Goal: Task Accomplishment & Management: Complete application form

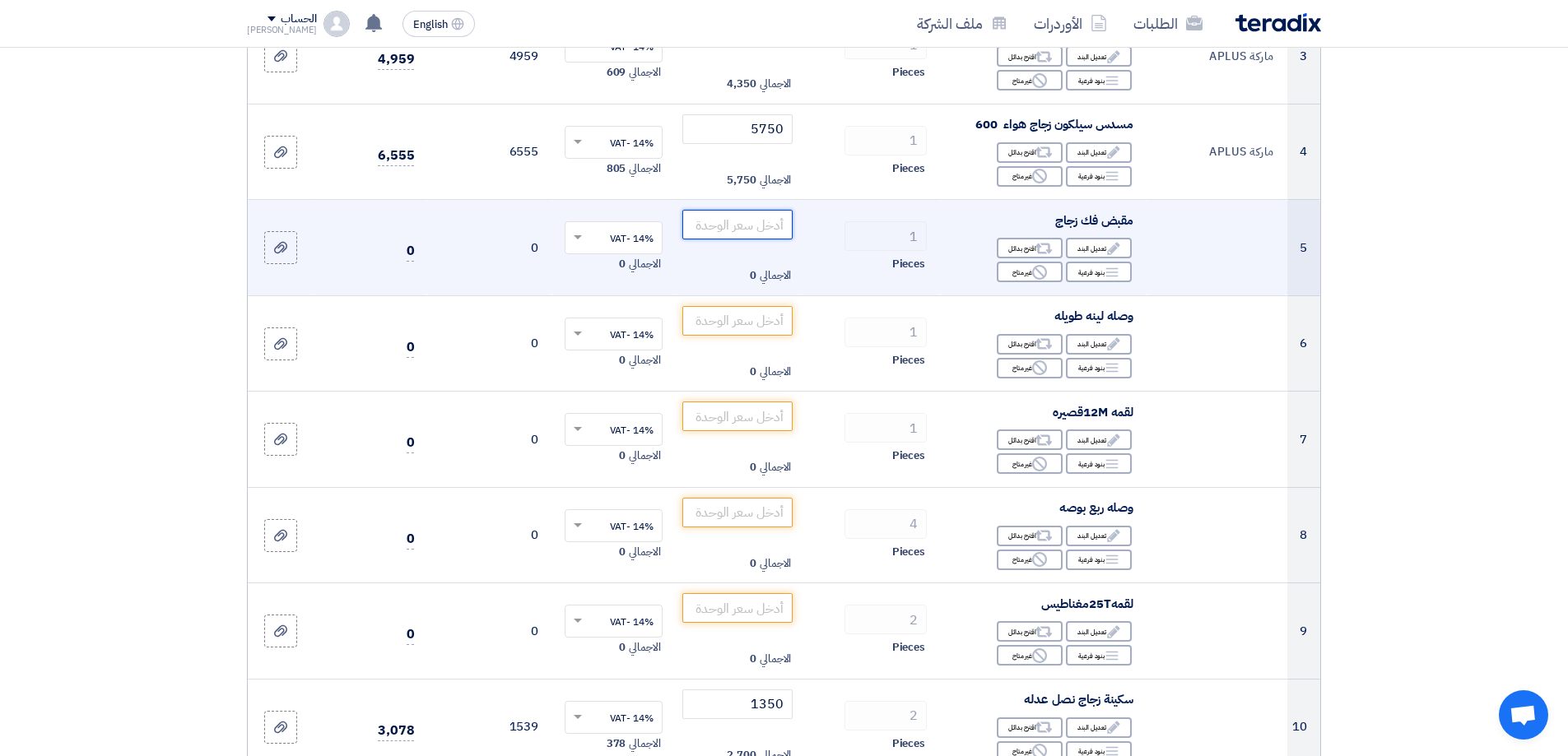
scroll to position [494, 0]
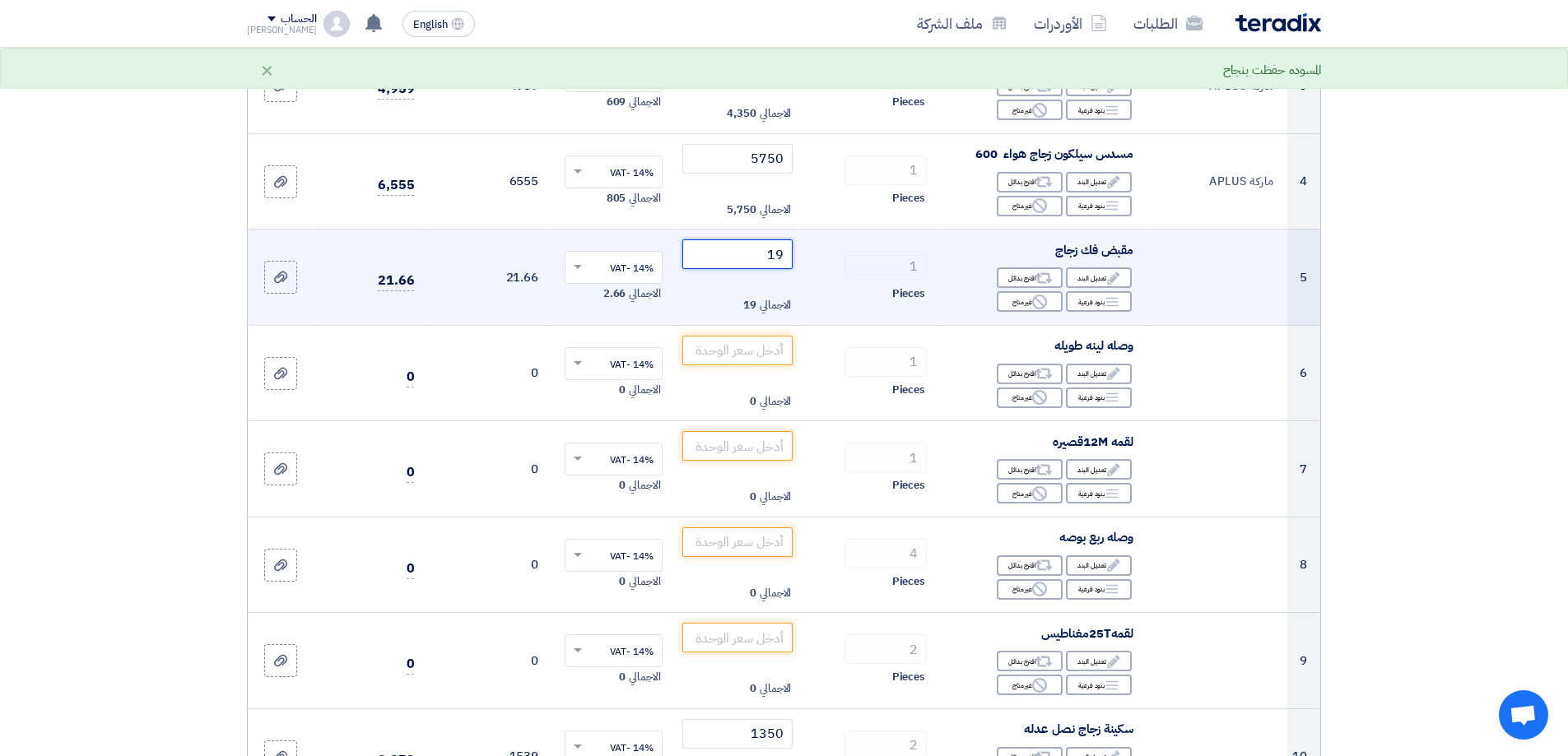
type input "1"
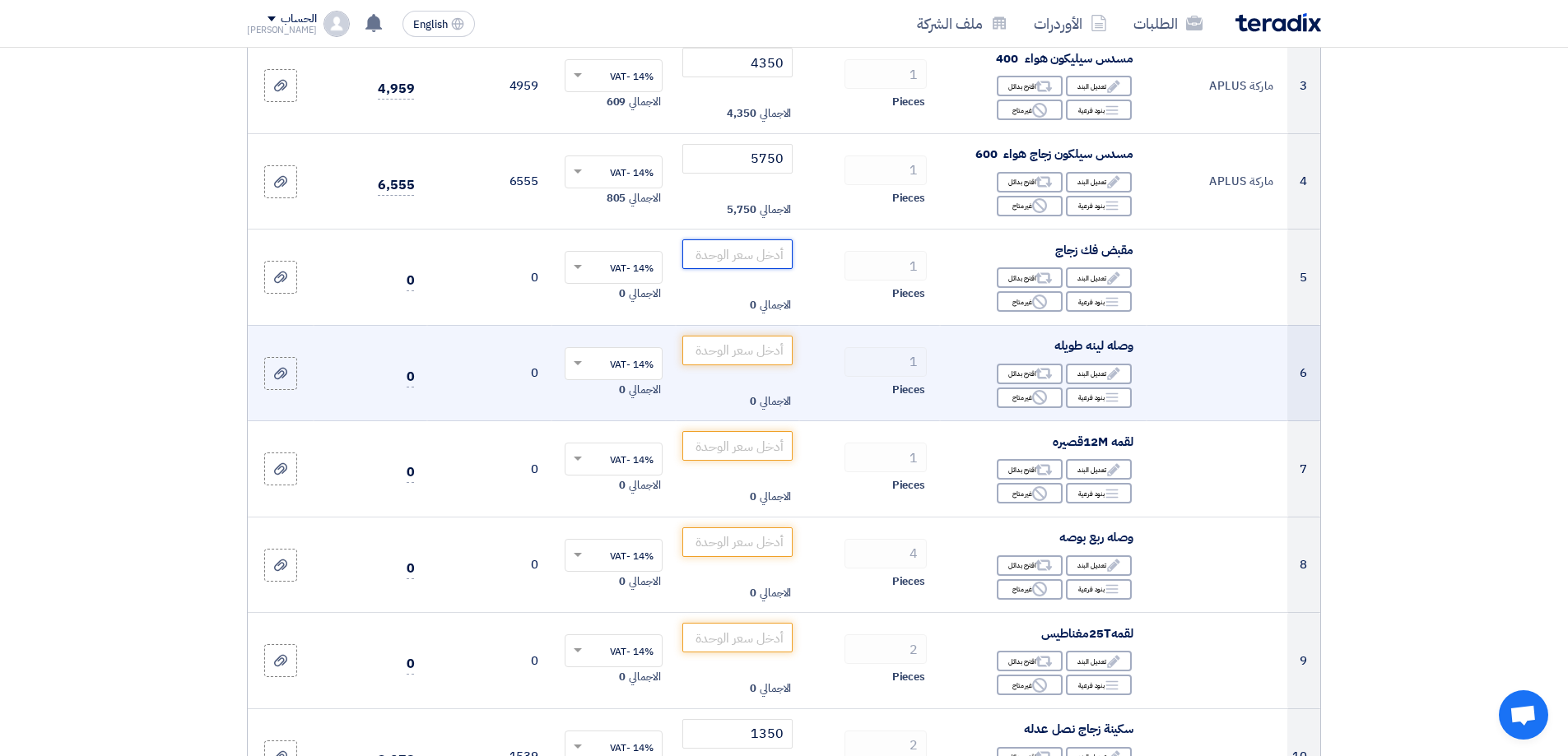
scroll to position [658, 0]
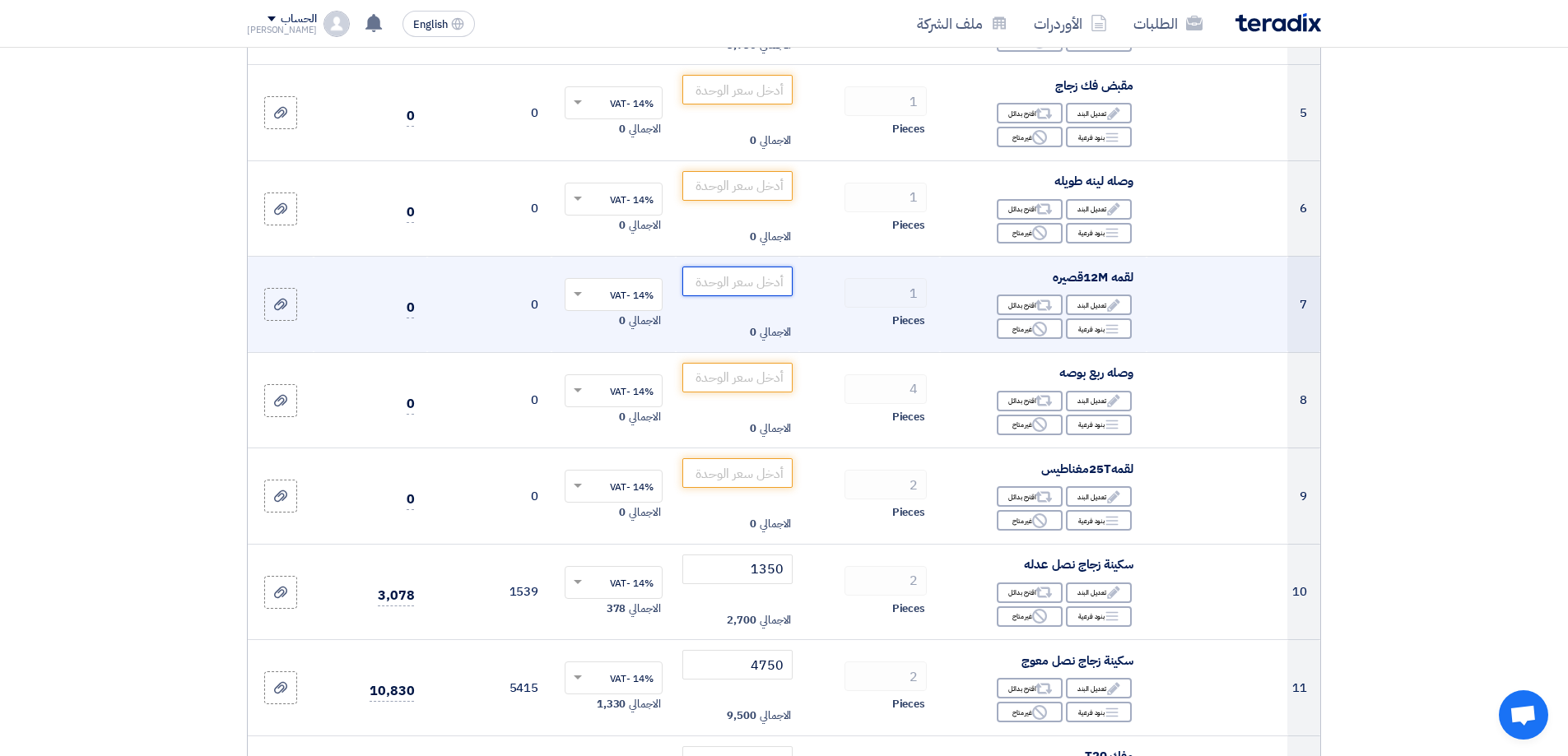
click at [761, 285] on input "number" at bounding box center [737, 281] width 111 height 30
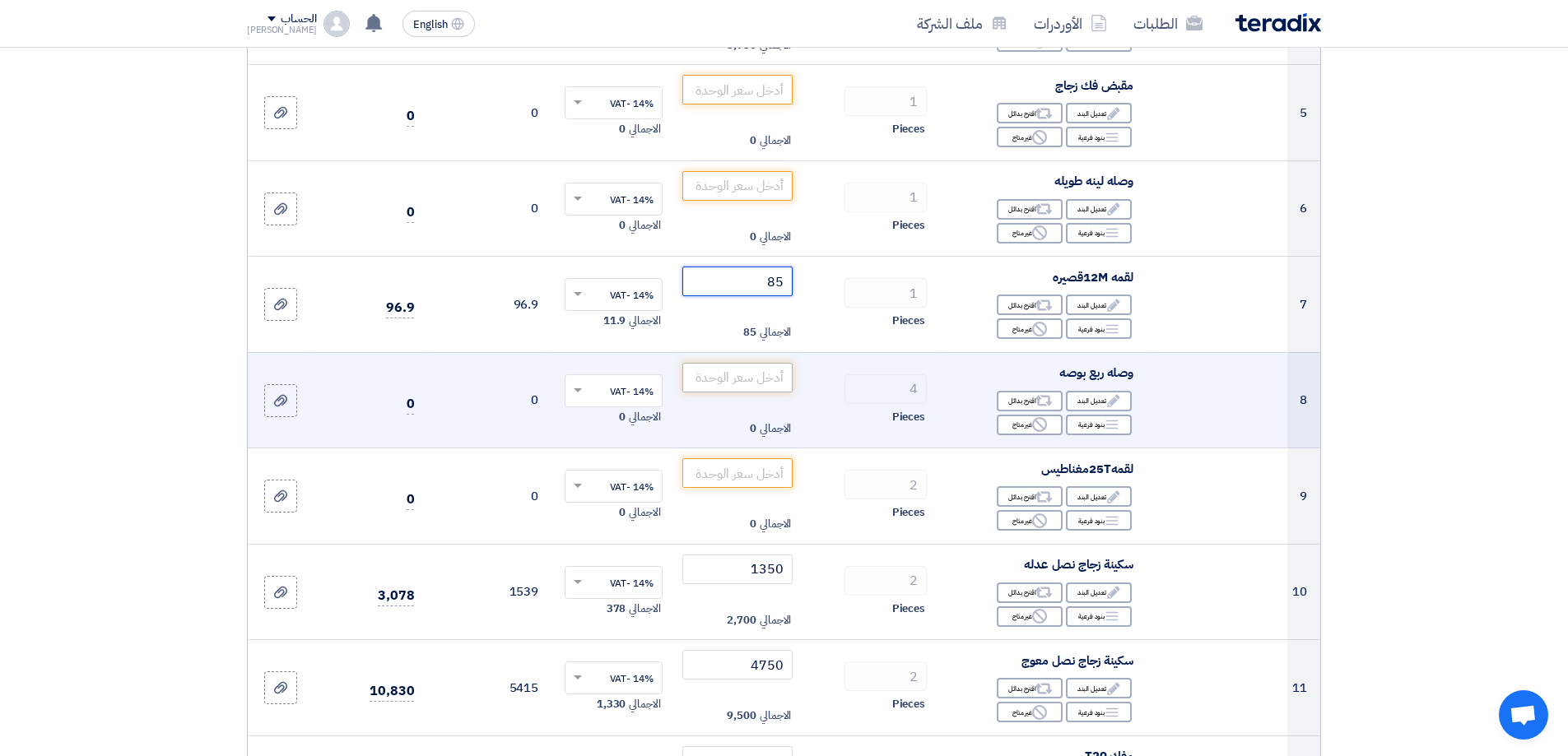
type input "85"
click at [766, 366] on input "number" at bounding box center [737, 378] width 111 height 30
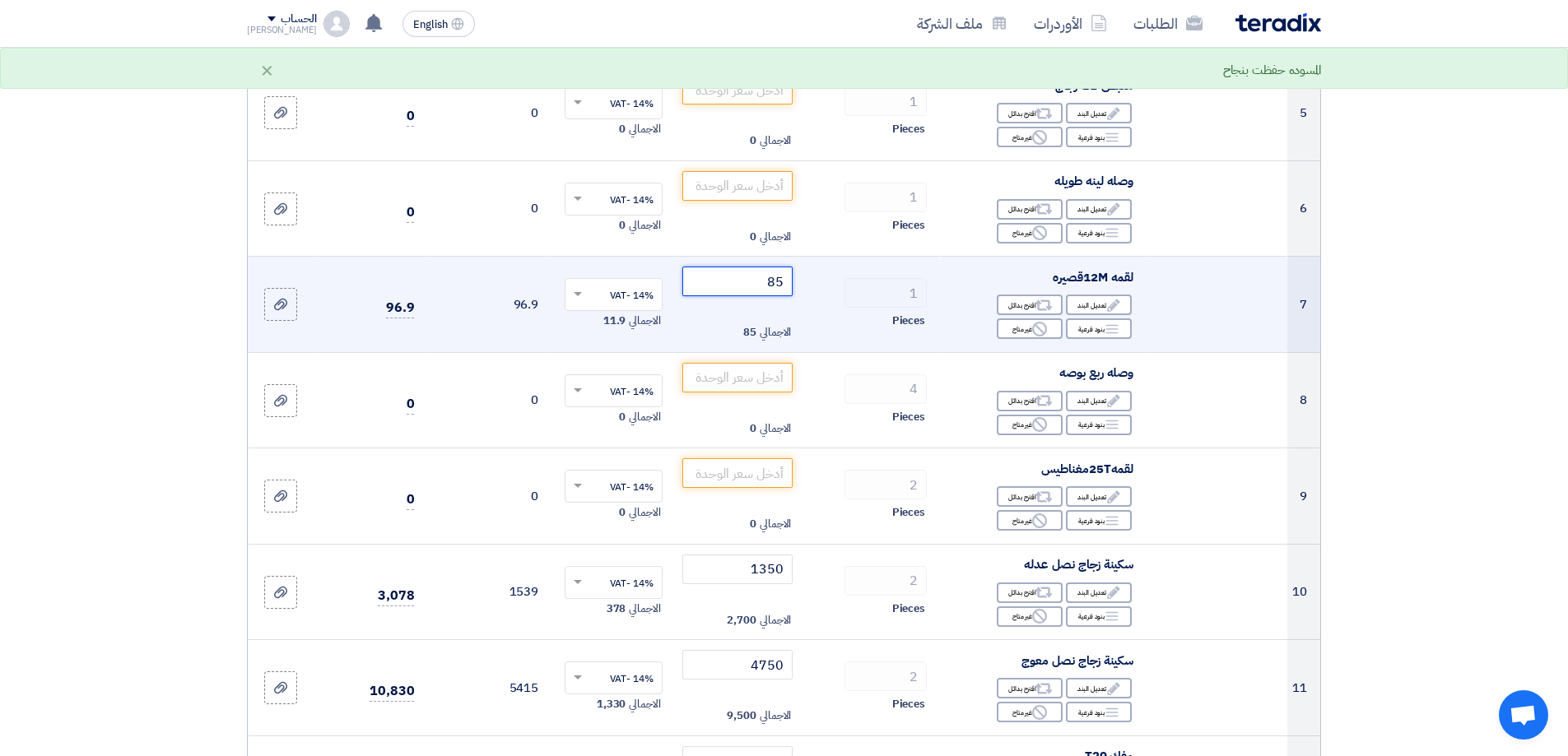
click at [781, 287] on input "85" at bounding box center [737, 281] width 111 height 30
click at [780, 285] on input "85" at bounding box center [737, 281] width 111 height 30
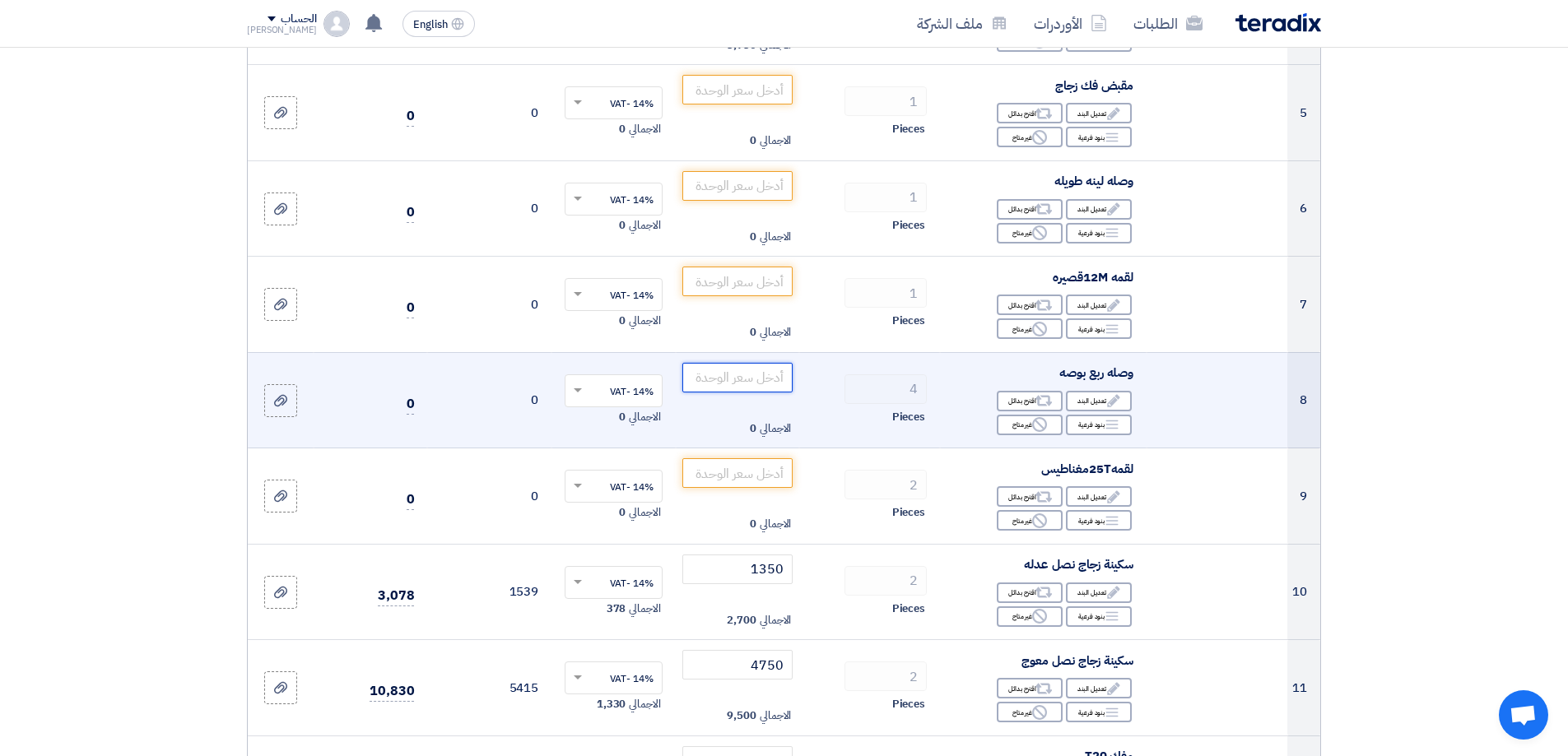
click at [729, 378] on input "number" at bounding box center [737, 378] width 111 height 30
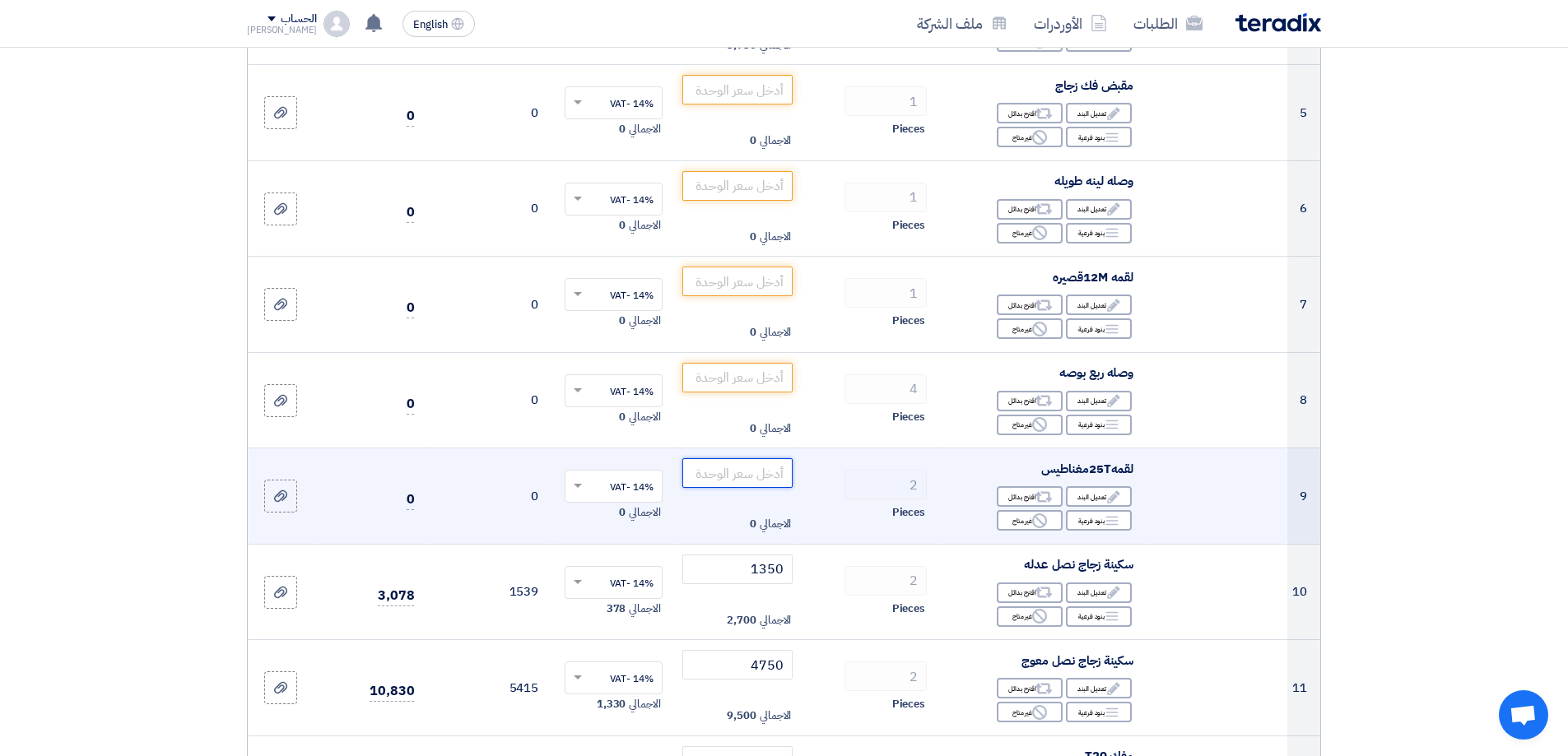
click at [757, 474] on input "number" at bounding box center [737, 474] width 111 height 30
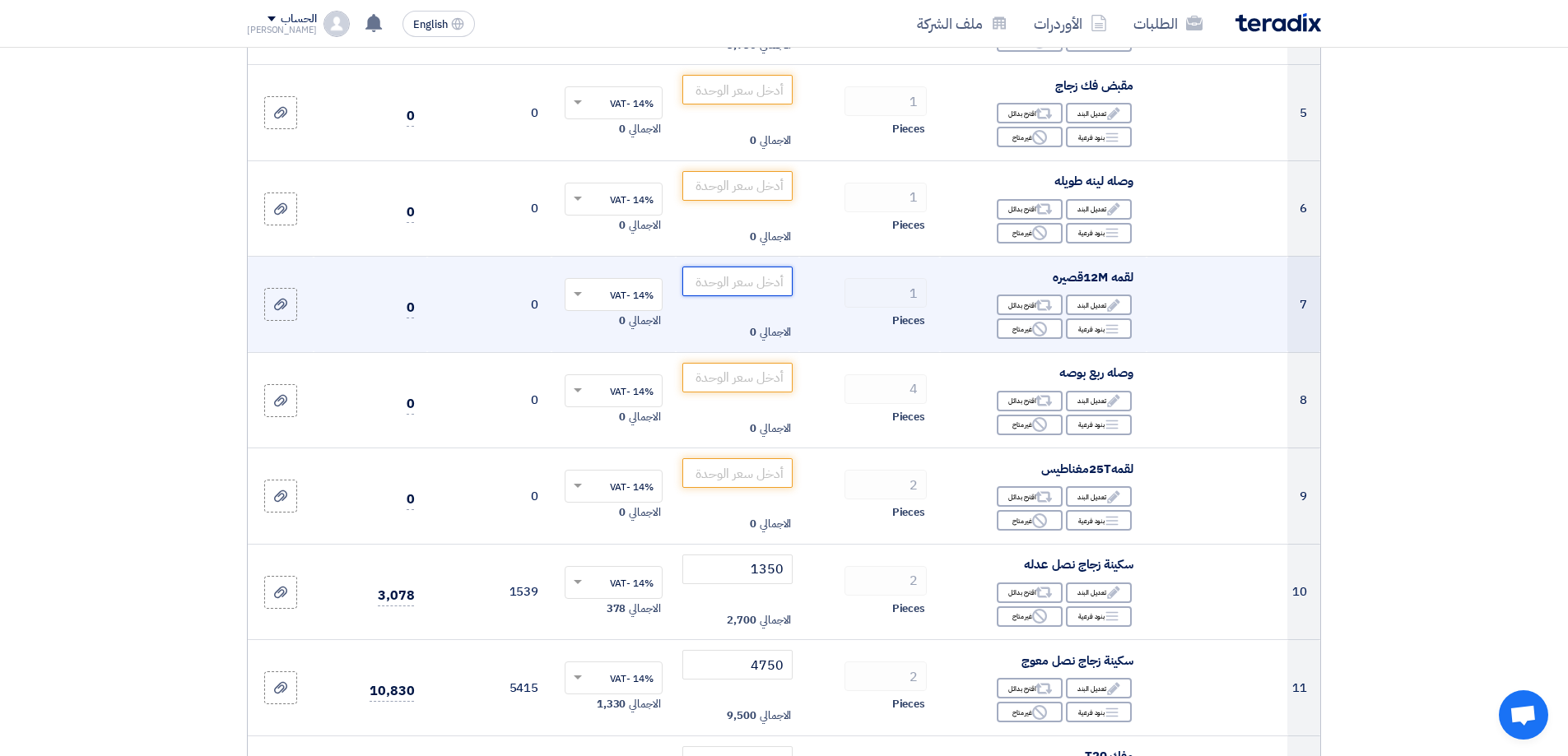
click at [768, 283] on input "number" at bounding box center [737, 281] width 111 height 30
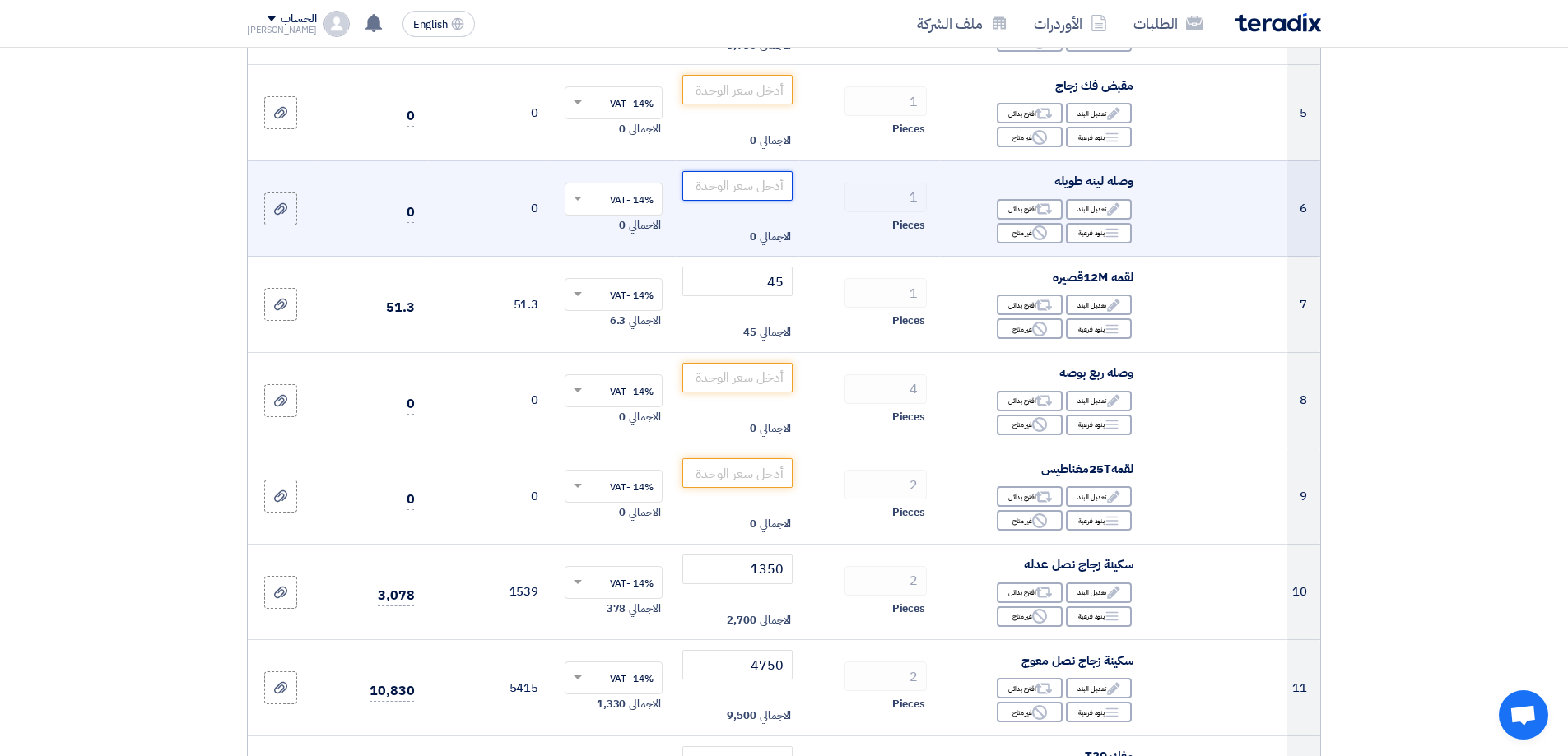
click at [769, 183] on input "number" at bounding box center [737, 187] width 111 height 30
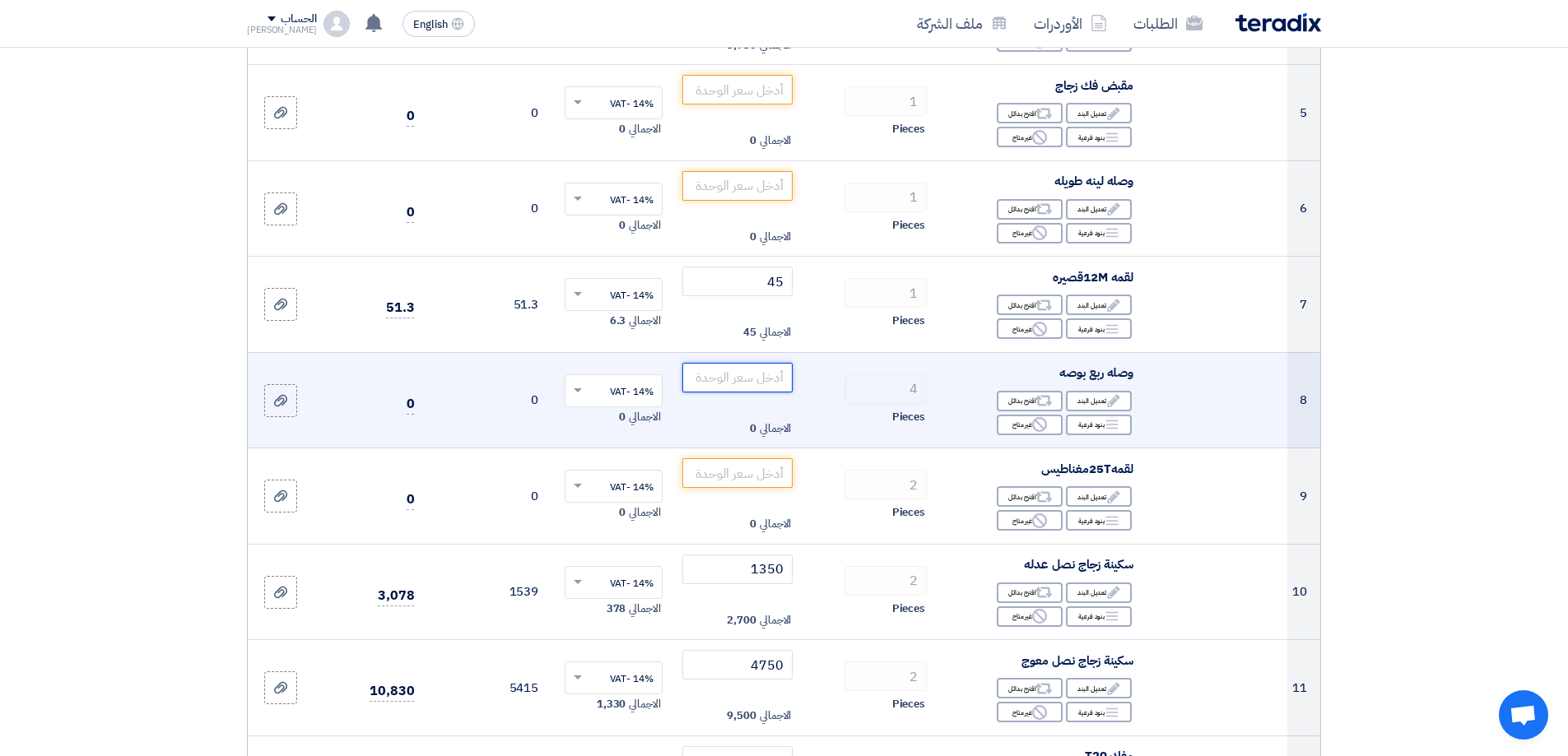
click at [775, 375] on input "number" at bounding box center [737, 378] width 111 height 30
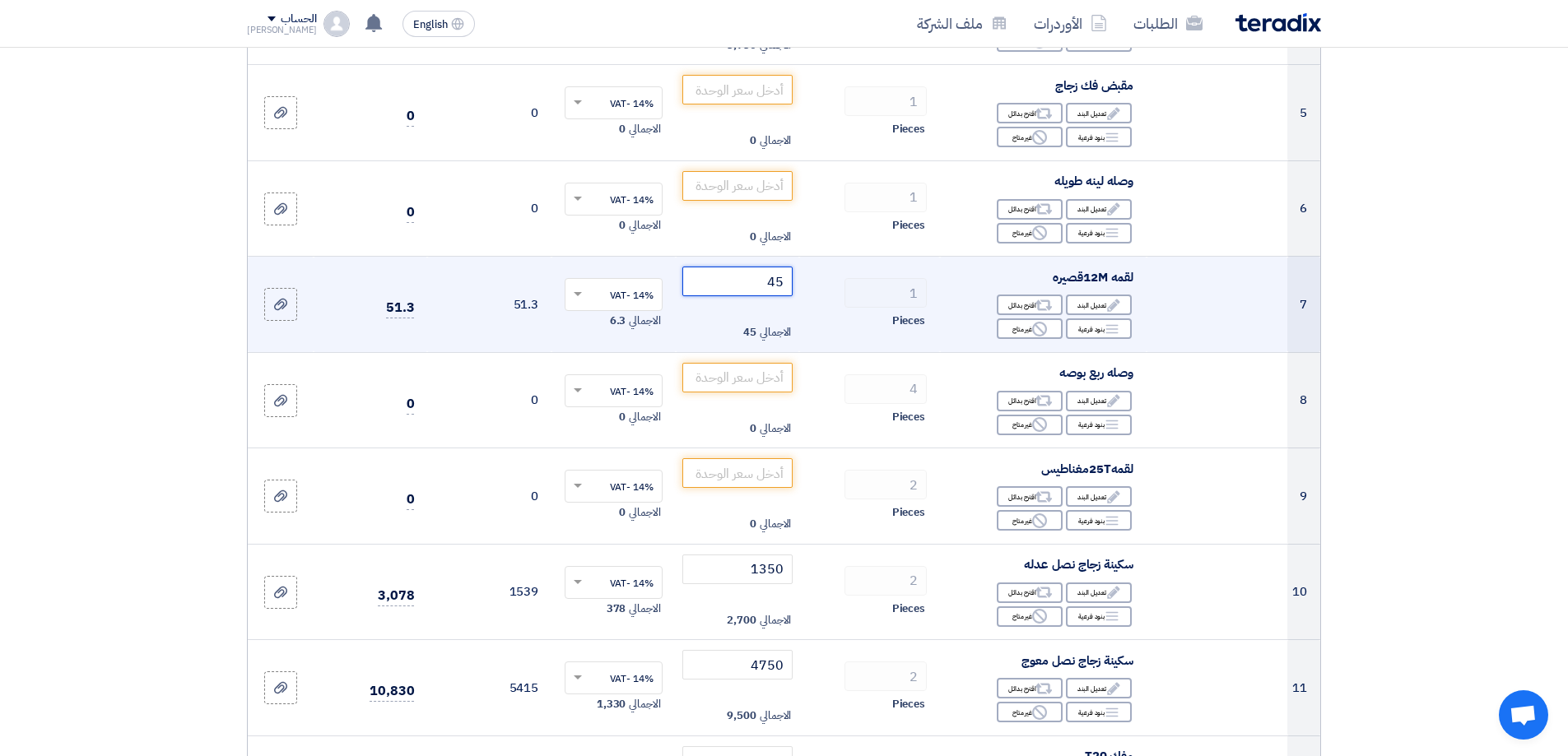
click at [782, 294] on input "45" at bounding box center [737, 281] width 111 height 30
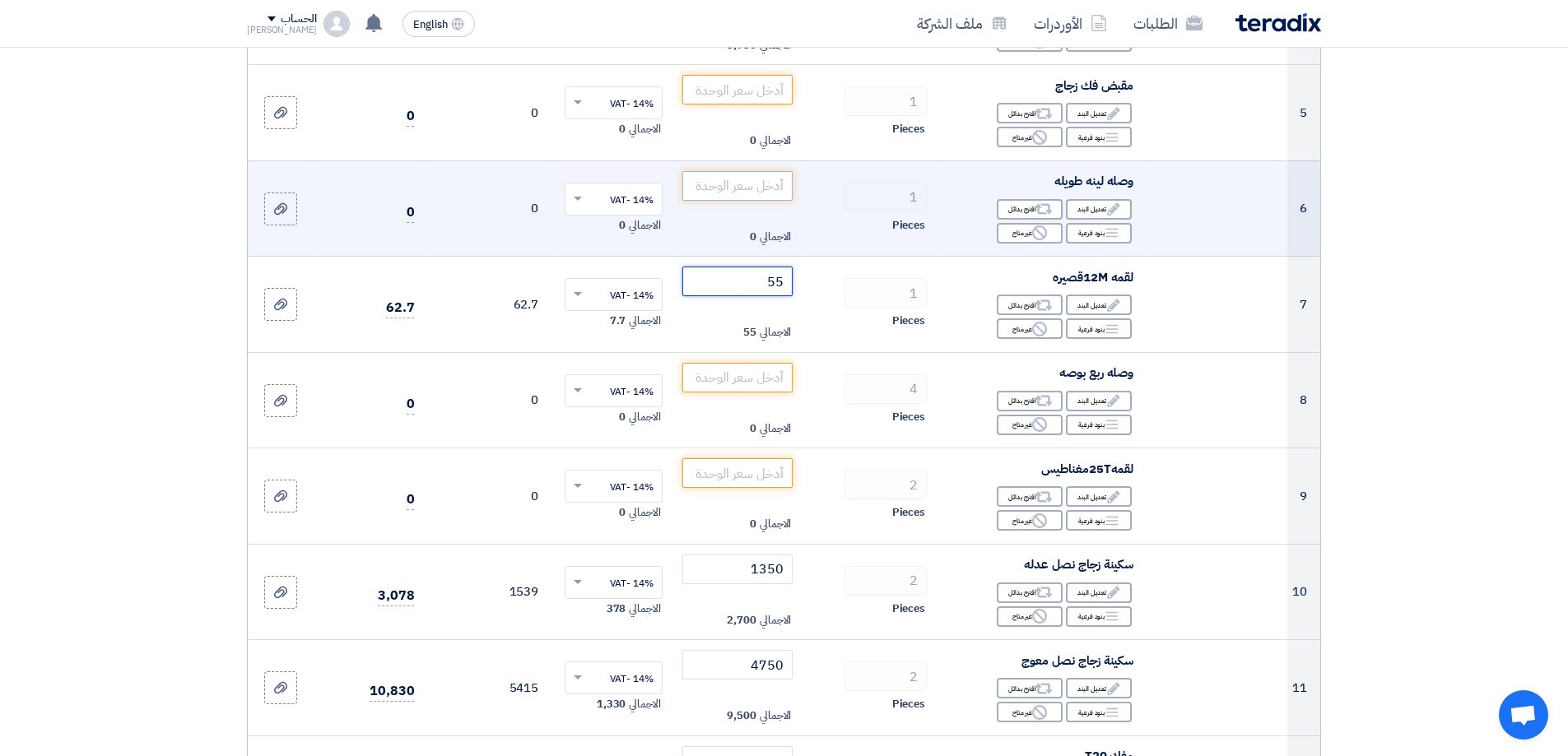
type input "55"
click at [771, 195] on input "number" at bounding box center [737, 187] width 111 height 30
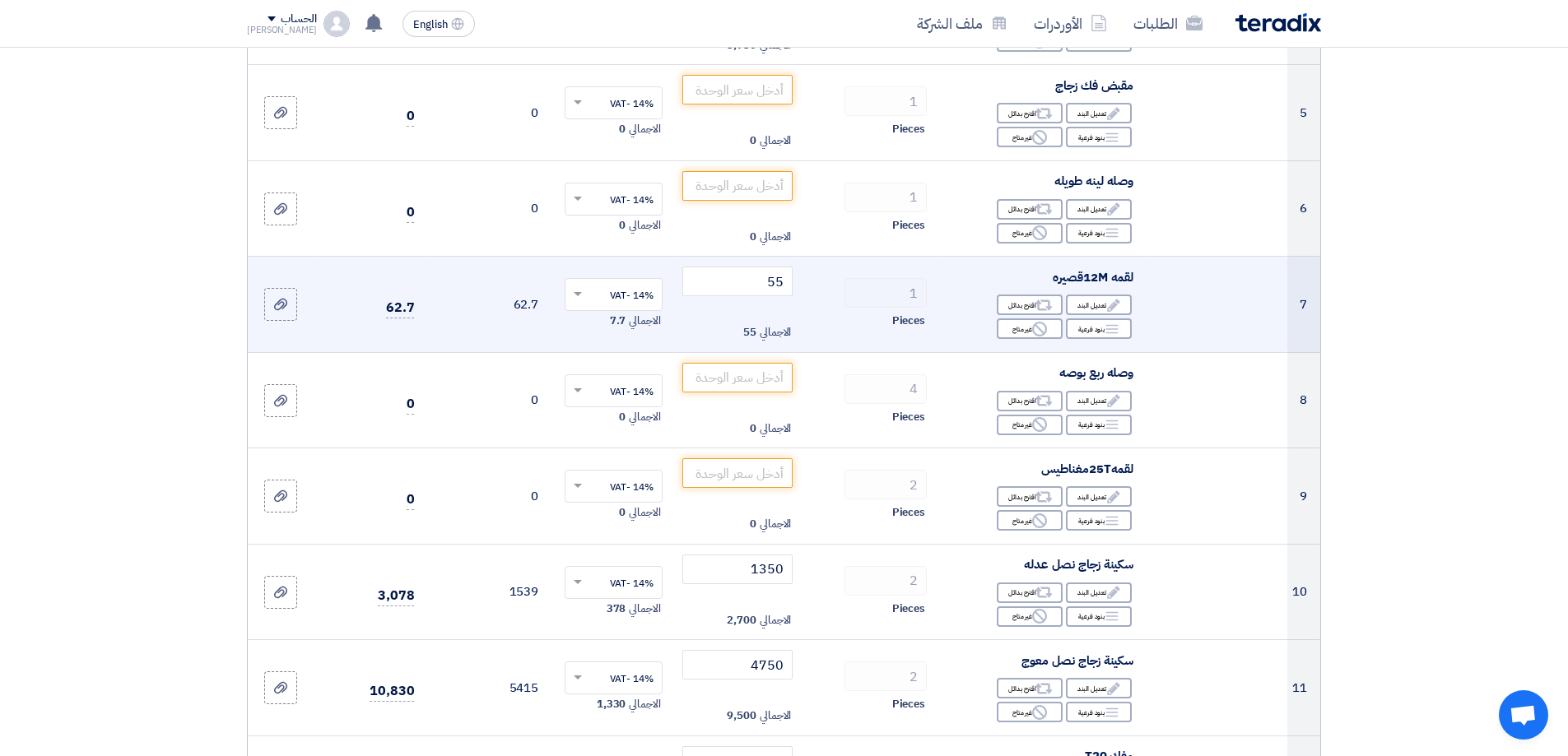
click at [723, 300] on td "55 الاجمالي 55" at bounding box center [738, 304] width 125 height 97
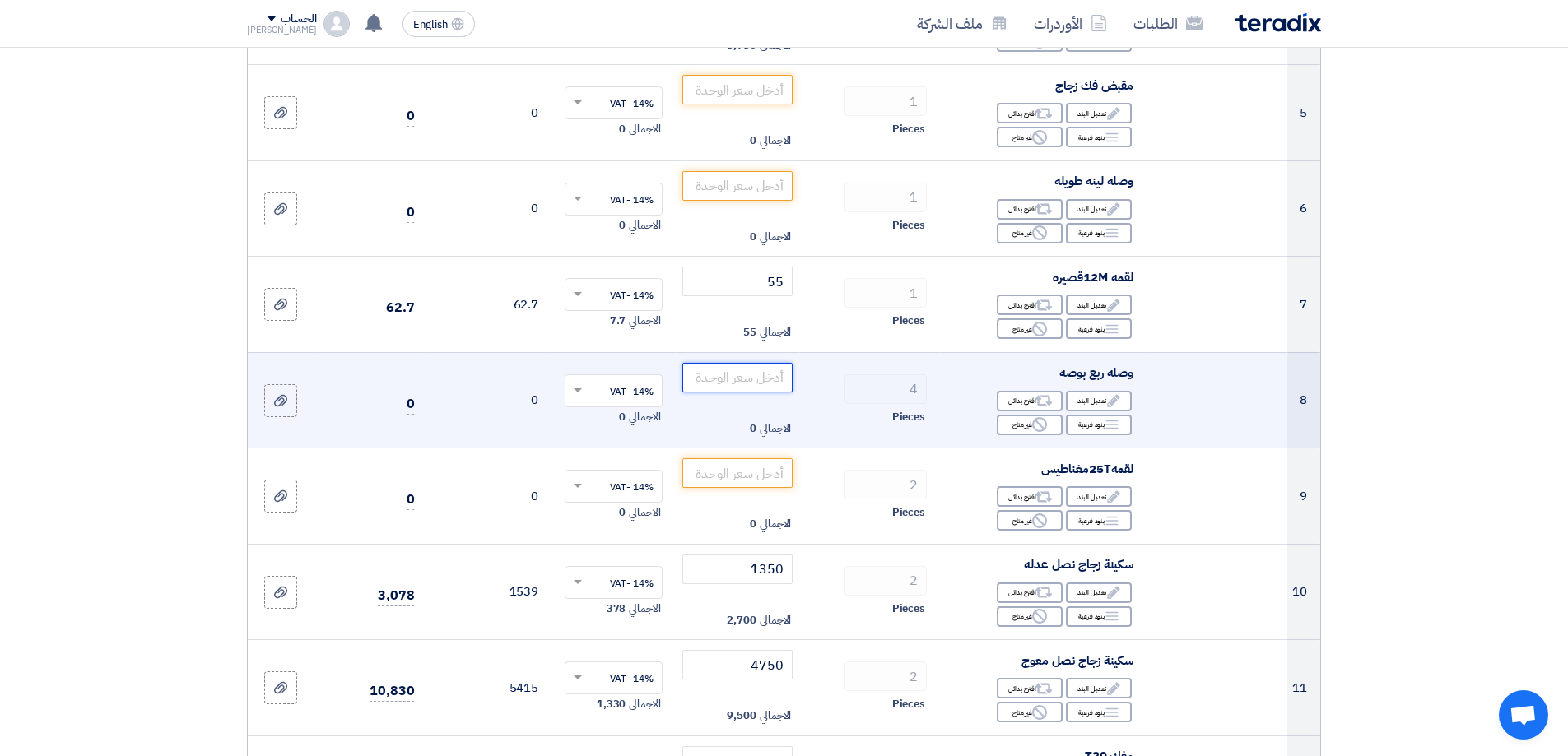
click at [750, 384] on input "number" at bounding box center [737, 378] width 111 height 30
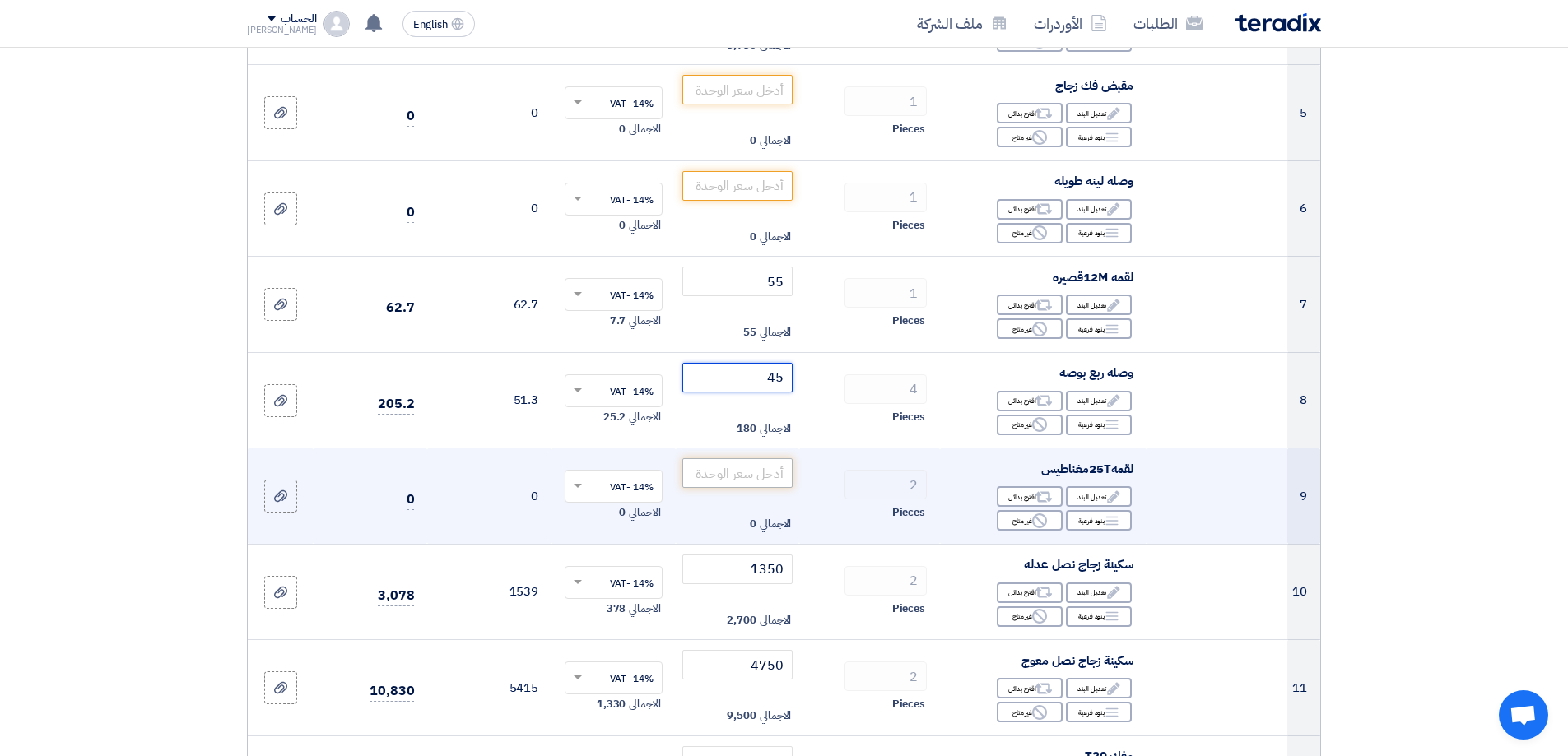
type input "45"
click at [749, 481] on input "number" at bounding box center [737, 474] width 111 height 30
click at [744, 478] on input "number" at bounding box center [737, 474] width 111 height 30
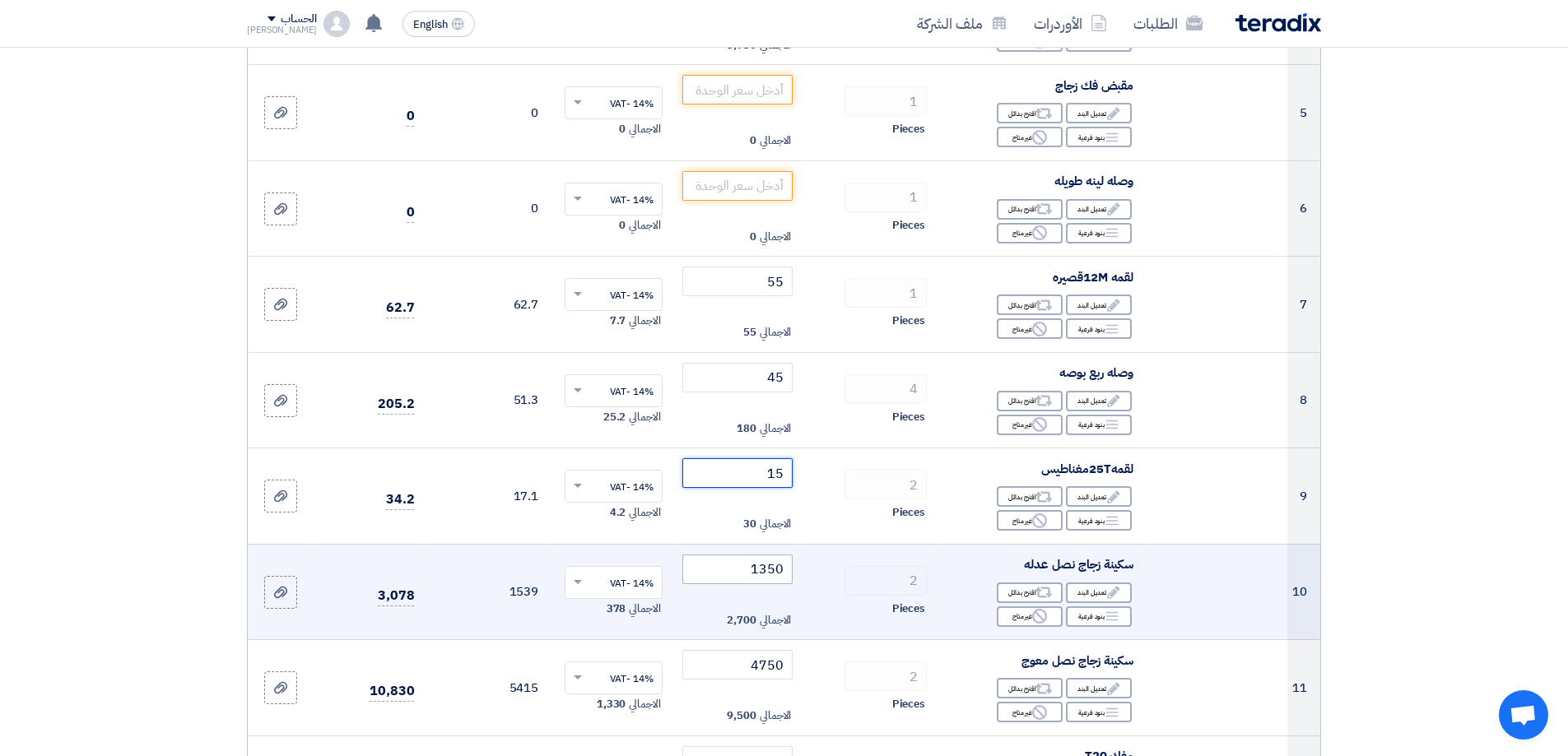
type input "15"
click at [756, 577] on input "1350" at bounding box center [737, 569] width 111 height 30
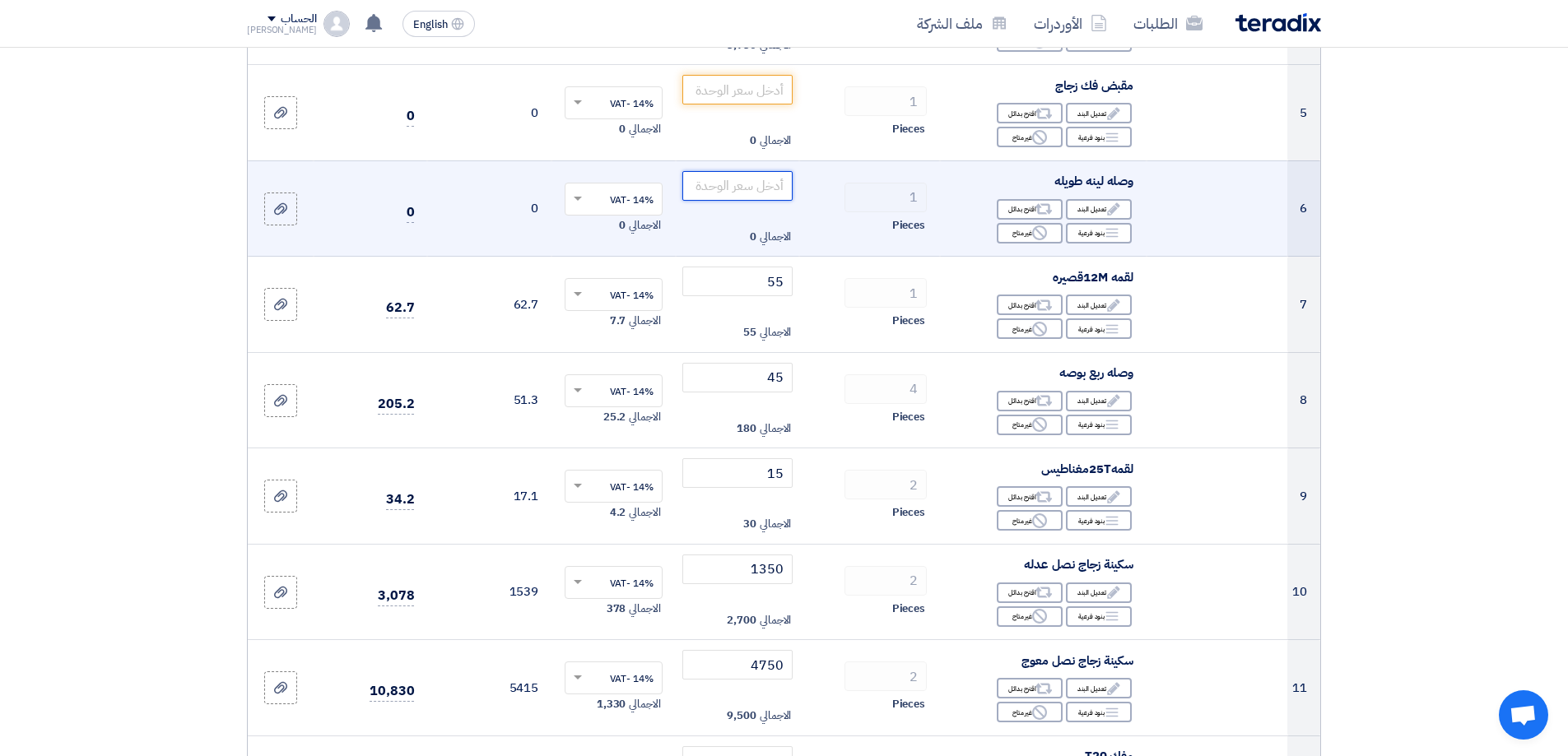
click at [766, 190] on input "number" at bounding box center [737, 187] width 111 height 30
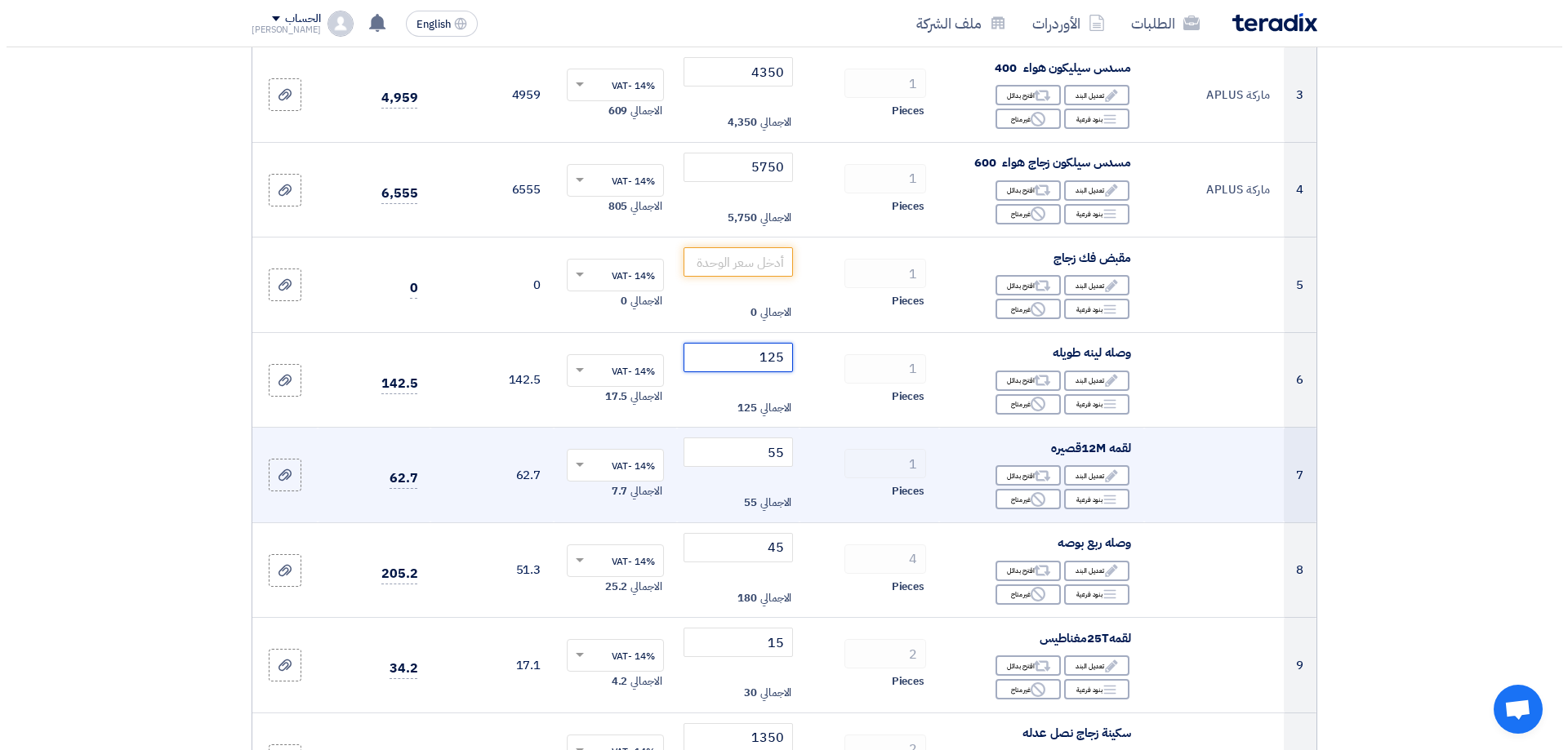
scroll to position [409, 0]
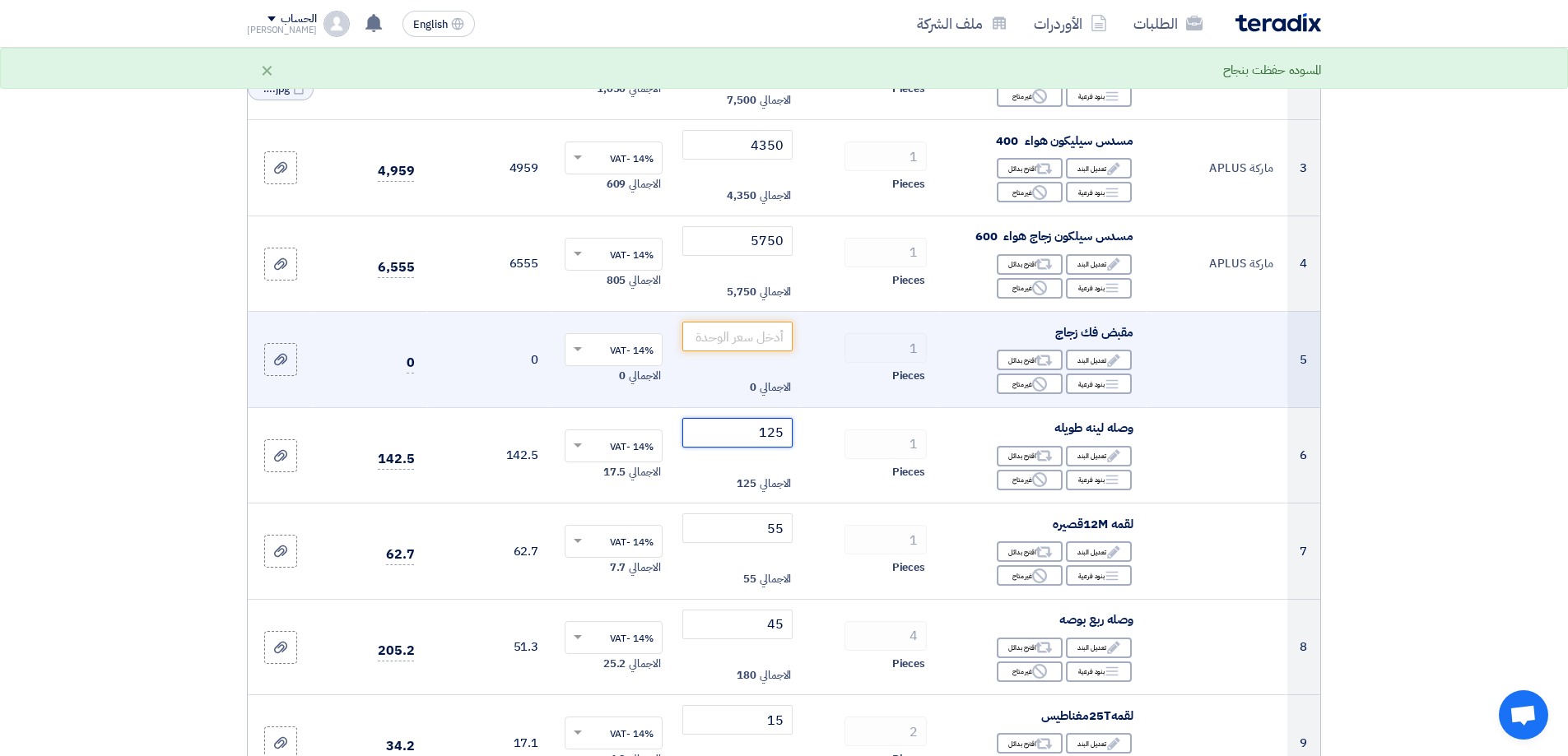
type input "125"
click at [794, 338] on td "الاجمالي 0" at bounding box center [738, 360] width 125 height 97
click at [775, 333] on input "number" at bounding box center [737, 337] width 111 height 30
click at [1039, 360] on use at bounding box center [1043, 361] width 17 height 11
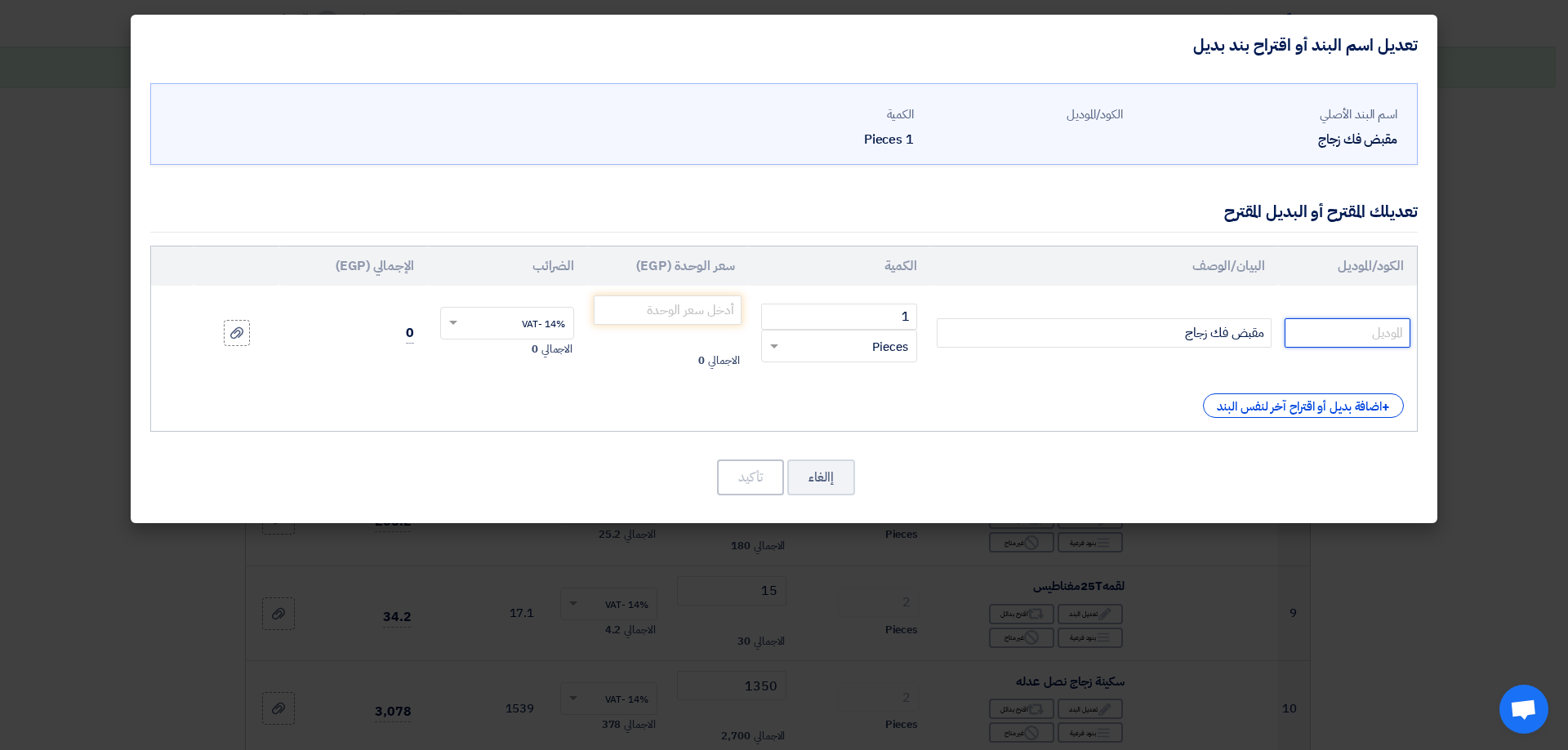
click at [1369, 334] on input "text" at bounding box center [1346, 333] width 126 height 30
click at [1360, 403] on div "+ اضافة بديل أو اقتراح آخر لنفس البند" at bounding box center [1303, 406] width 201 height 25
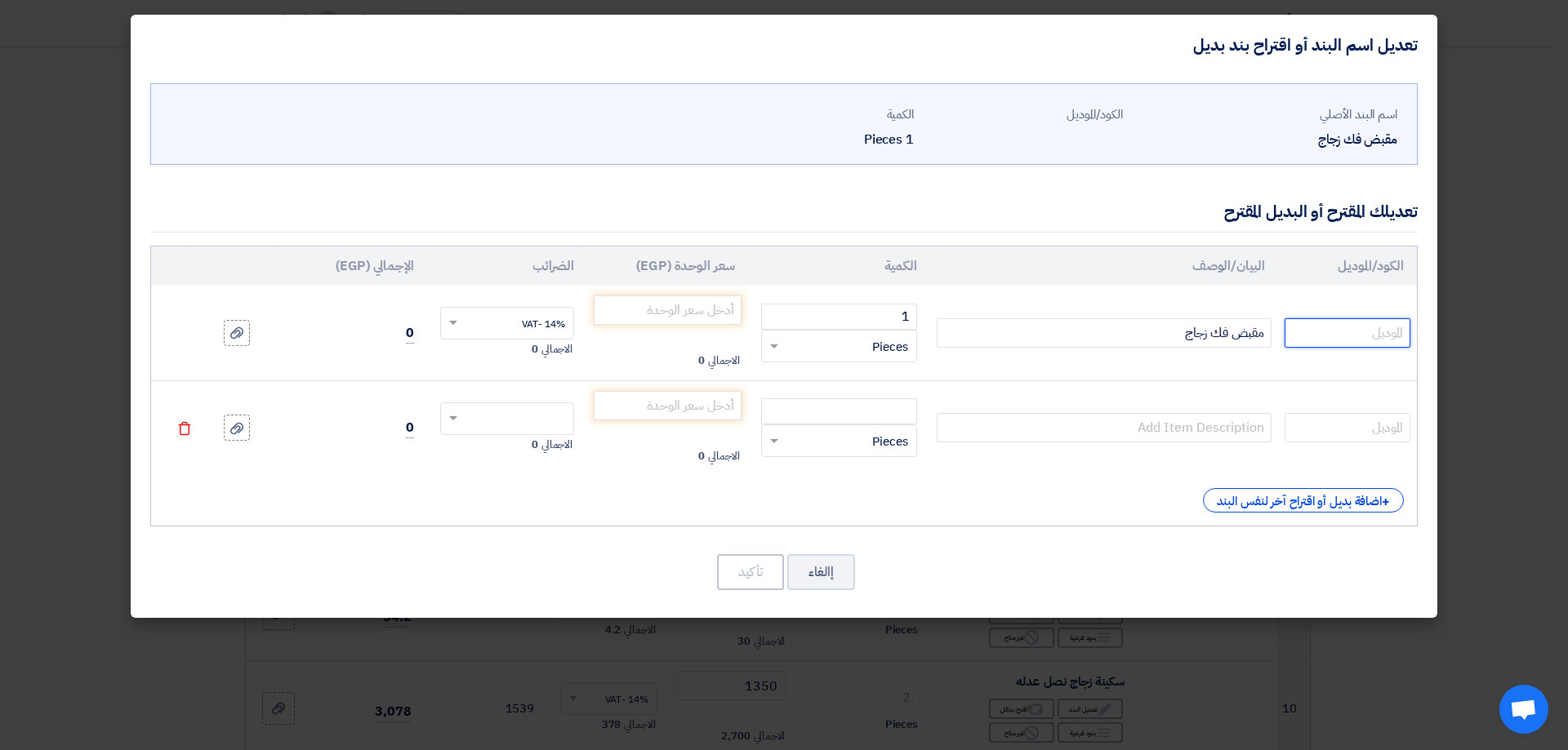
click at [1357, 333] on input "text" at bounding box center [1346, 333] width 126 height 30
type input "،"
type input "KINGTONY"
click at [671, 307] on input "number" at bounding box center [667, 311] width 147 height 30
type input "1950"
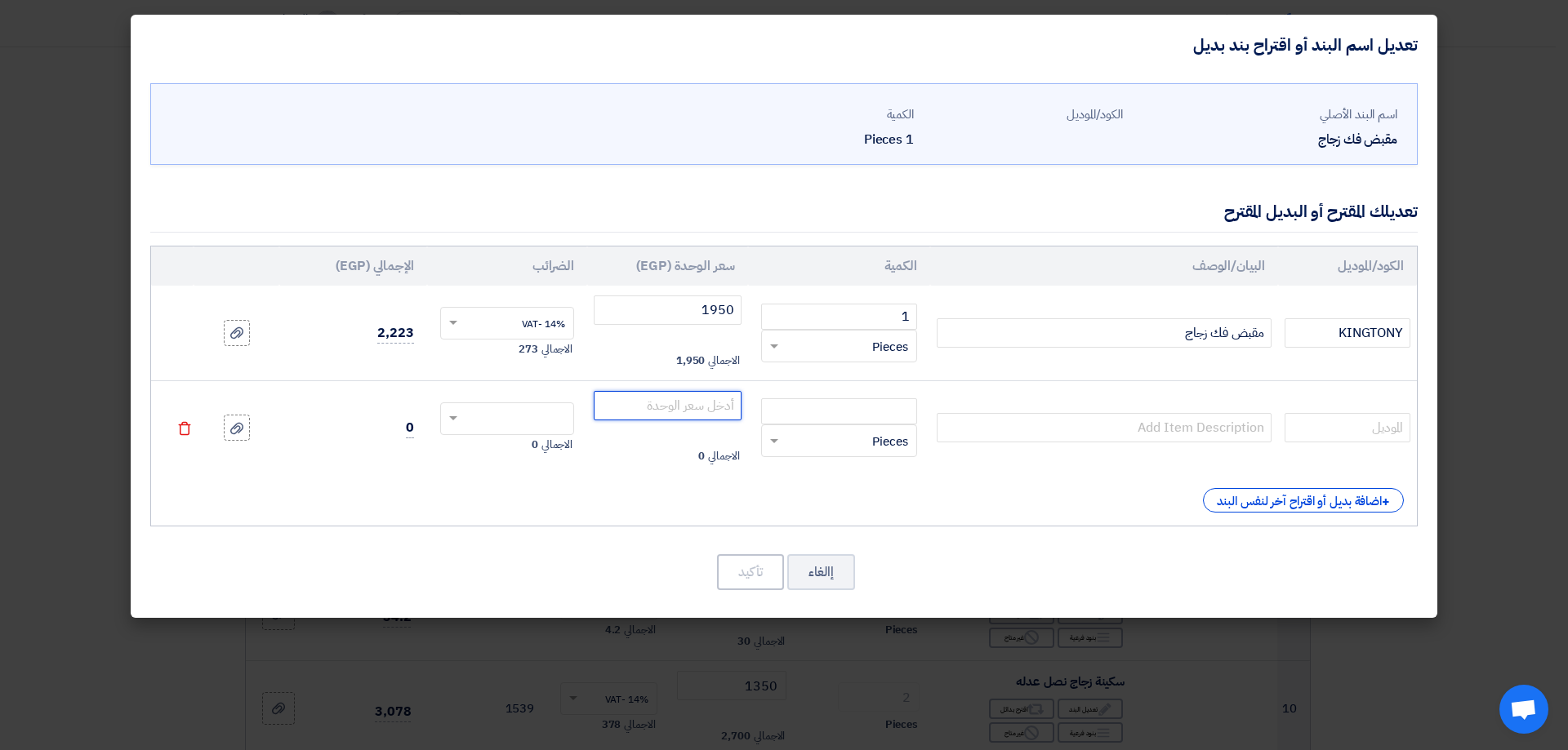
click at [680, 398] on input "number" at bounding box center [667, 406] width 147 height 30
type input "300"
drag, startPoint x: 1132, startPoint y: 315, endPoint x: 1243, endPoint y: 317, distance: 111.0
click at [1243, 317] on td "مقبض فك زجاج" at bounding box center [1104, 333] width 348 height 95
drag, startPoint x: 1156, startPoint y: 323, endPoint x: 1373, endPoint y: 332, distance: 217.2
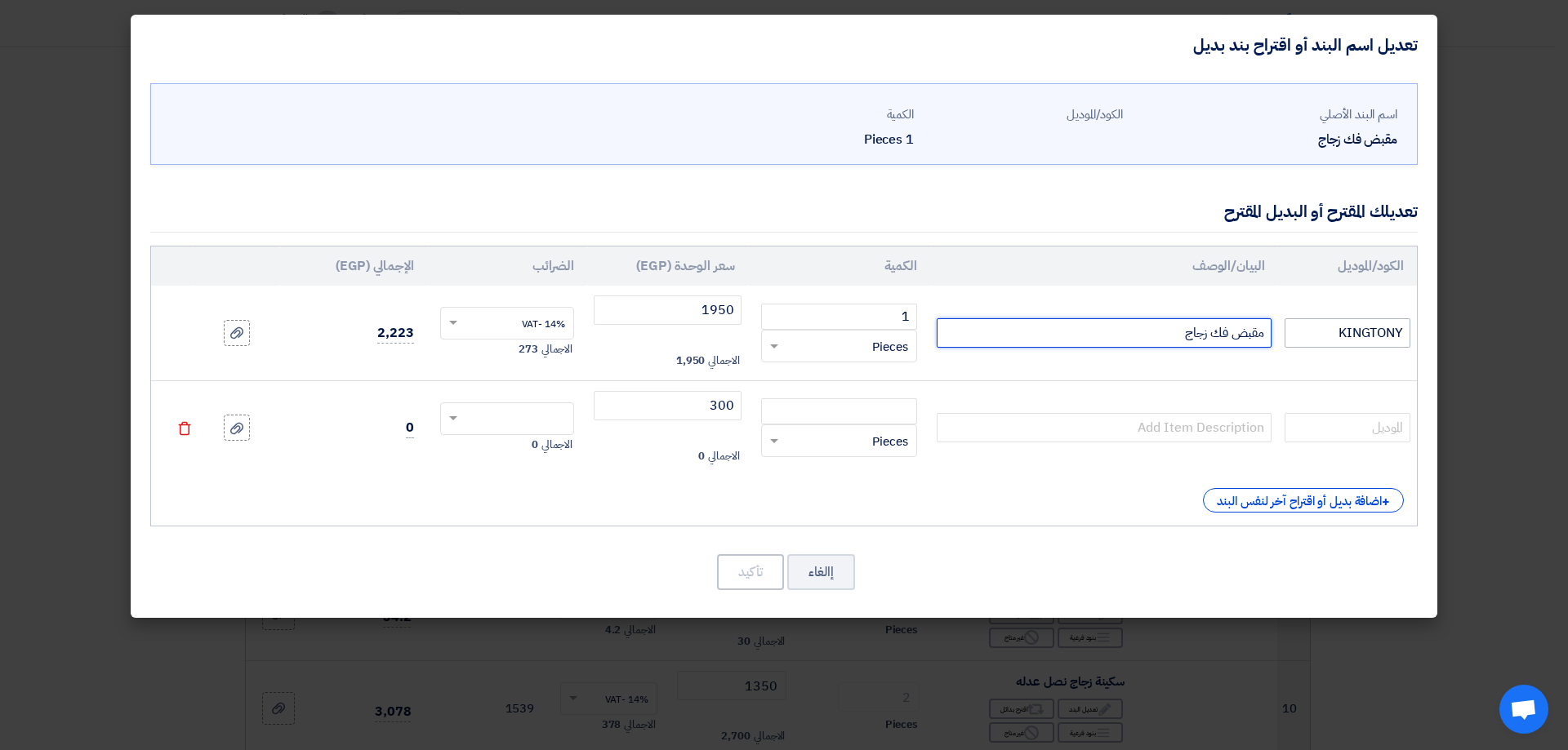
click at [1376, 333] on tr "KINGTONY مقبض فك زجاج 1 RFQ_STEP1.ITEMS.2.TYPE_PLACEHOLDER × Pieces" at bounding box center [784, 333] width 1265 height 95
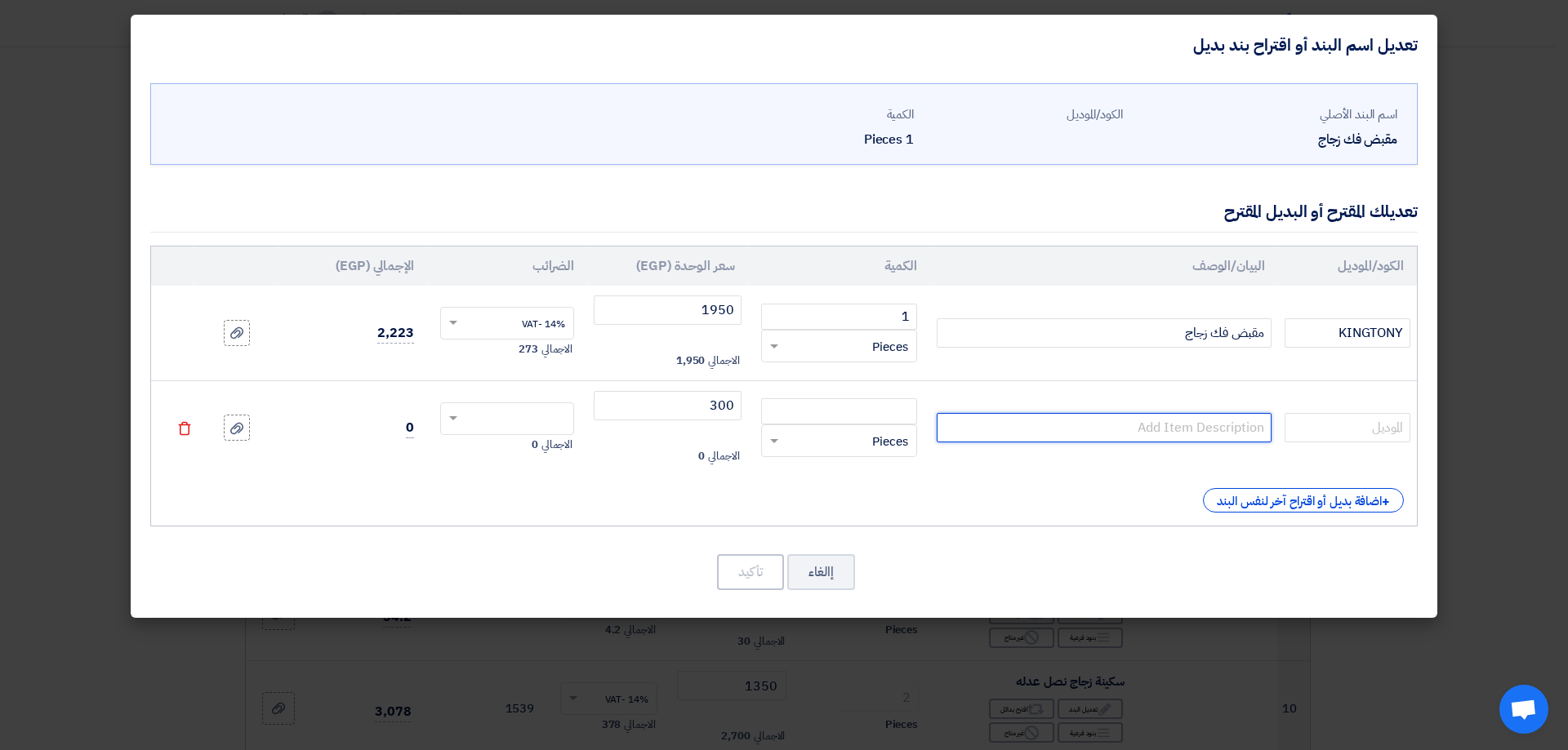
paste input "مقبض فك زجاج"
type input "مقبض فك زجاج"
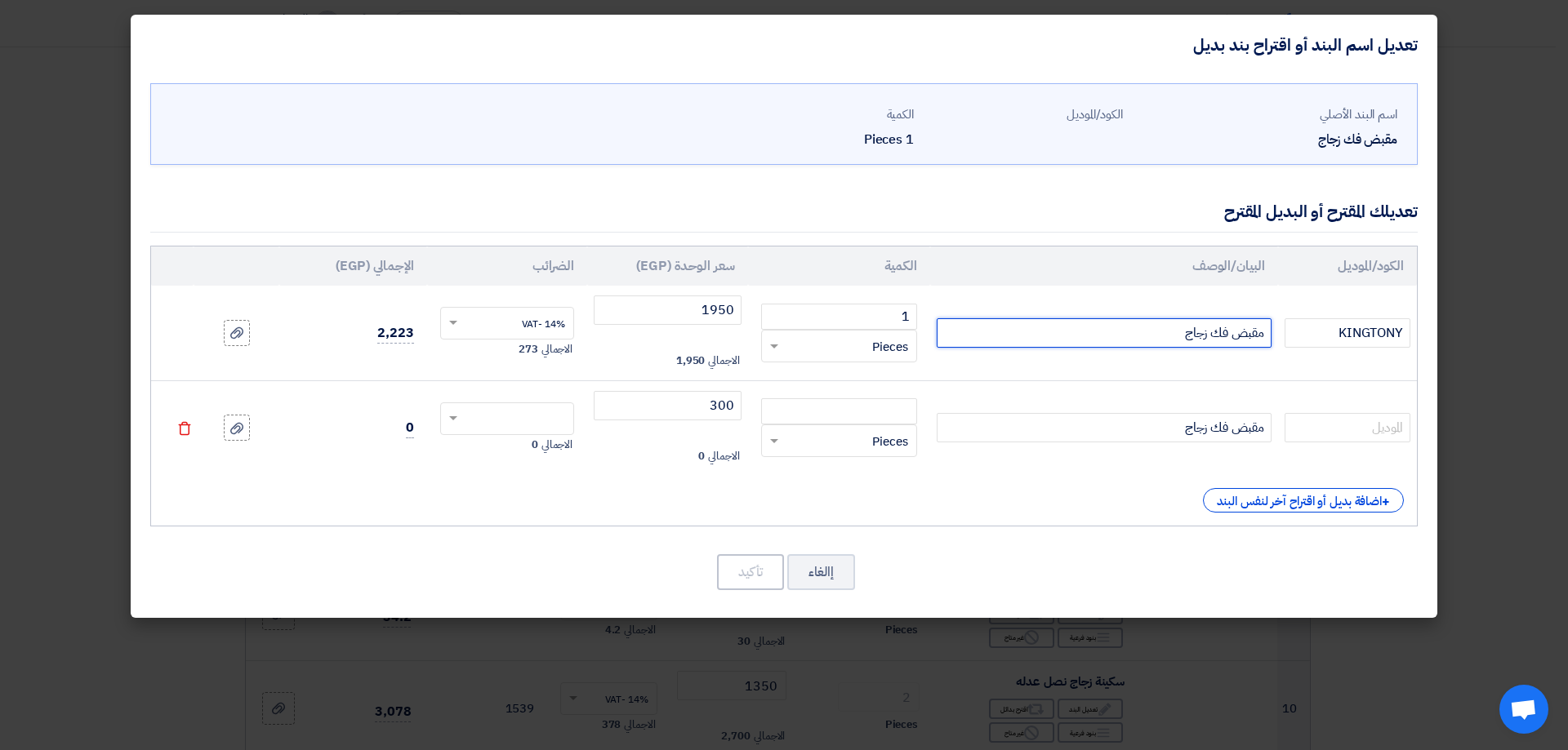
click at [1147, 319] on input "مقبض فك زجاج" at bounding box center [1104, 333] width 334 height 30
type input "مقبض فك زجاج 2 عين"
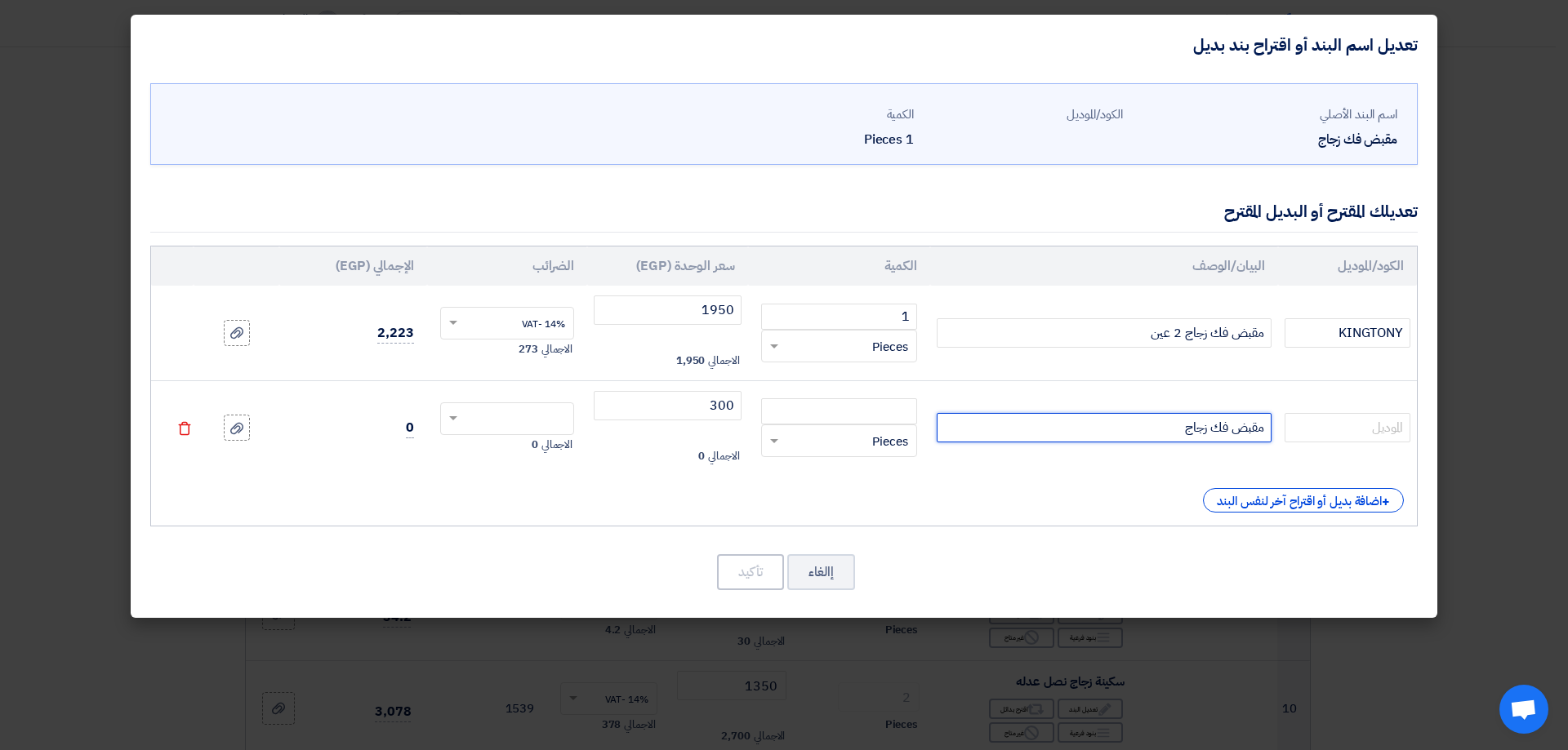
click at [1170, 423] on input "مقبض فك زجاج" at bounding box center [1104, 428] width 334 height 30
type input "مقبض فك زجاج 2 عين"
click at [1318, 433] on input "text" at bounding box center [1346, 428] width 126 height 30
type input "صينى"
click at [507, 420] on input "text" at bounding box center [518, 421] width 99 height 26
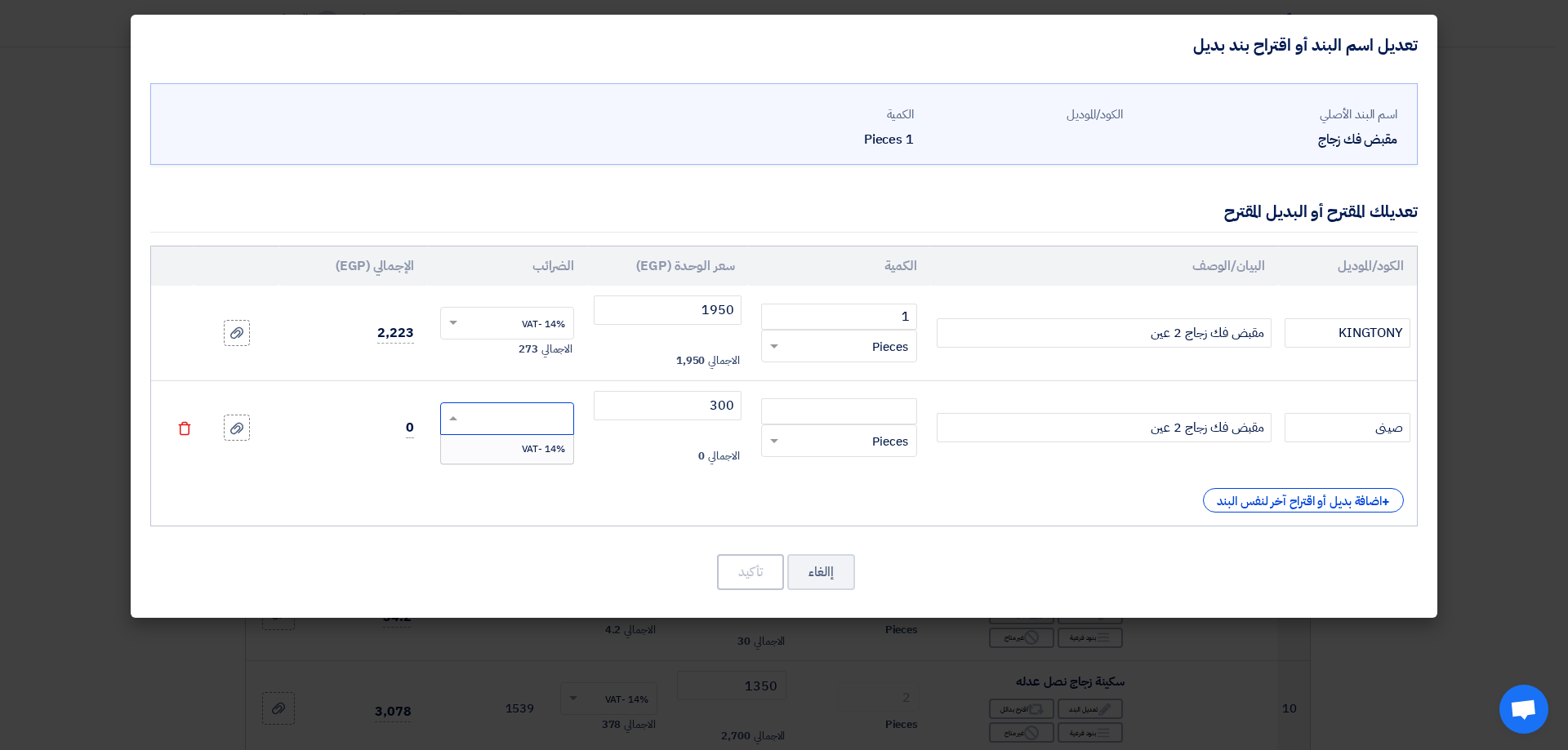
click at [486, 437] on div "14% -VAT" at bounding box center [507, 449] width 134 height 28
click at [803, 419] on input "number" at bounding box center [839, 412] width 156 height 26
type input "1"
click at [743, 578] on button "تأكيد" at bounding box center [751, 572] width 67 height 36
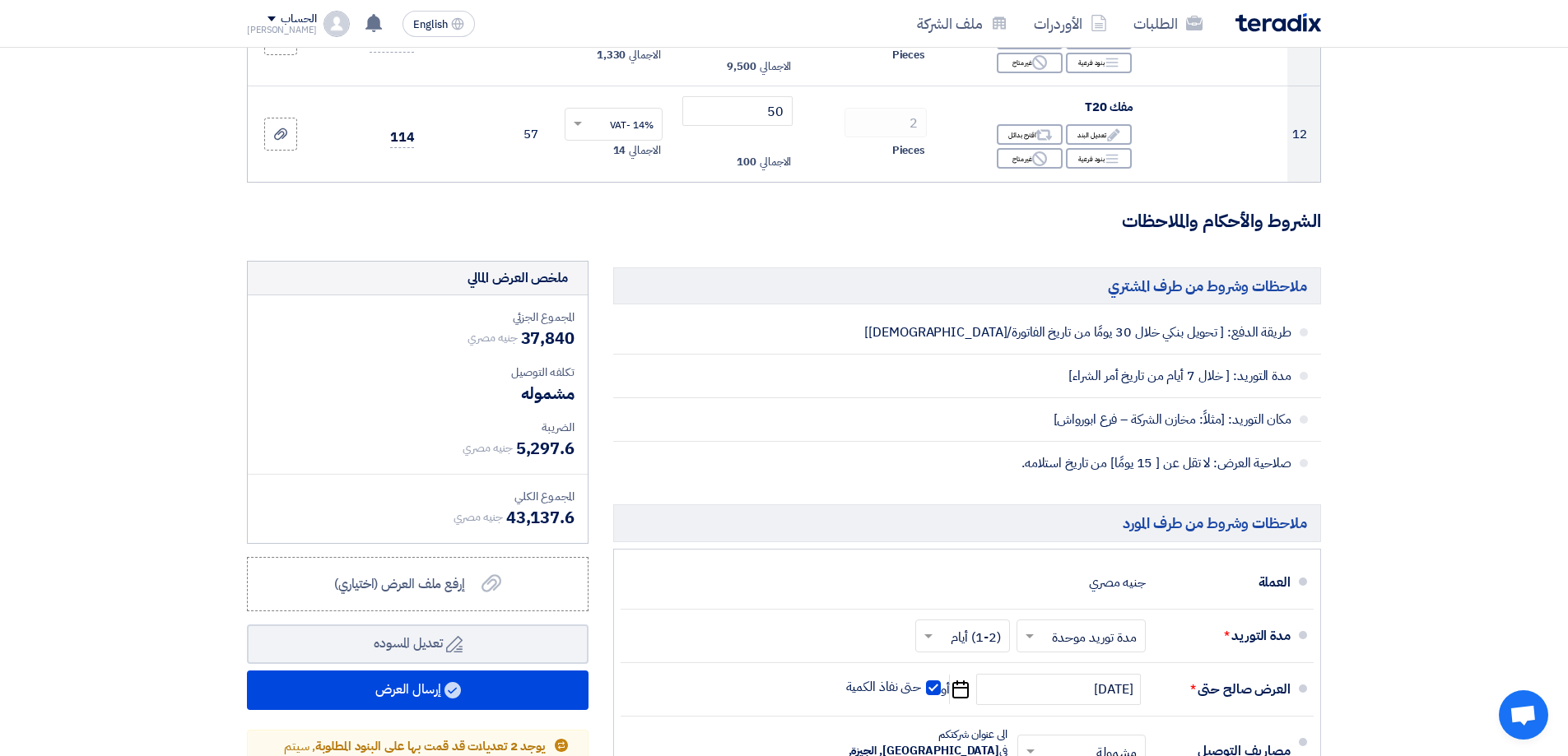
scroll to position [1482, 0]
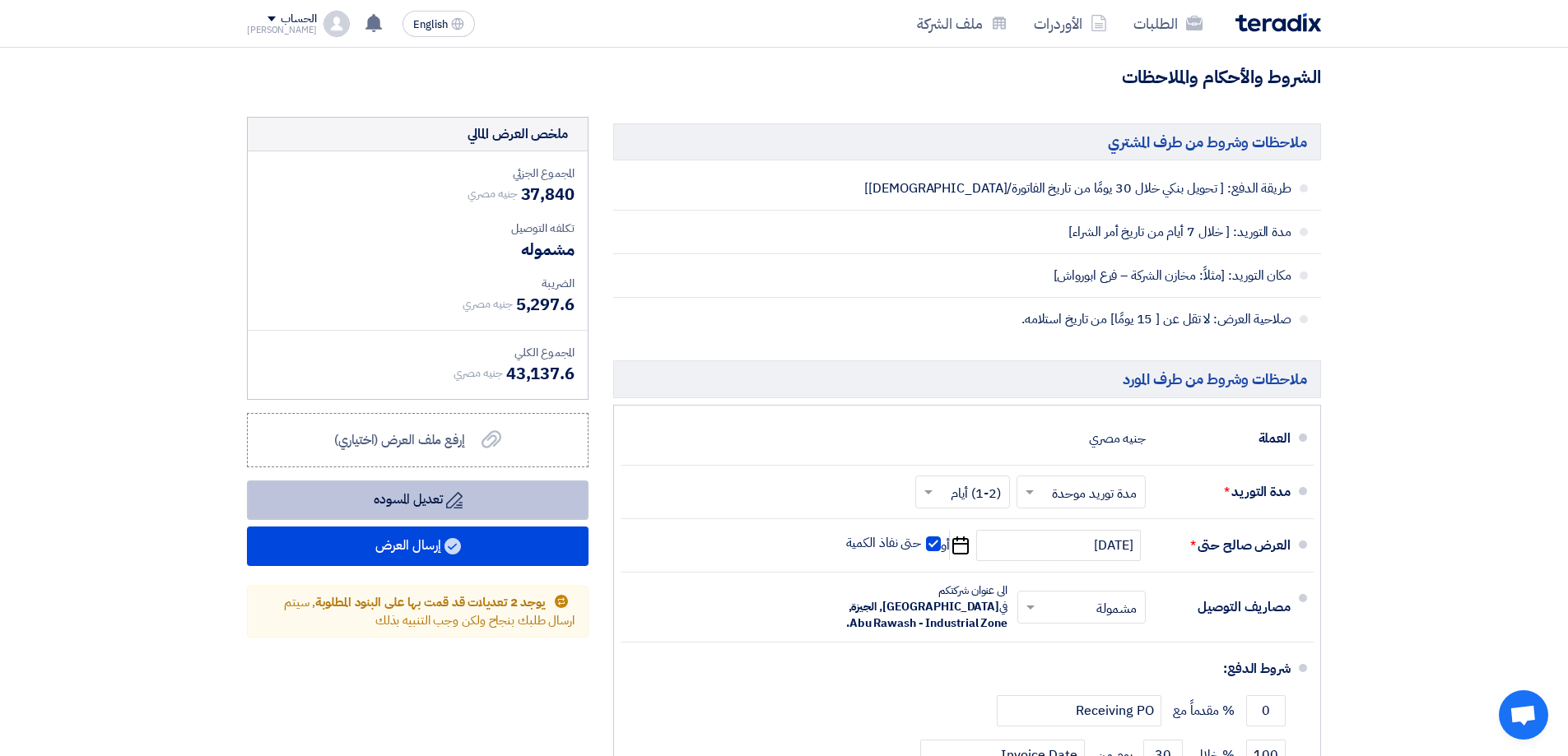
click at [441, 506] on button "Draft تعديل المسوده" at bounding box center [418, 501] width 342 height 40
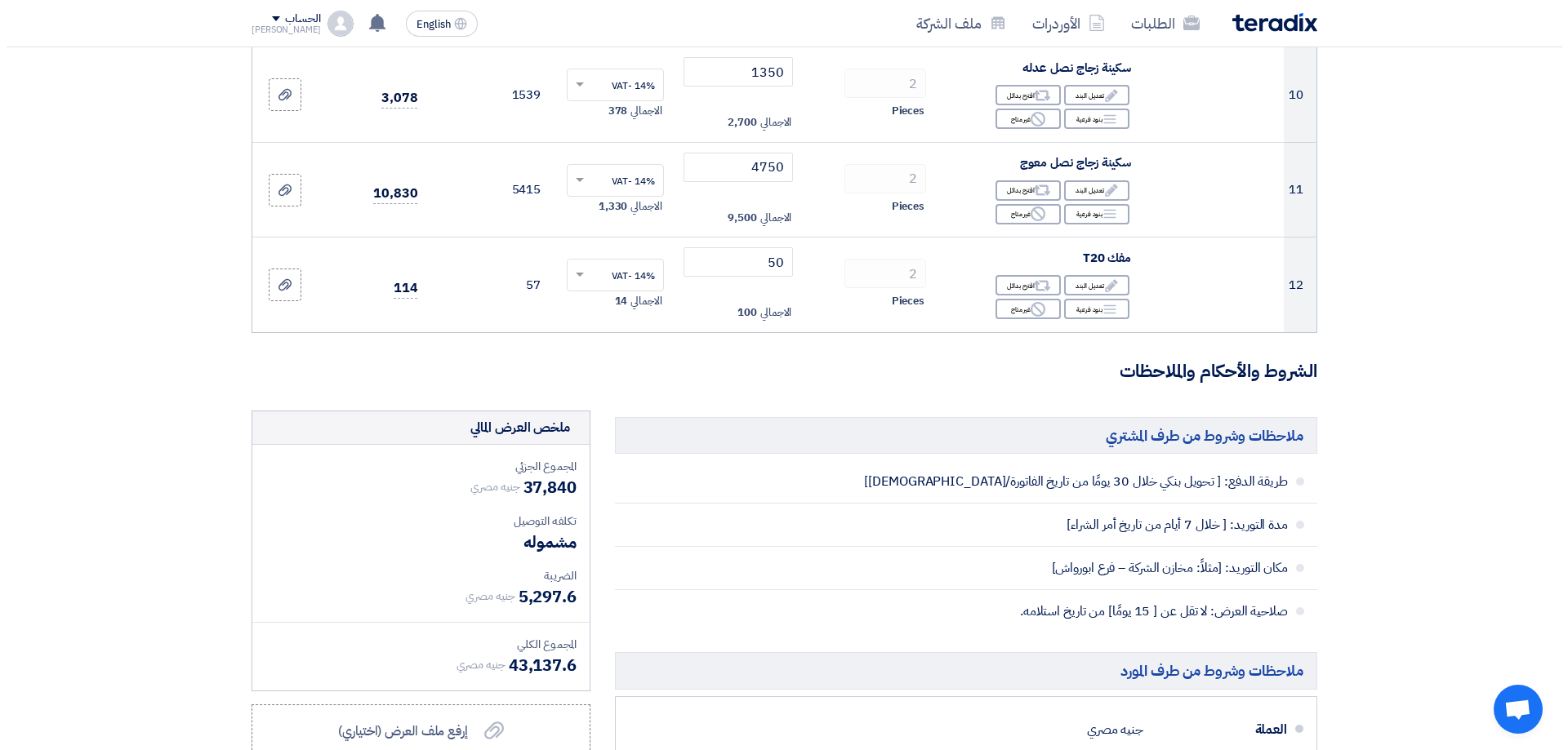
scroll to position [1388, 0]
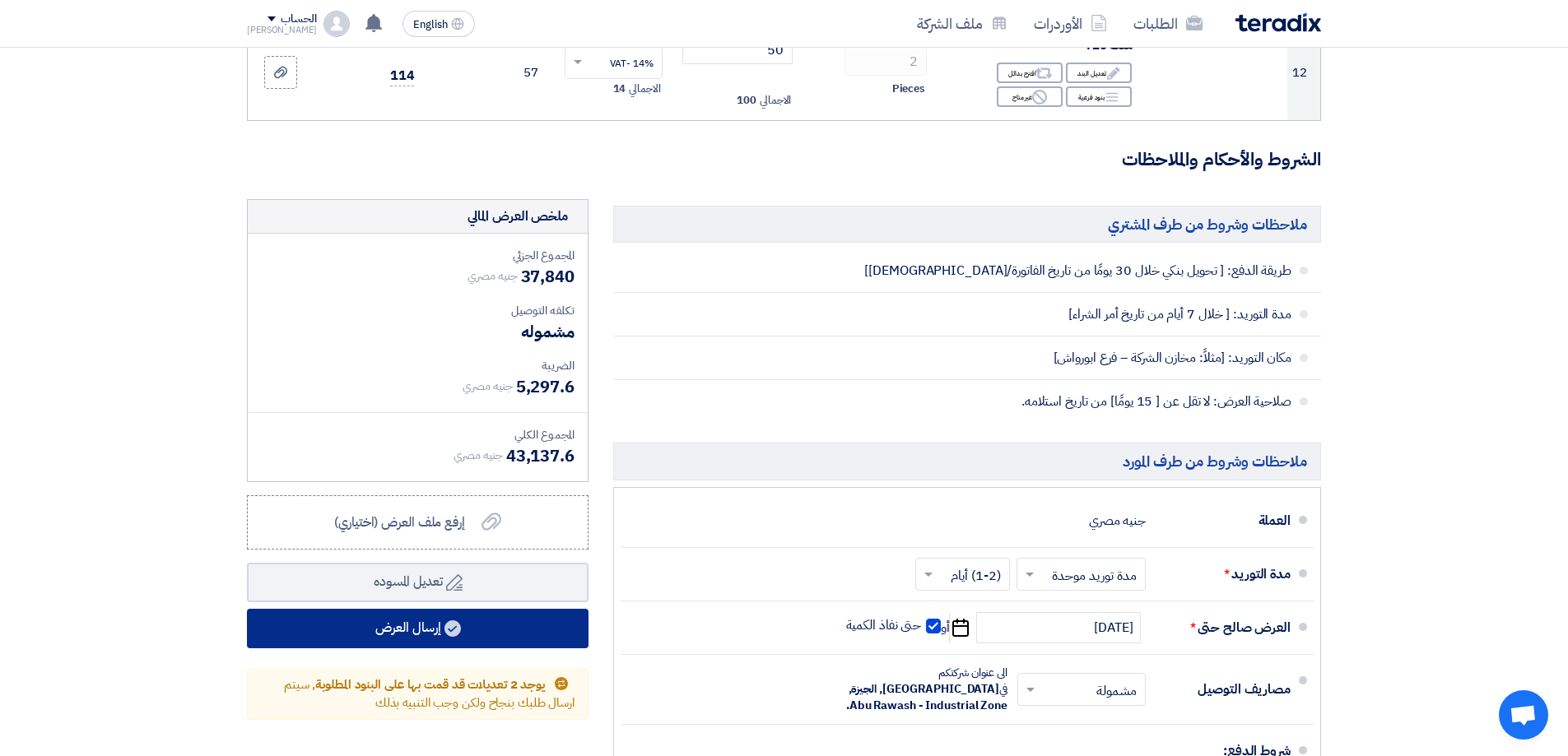
click at [377, 624] on button "إرسال العرض" at bounding box center [418, 629] width 342 height 40
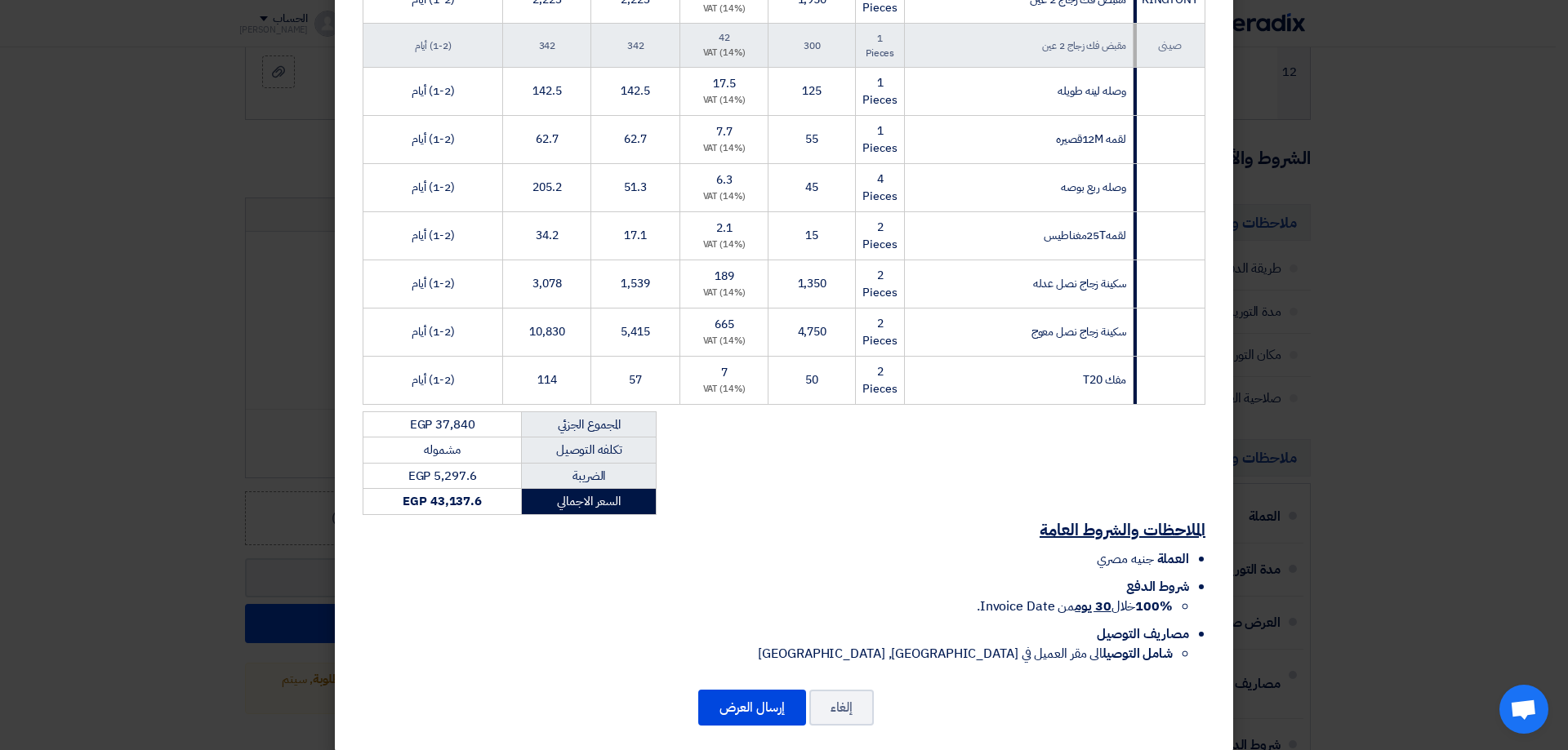
scroll to position [559, 0]
click at [749, 695] on button "إرسال العرض" at bounding box center [752, 705] width 108 height 36
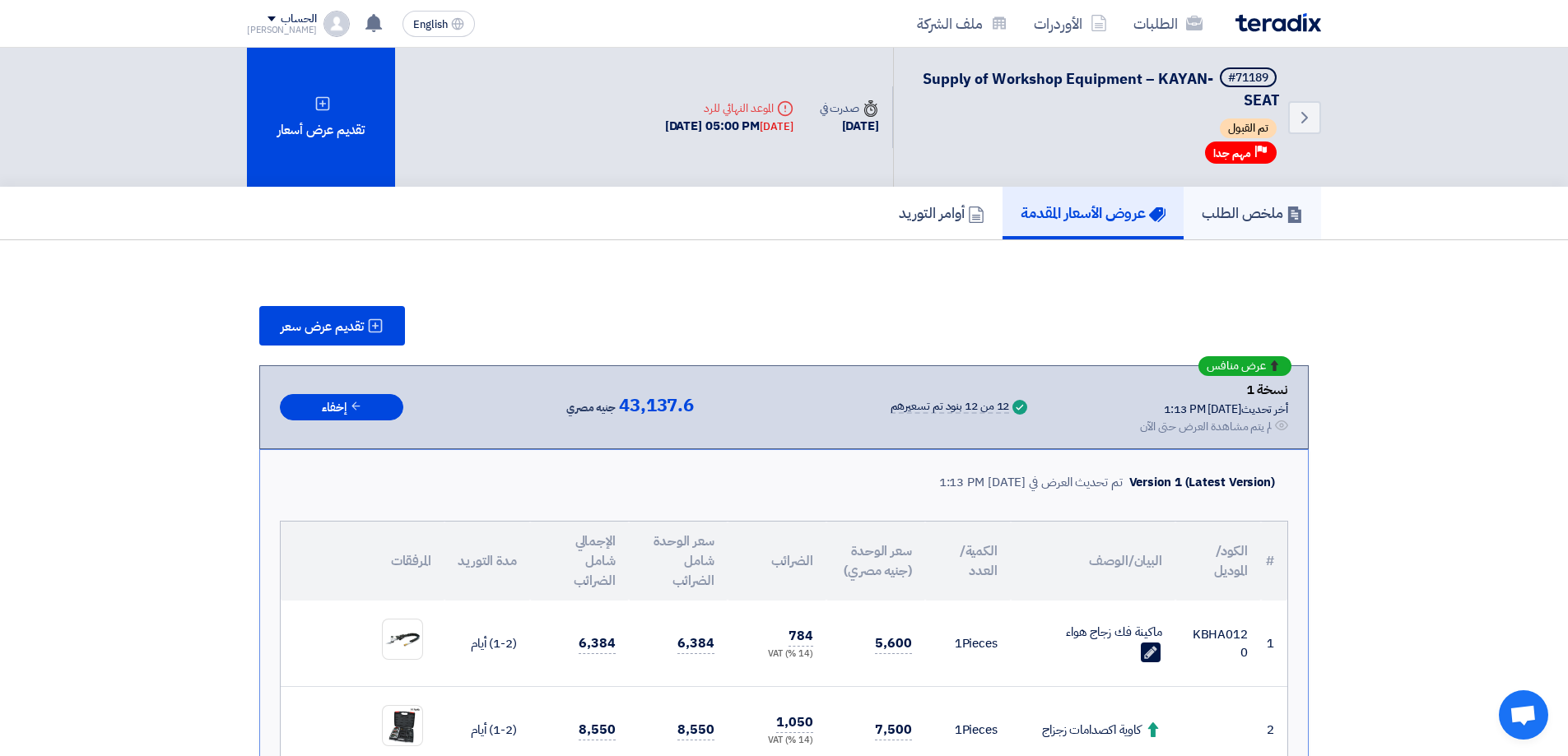
click at [1284, 214] on h5 "ملخص الطلب" at bounding box center [1253, 212] width 102 height 19
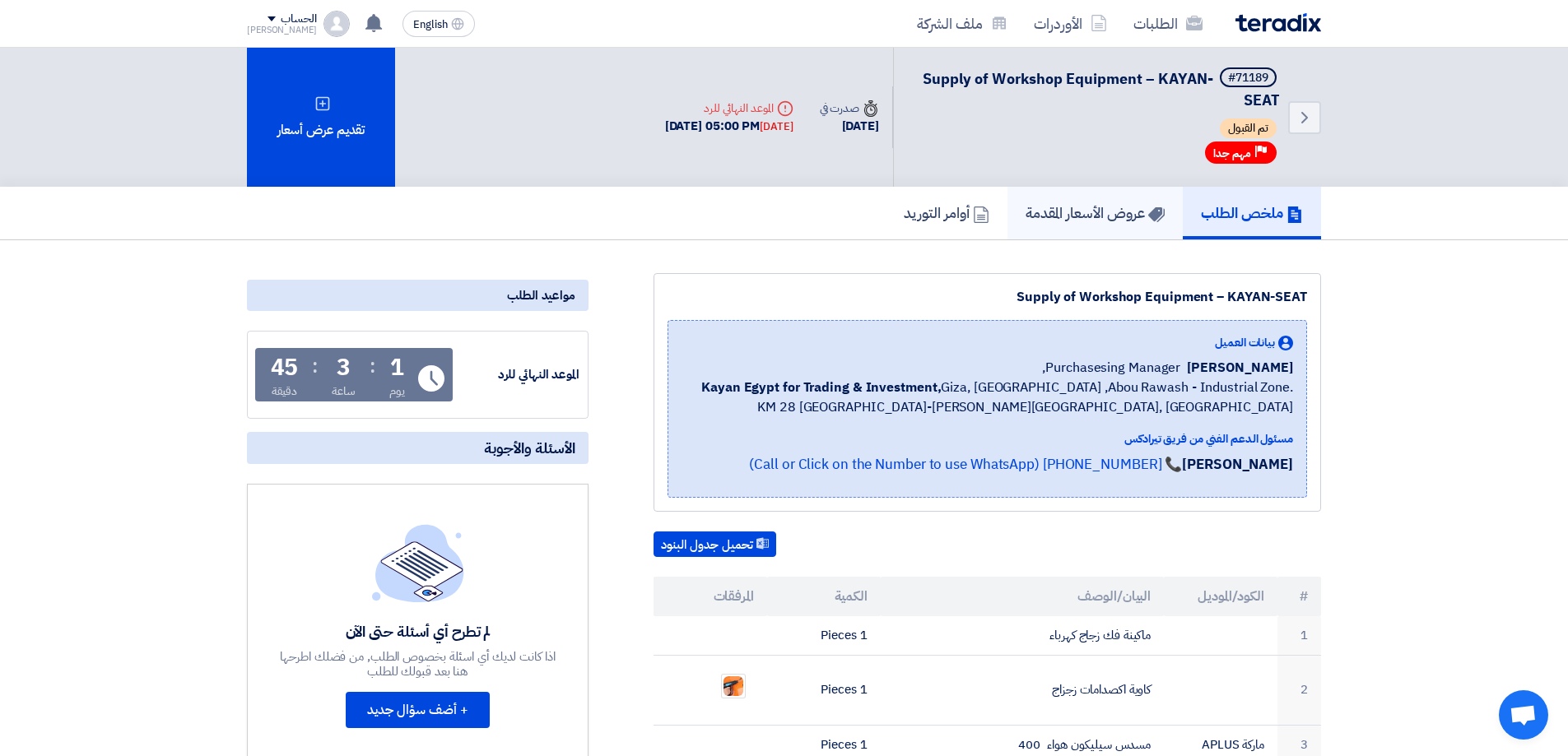
click at [1159, 219] on icon at bounding box center [1156, 214] width 17 height 17
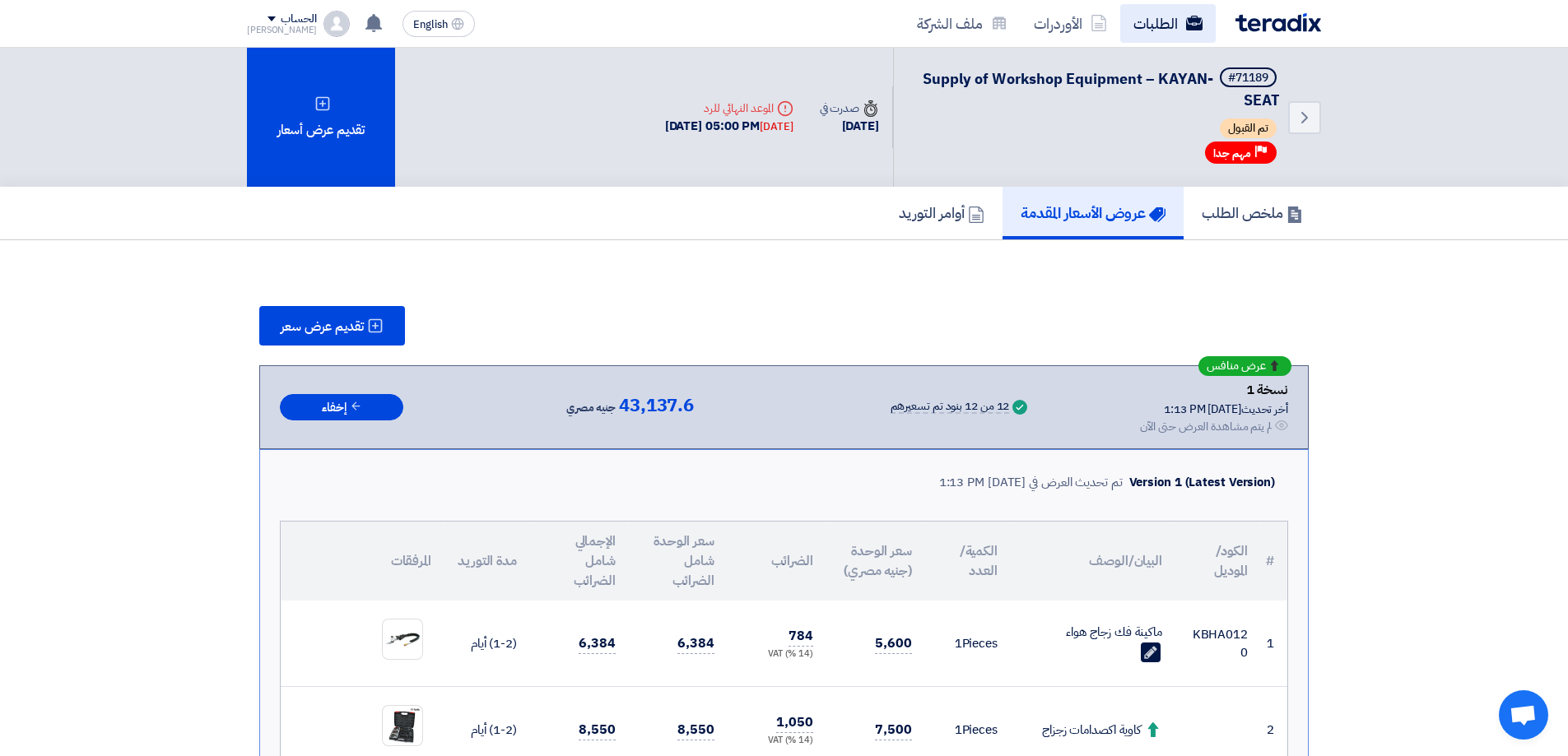
click at [1176, 29] on link "الطلبات" at bounding box center [1168, 23] width 96 height 39
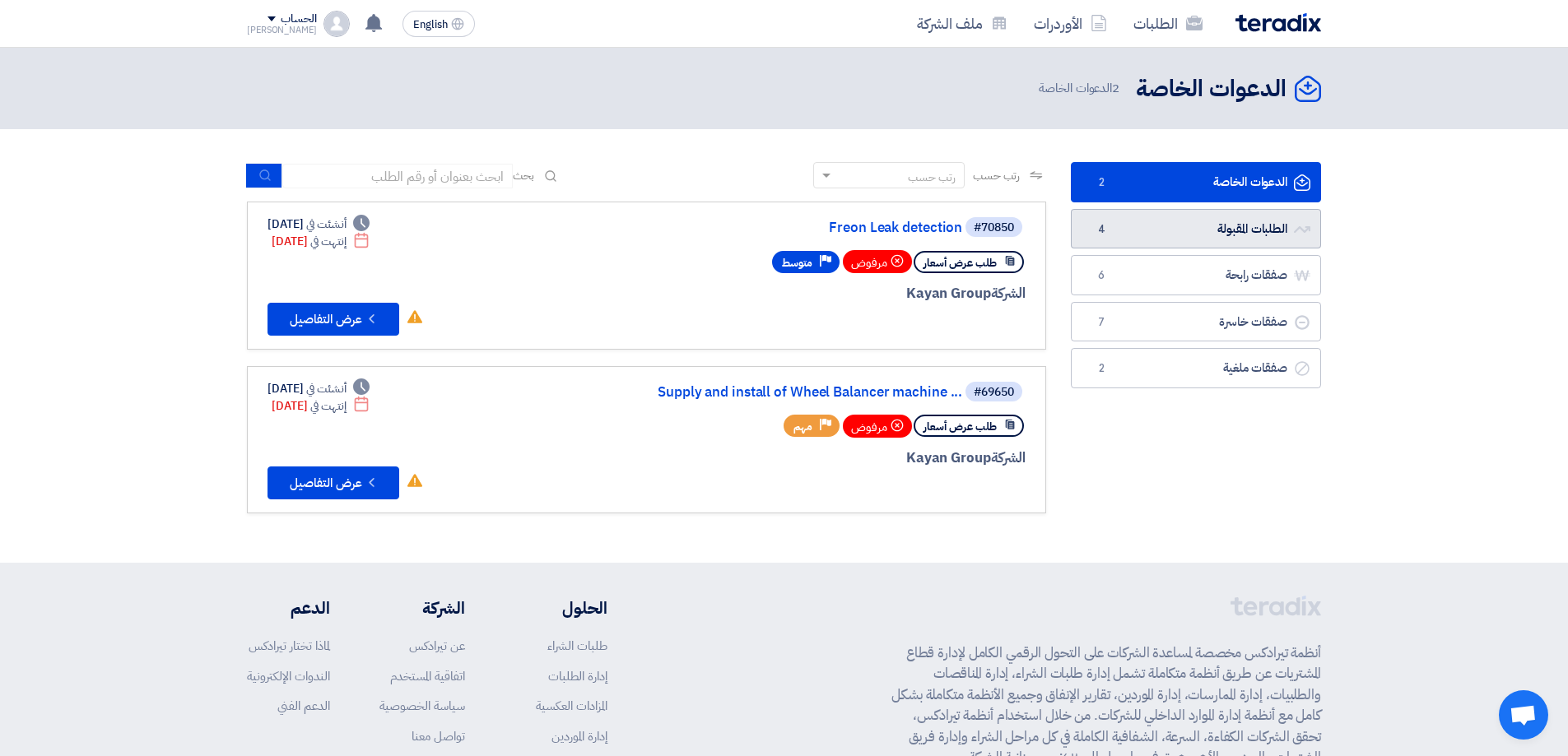
click at [1266, 228] on link "الطلبات المقبولة الطلبات المقبولة 4" at bounding box center [1196, 229] width 250 height 40
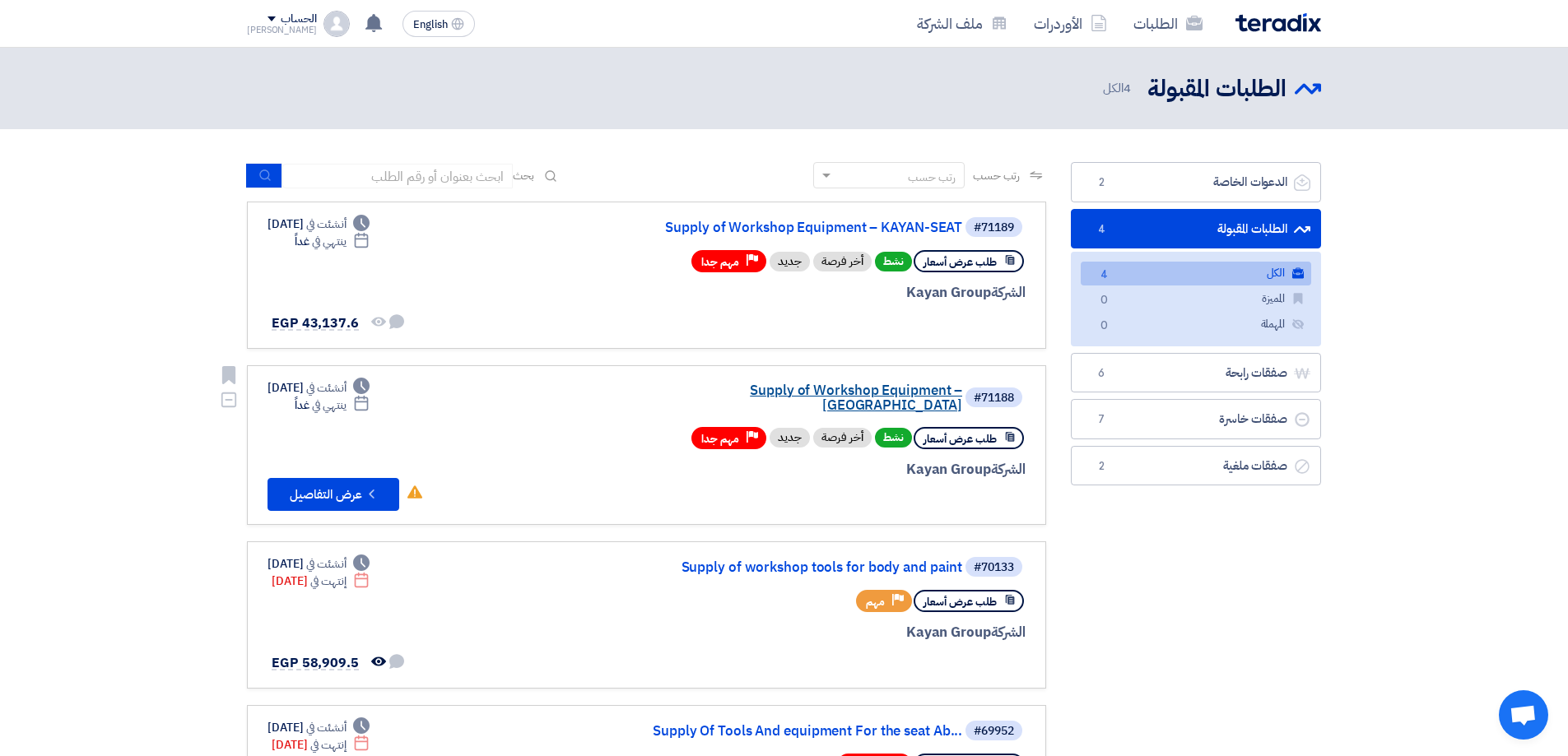
click at [793, 386] on link "Supply of Workshop Equipment – [GEOGRAPHIC_DATA]" at bounding box center [798, 399] width 329 height 30
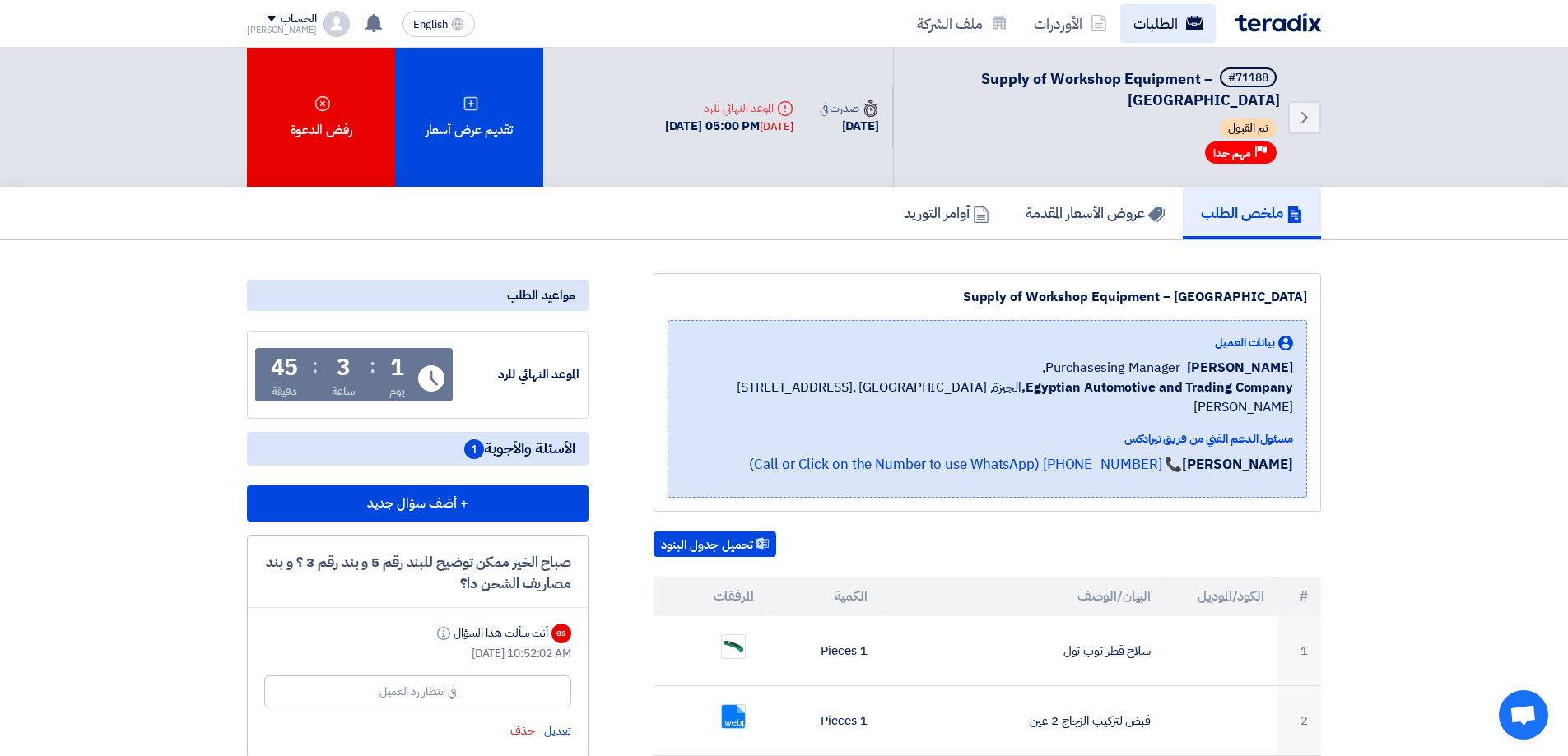
click at [1185, 21] on link "الطلبات" at bounding box center [1168, 23] width 96 height 39
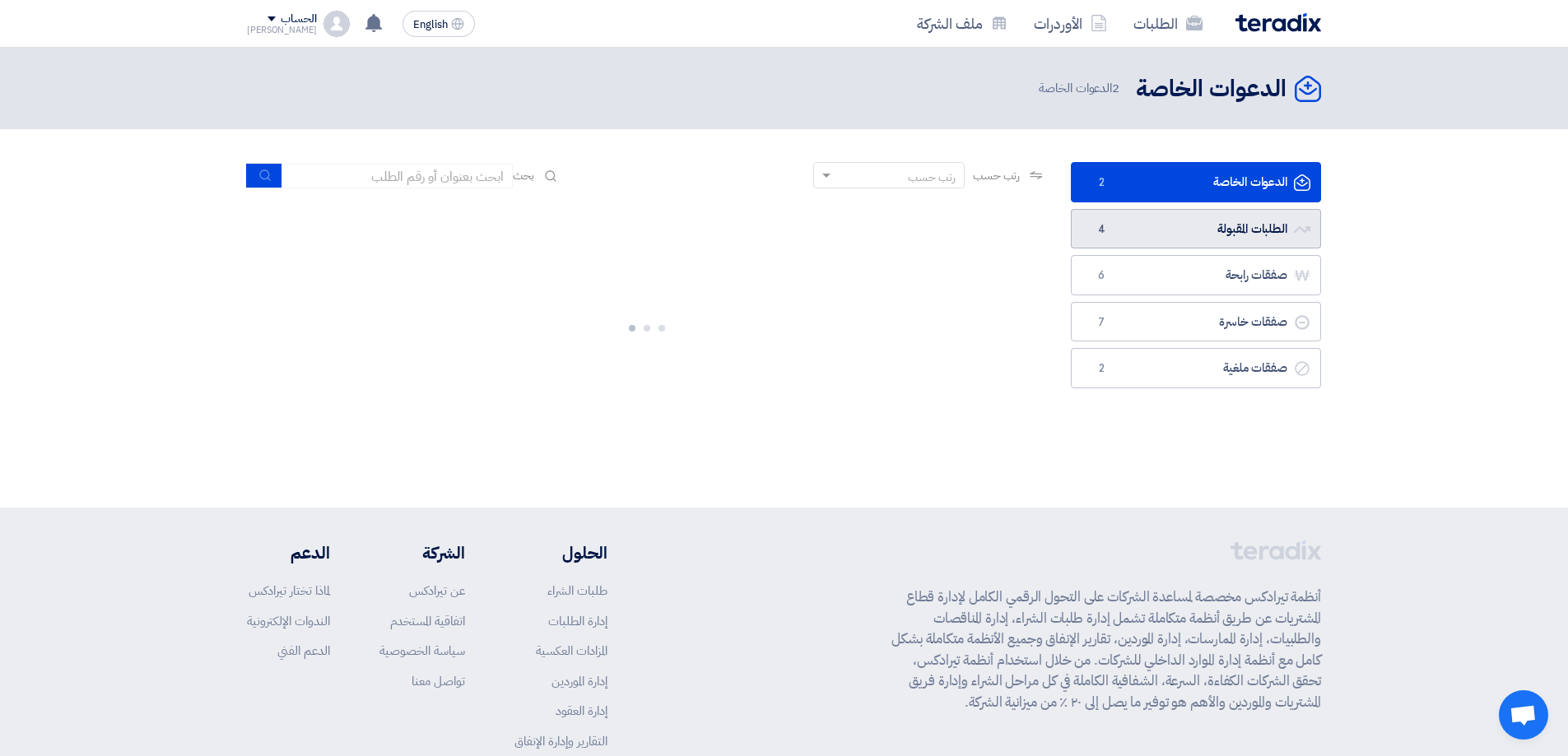
click at [1258, 229] on link "الطلبات المقبولة الطلبات المقبولة 4" at bounding box center [1196, 229] width 250 height 40
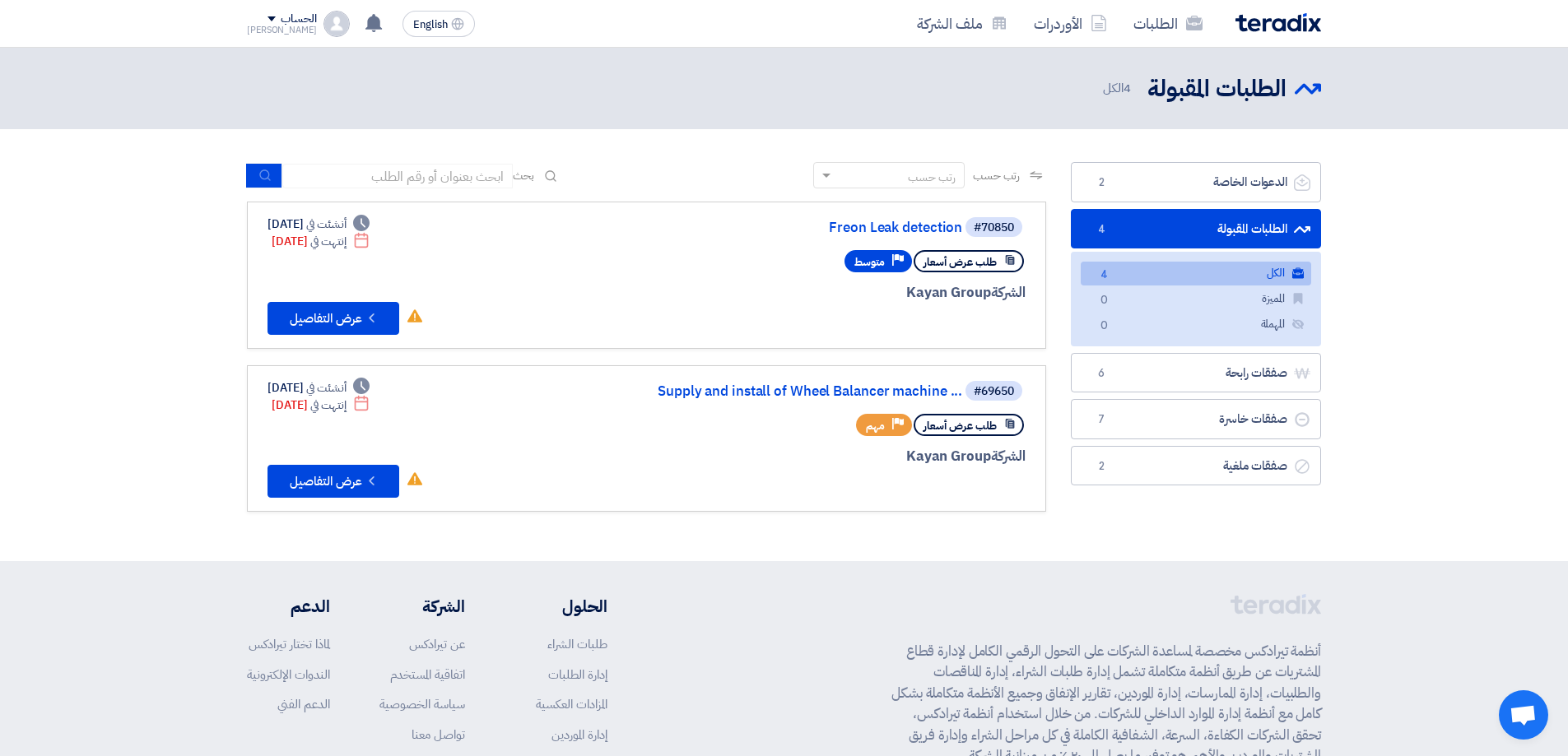
click at [1255, 221] on link "الطلبات المقبولة الطلبات المقبولة 4" at bounding box center [1196, 229] width 250 height 40
click at [1236, 180] on link "الدعوات الخاصة الدعوات الخاصة 2" at bounding box center [1196, 183] width 250 height 40
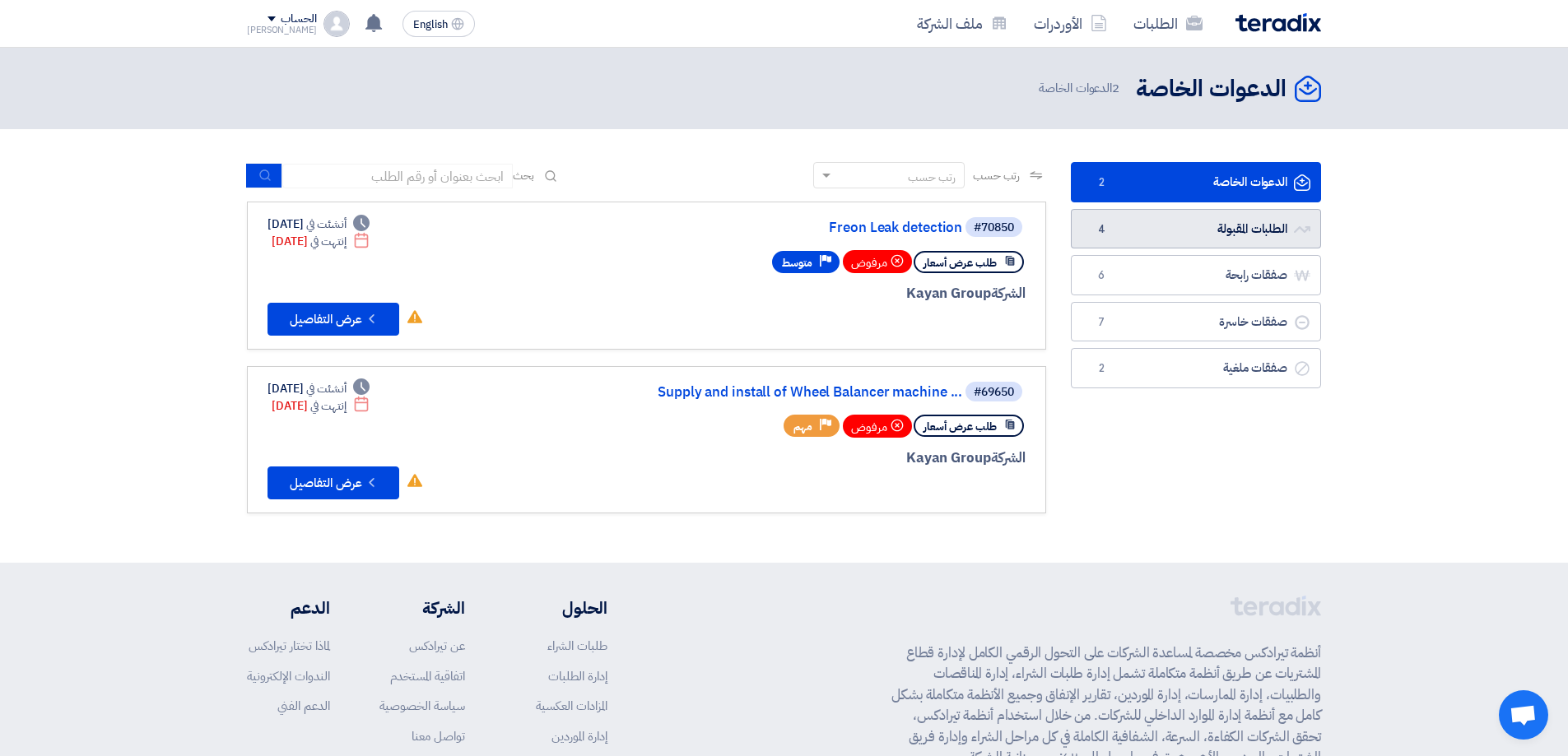
click at [1185, 223] on link "الطلبات المقبولة الطلبات المقبولة 4" at bounding box center [1196, 229] width 250 height 40
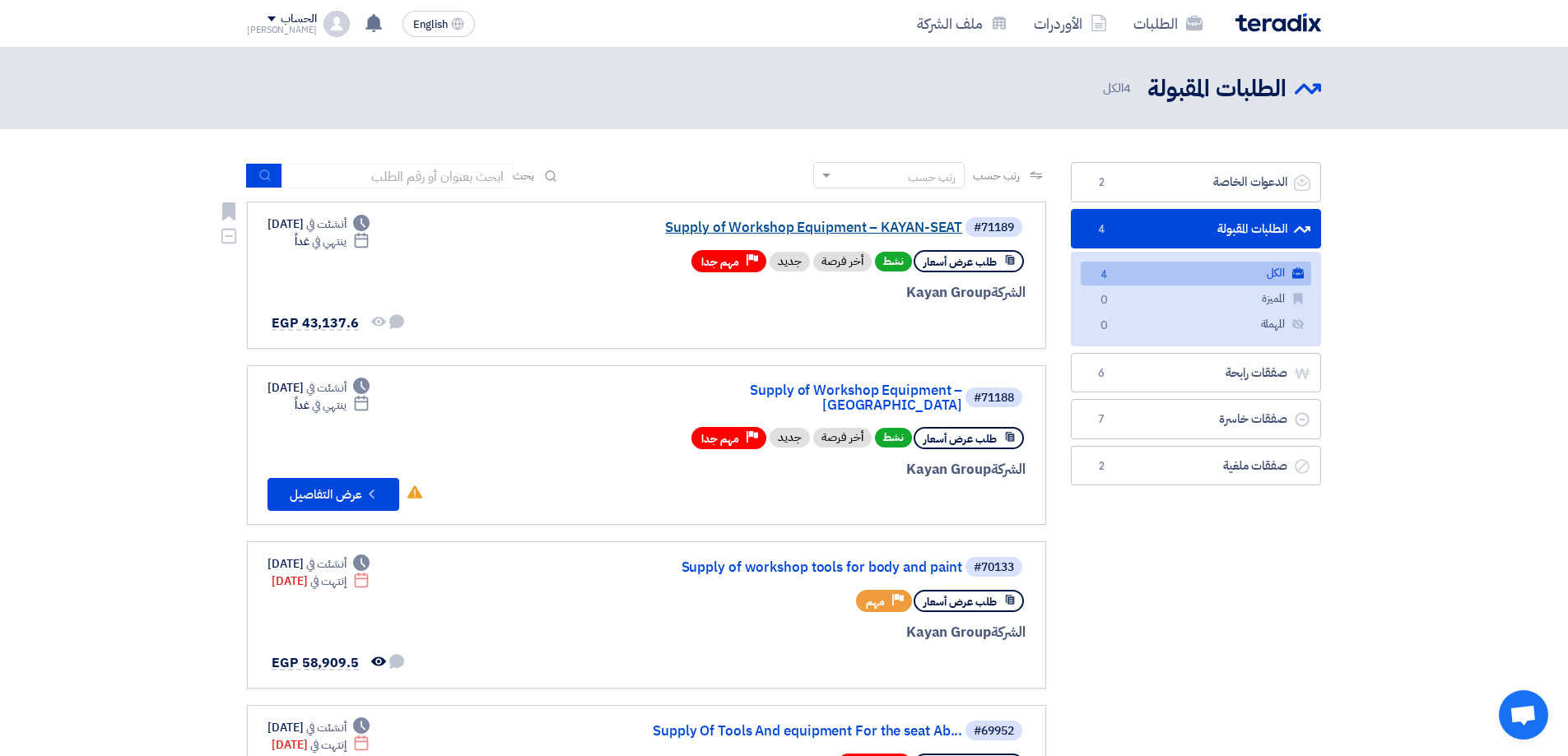
click at [894, 223] on link "Supply of Workshop Equipment – KAYAN-SEAT" at bounding box center [798, 227] width 329 height 15
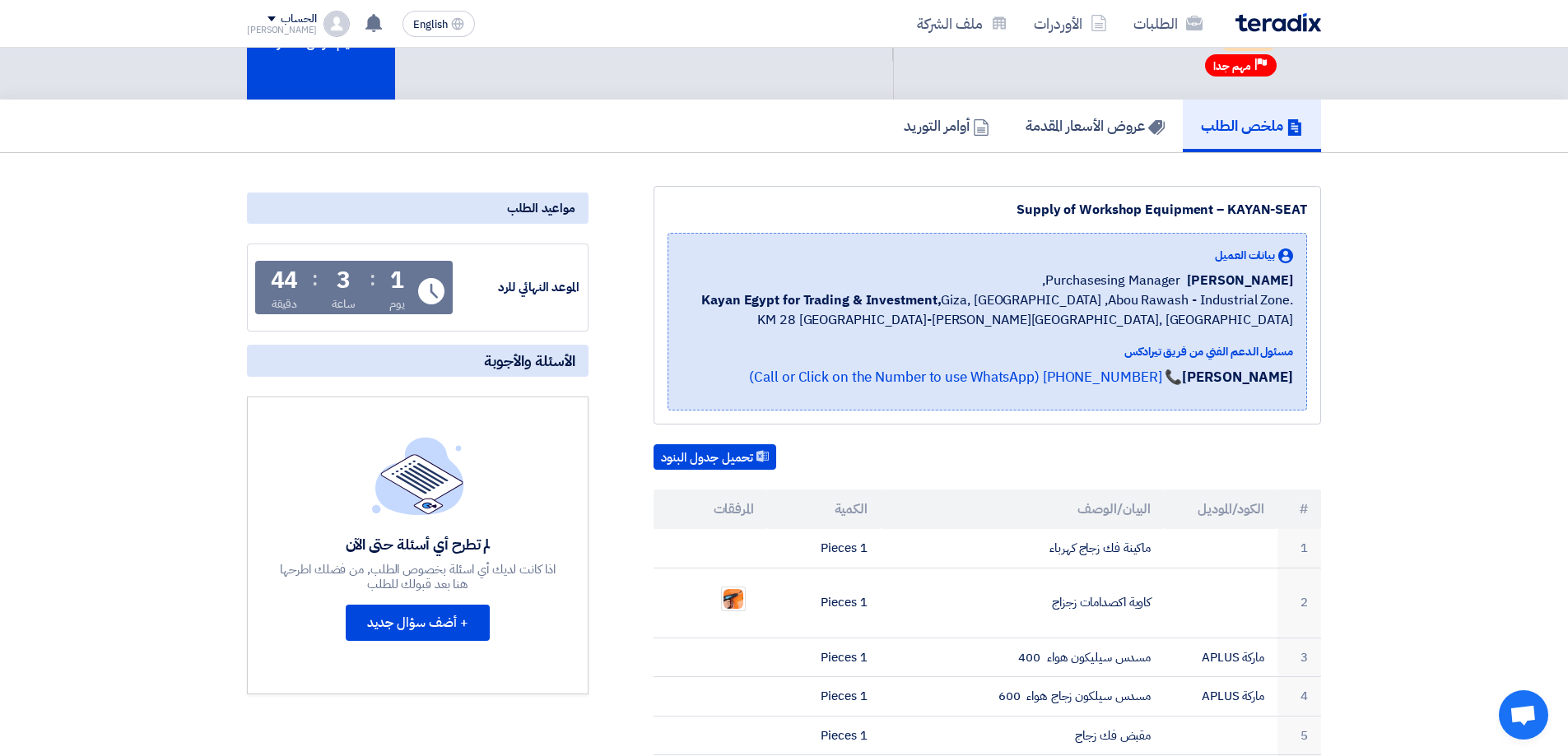
scroll to position [83, 0]
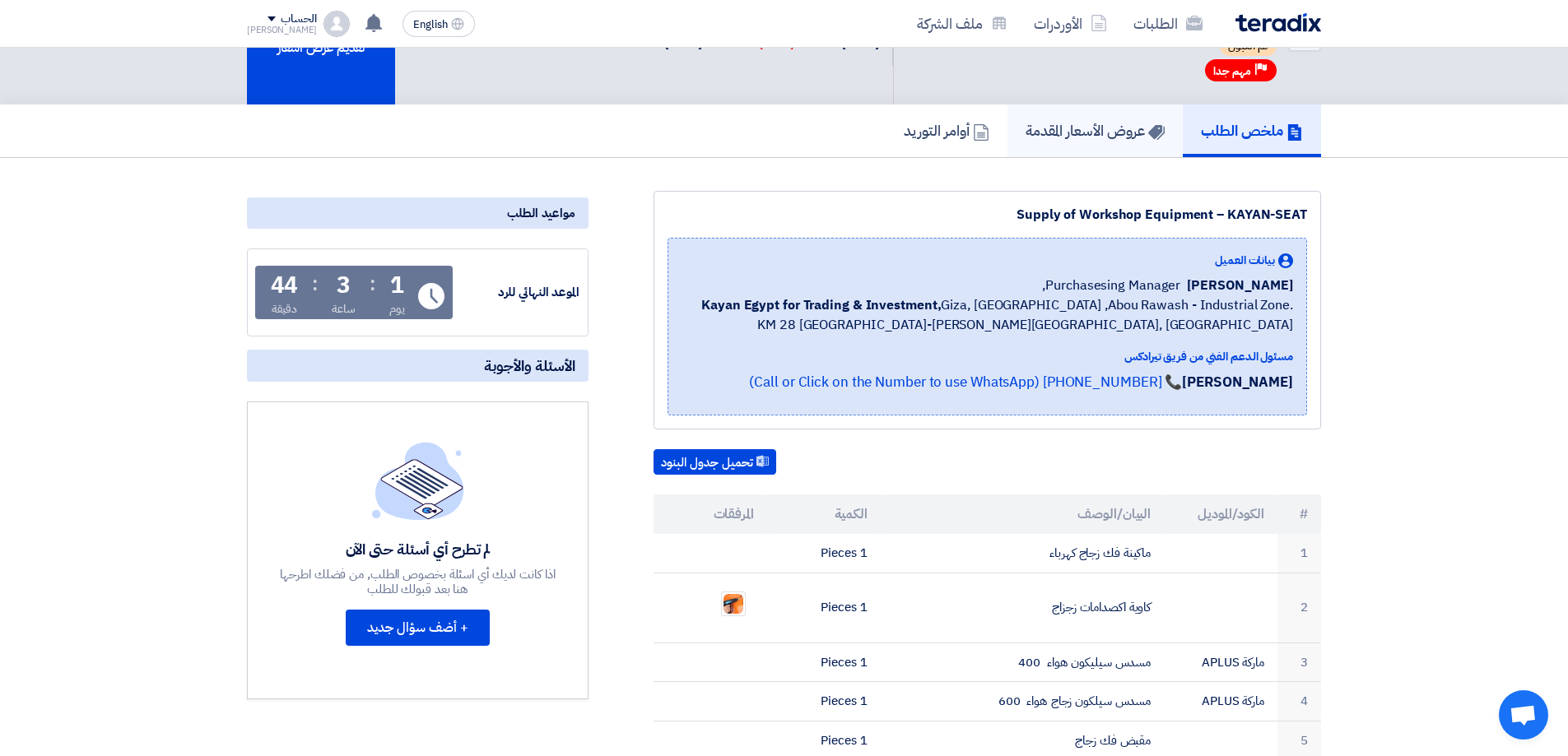
click at [1114, 140] on h5 "عروض الأسعار المقدمة" at bounding box center [1094, 130] width 139 height 19
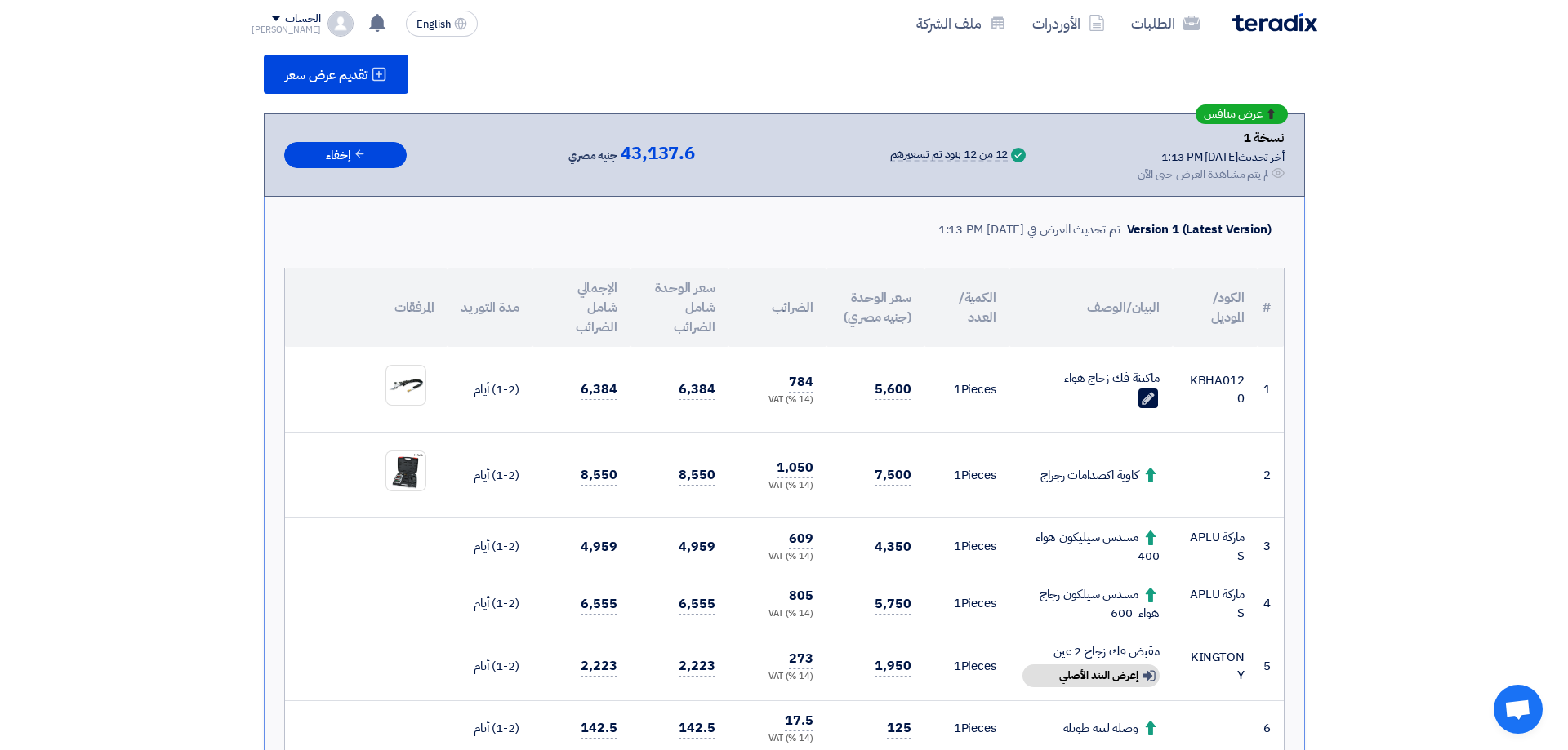
scroll to position [245, 0]
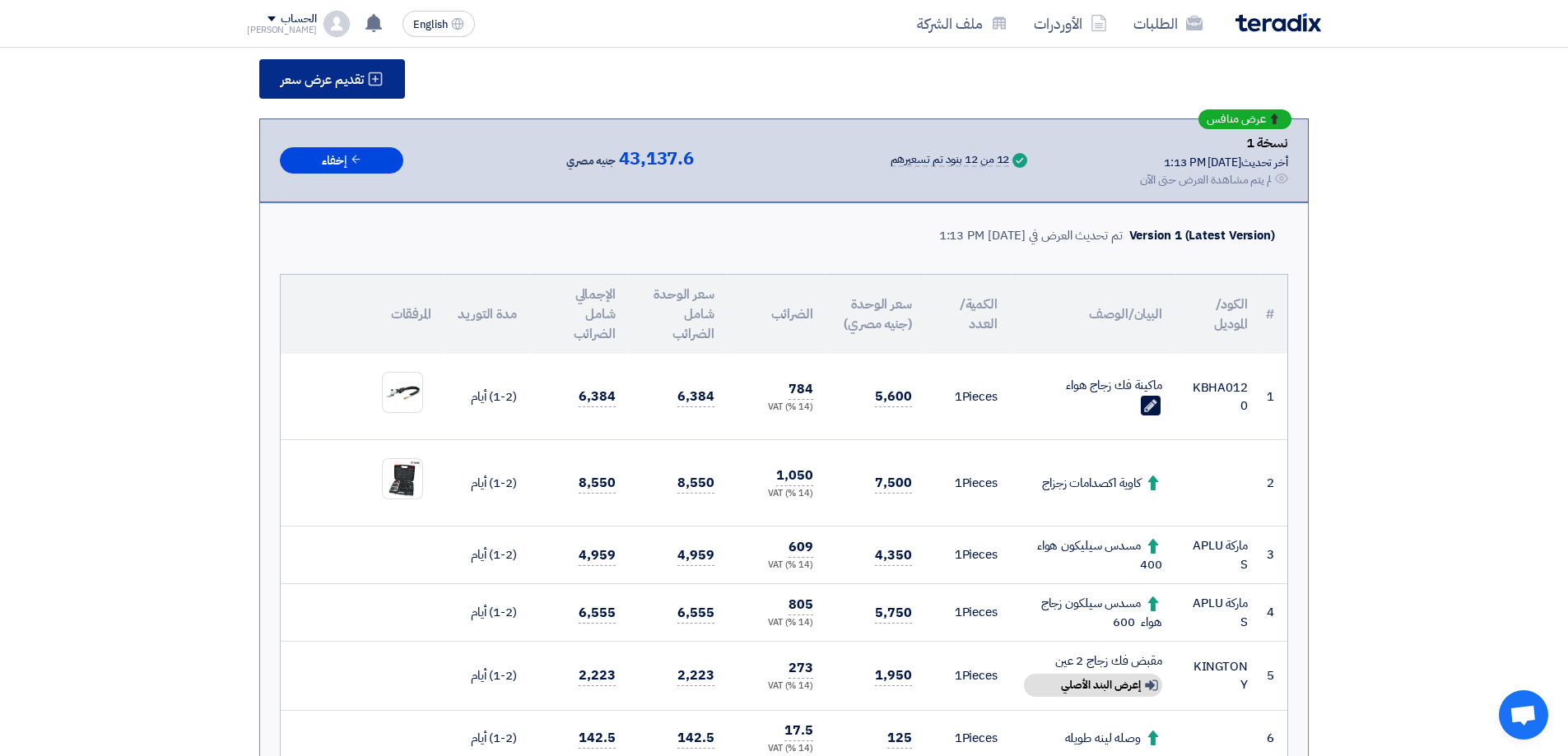
click at [375, 86] on use at bounding box center [376, 80] width 14 height 14
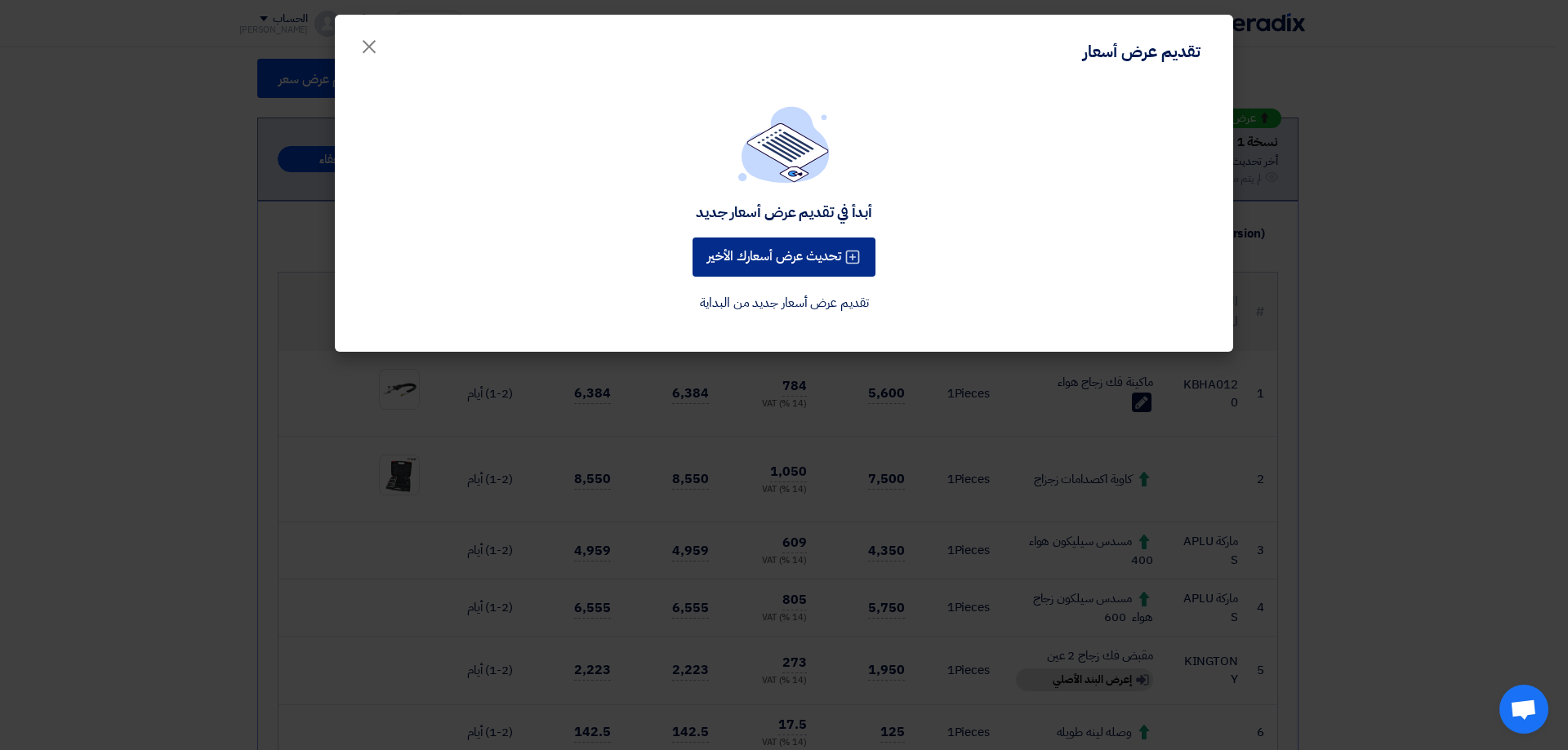
click at [792, 264] on button "تحديث عرض أسعارك الأخير" at bounding box center [784, 257] width 183 height 40
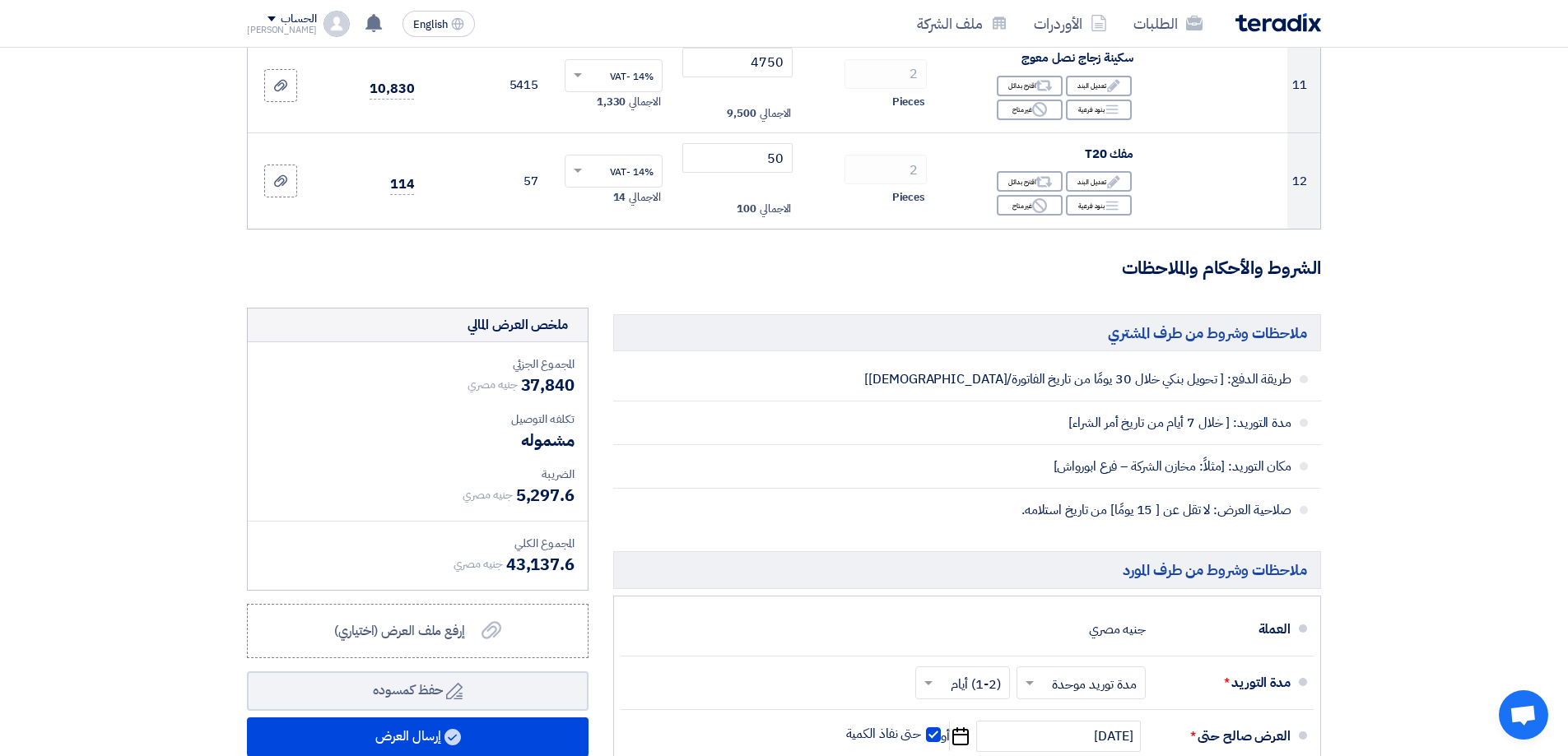
scroll to position [1399, 0]
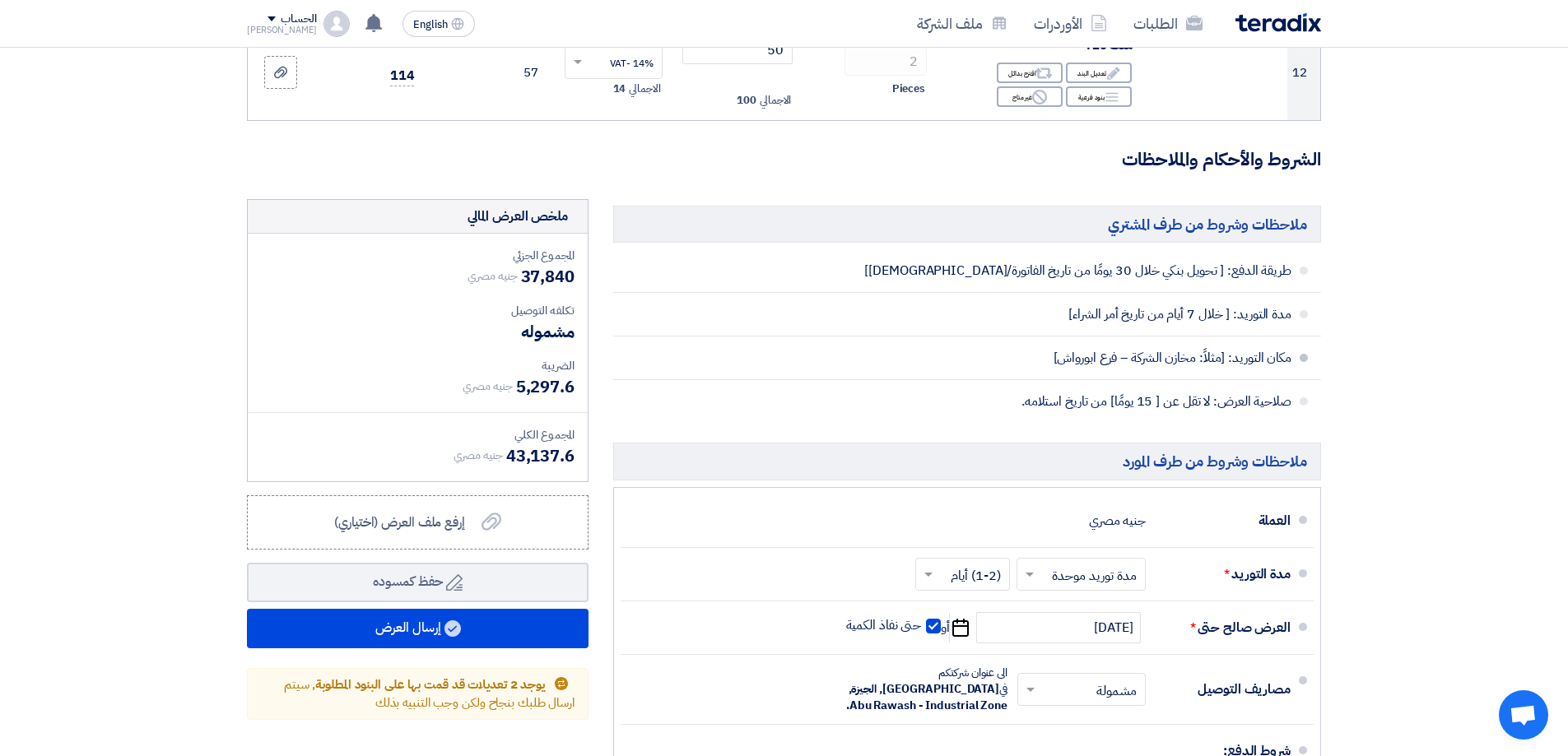
click at [1077, 359] on span "مكان التوريد: [مثلاً: مخازن الشركة – فرع ابورواش]" at bounding box center [1020, 358] width 542 height 17
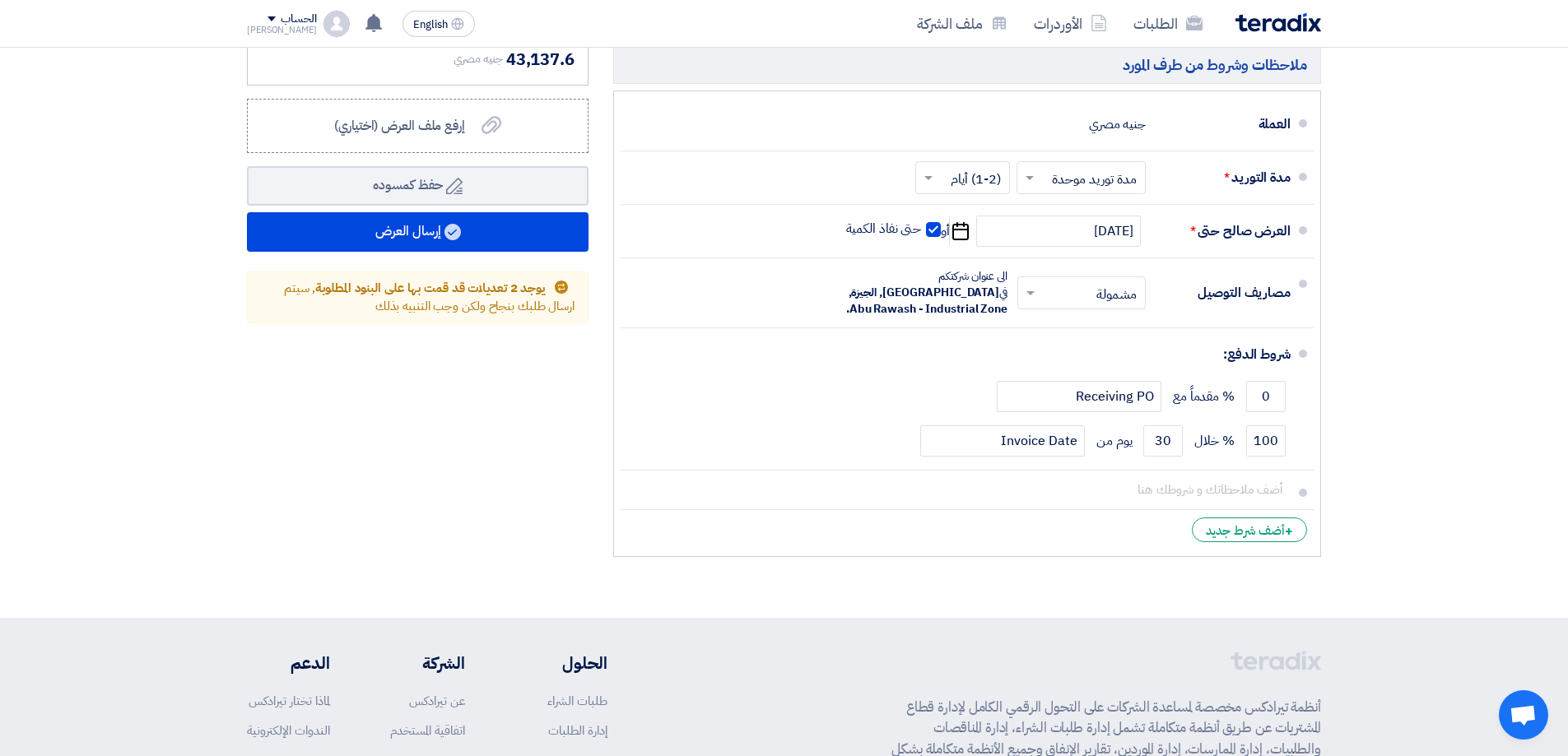
scroll to position [1811, 0]
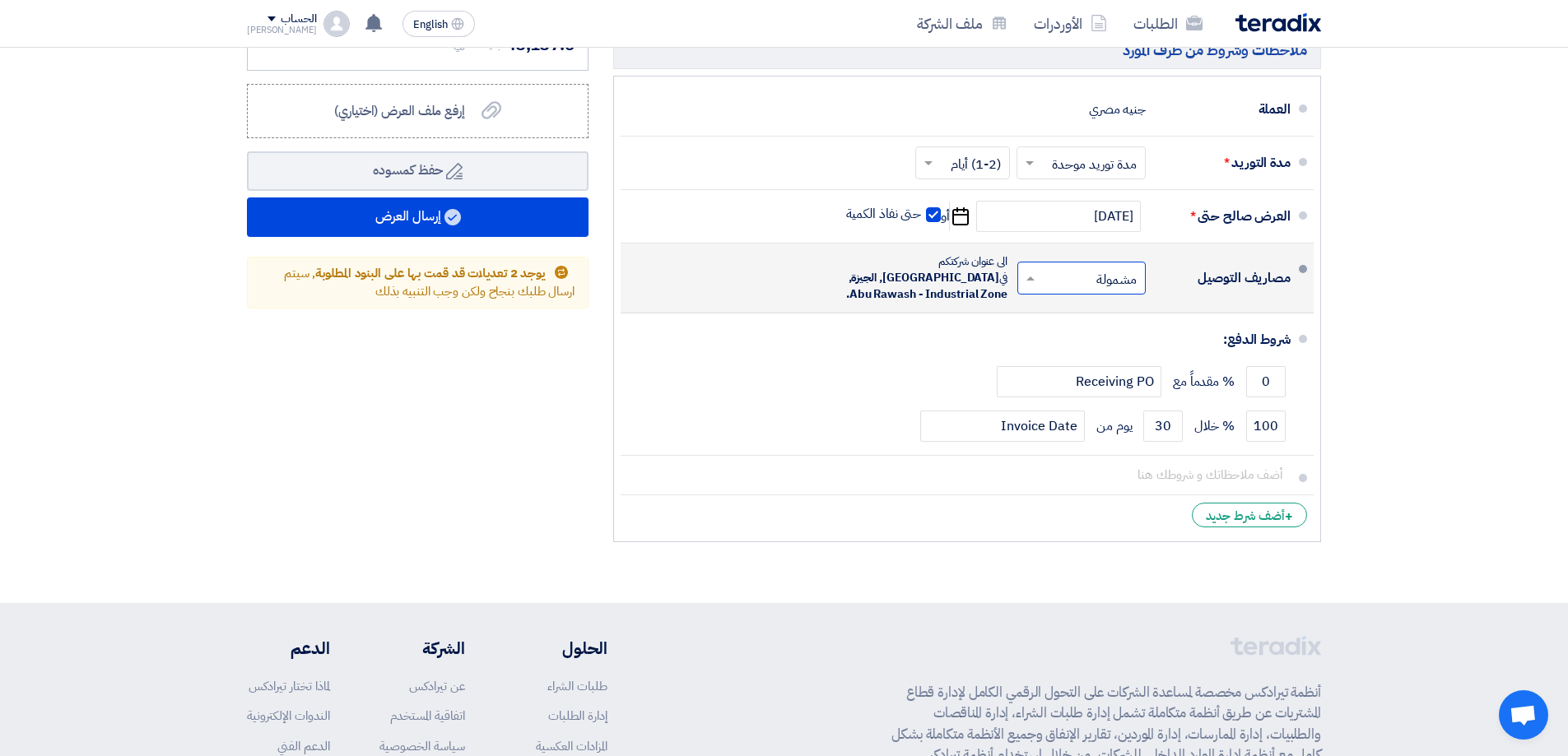
click at [1032, 275] on span at bounding box center [1028, 278] width 21 height 17
click at [1099, 334] on span "غير مشمولة" at bounding box center [1111, 344] width 58 height 20
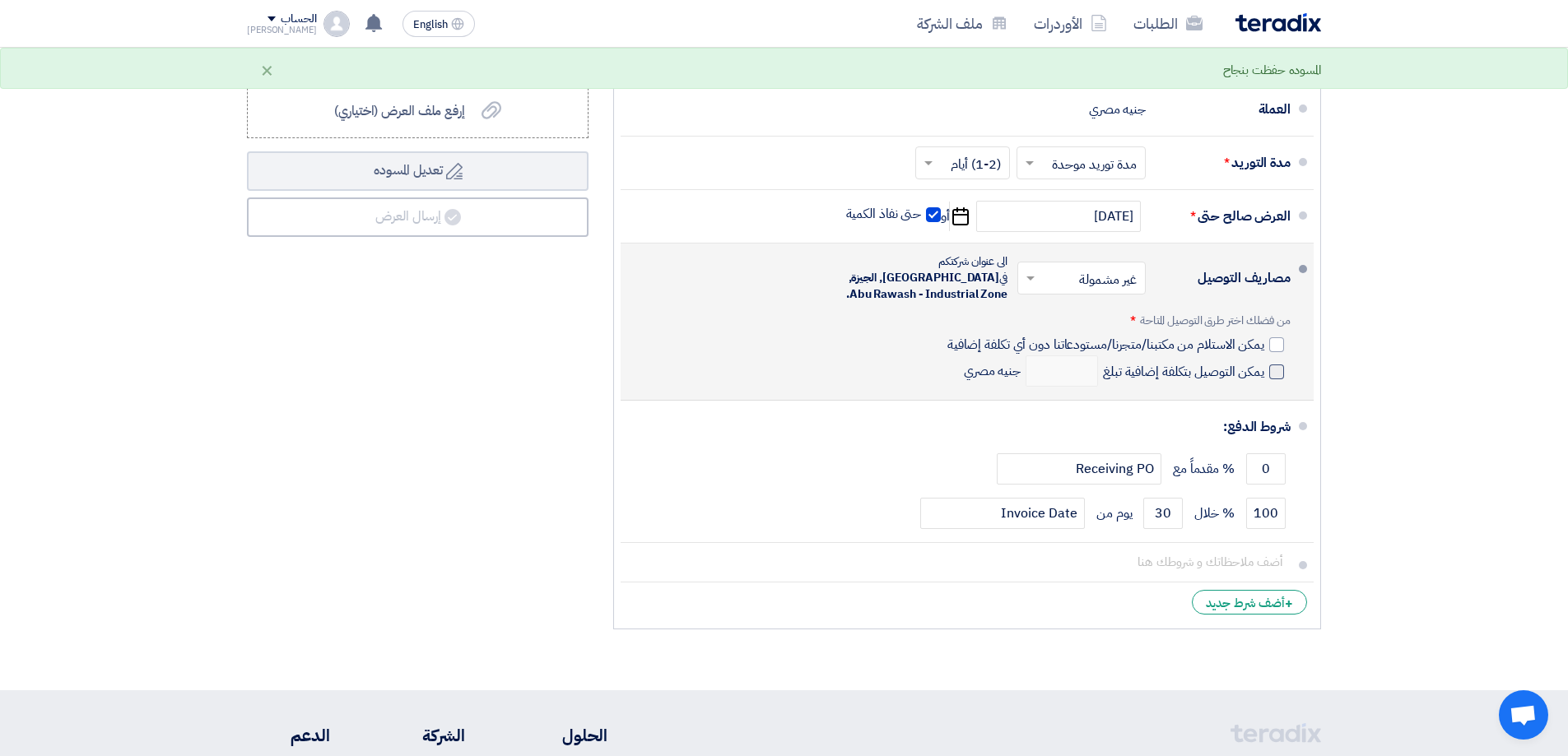
click at [1274, 365] on span at bounding box center [1277, 372] width 15 height 15
click at [1265, 363] on input "يمكن التوصيل بتكلفة إضافية تبلغ" at bounding box center [1182, 378] width 165 height 31
checkbox input "true"
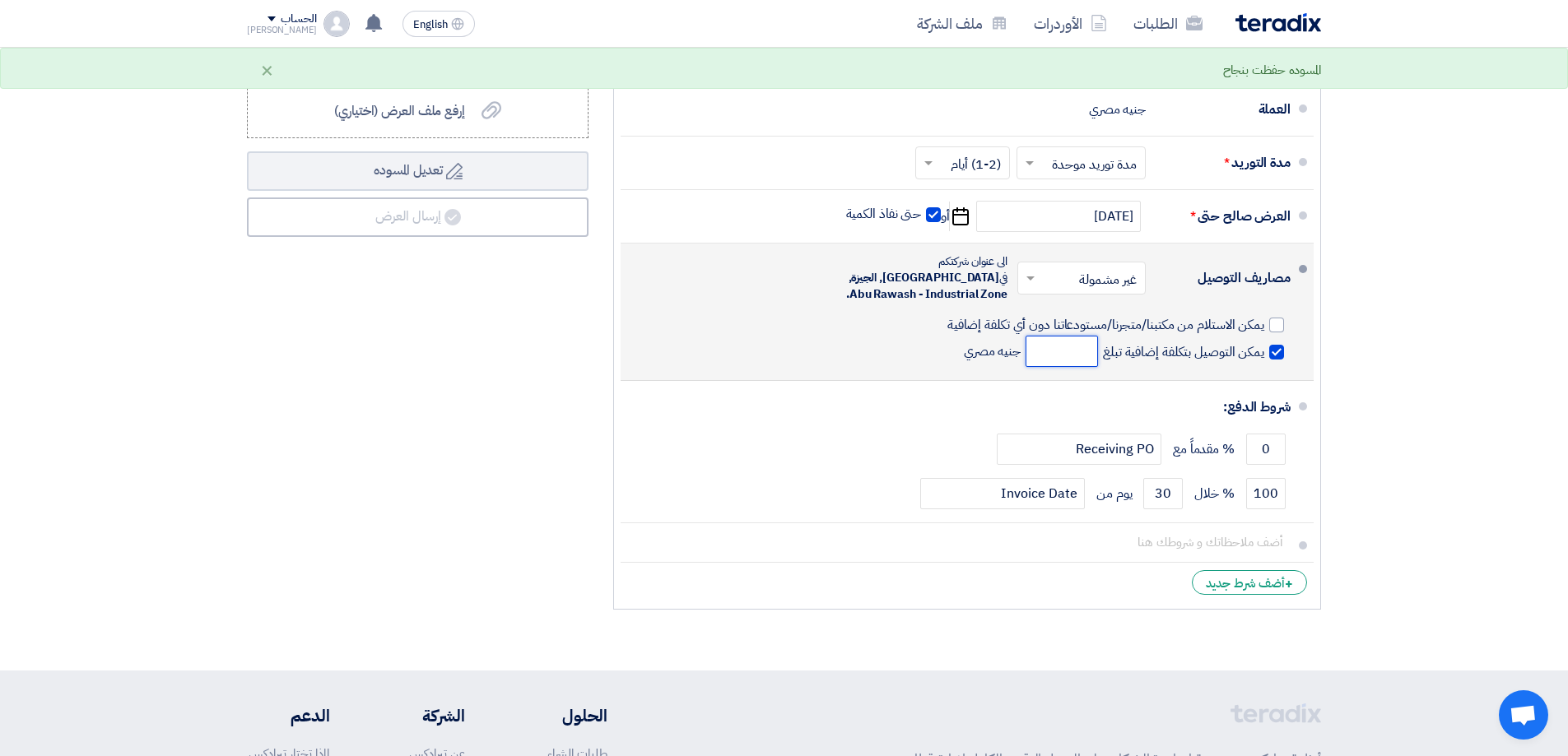
click at [1066, 340] on input "number" at bounding box center [1061, 351] width 73 height 31
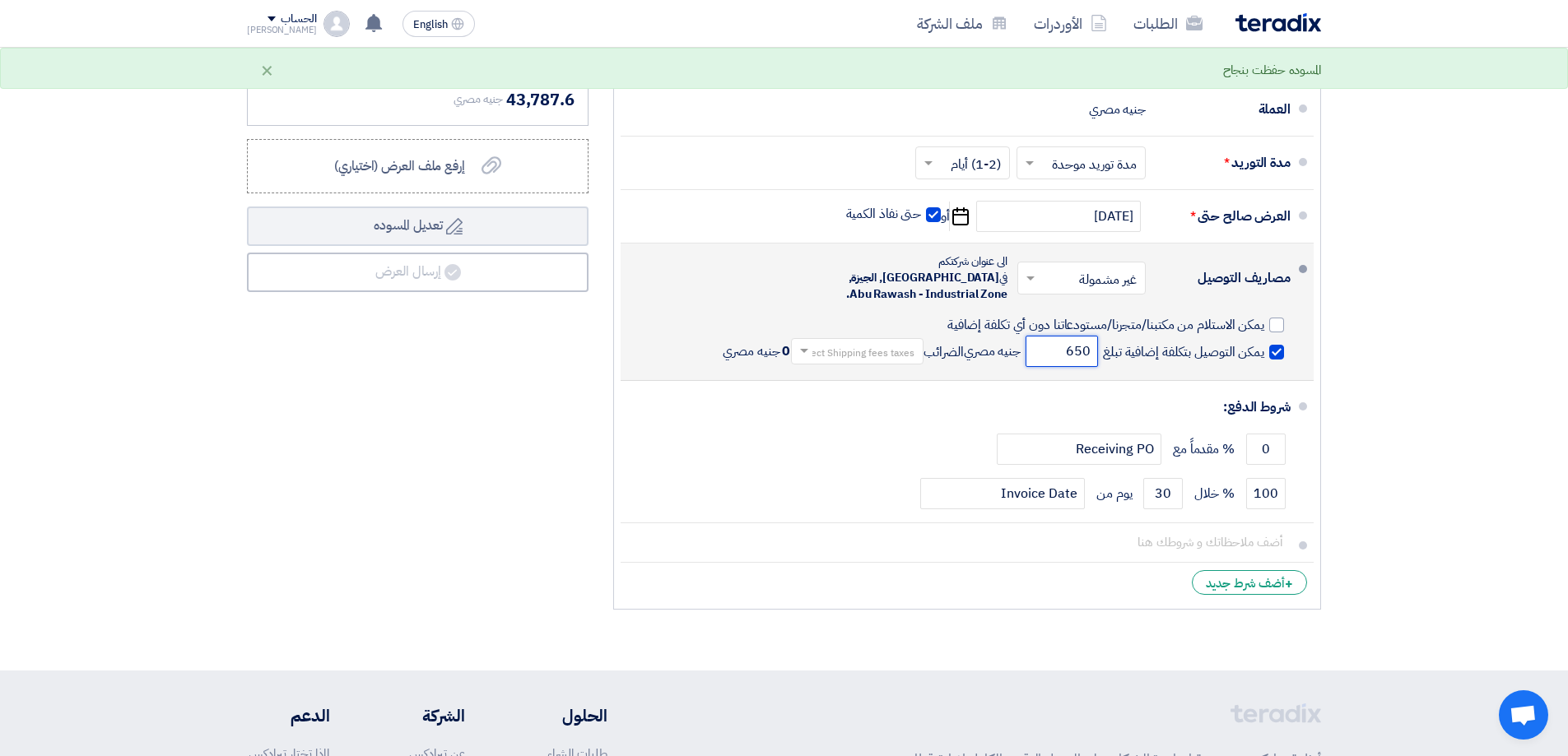
type input "650"
click at [857, 342] on input "text" at bounding box center [854, 353] width 125 height 24
click at [886, 370] on span "14% -VAT" at bounding box center [889, 378] width 51 height 17
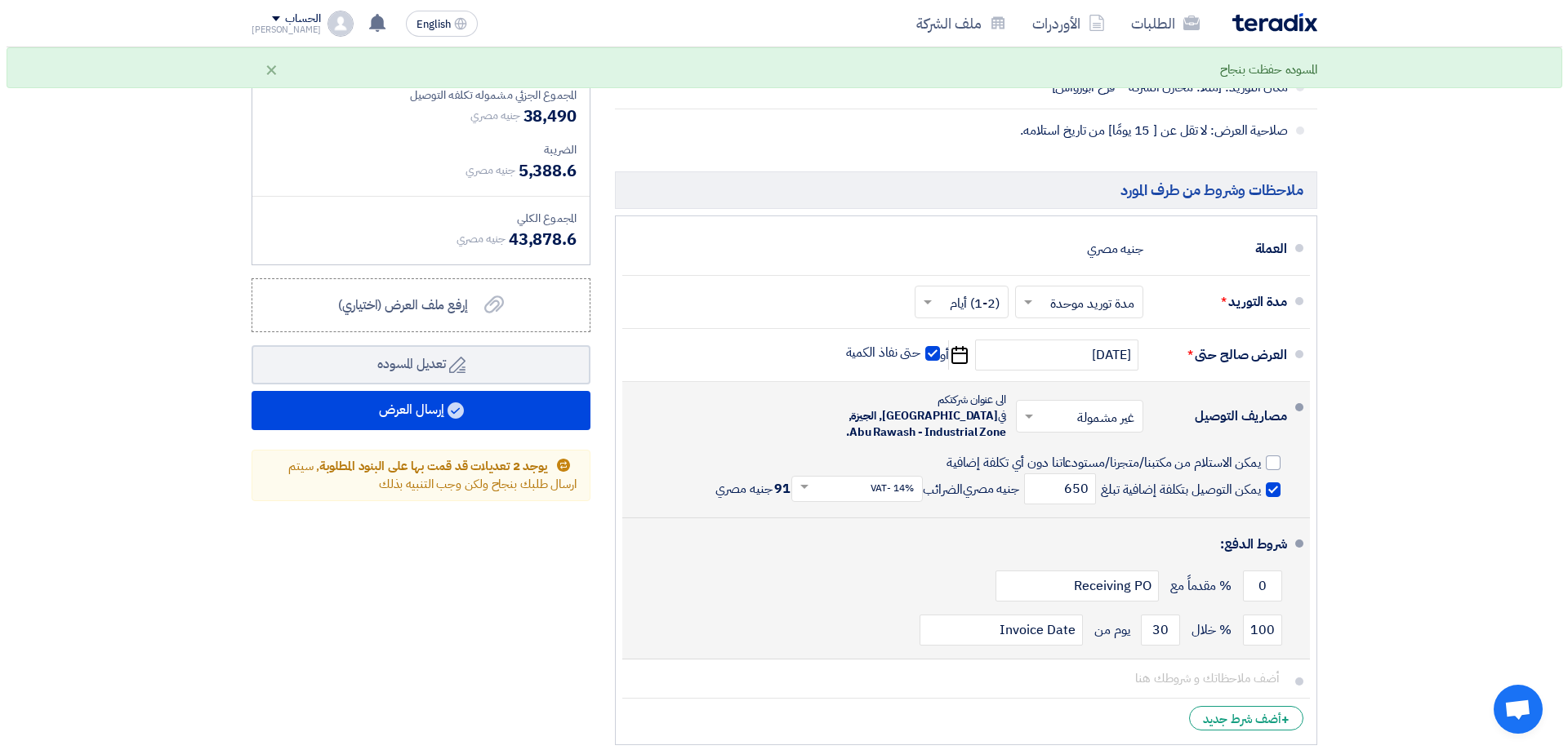
scroll to position [1551, 0]
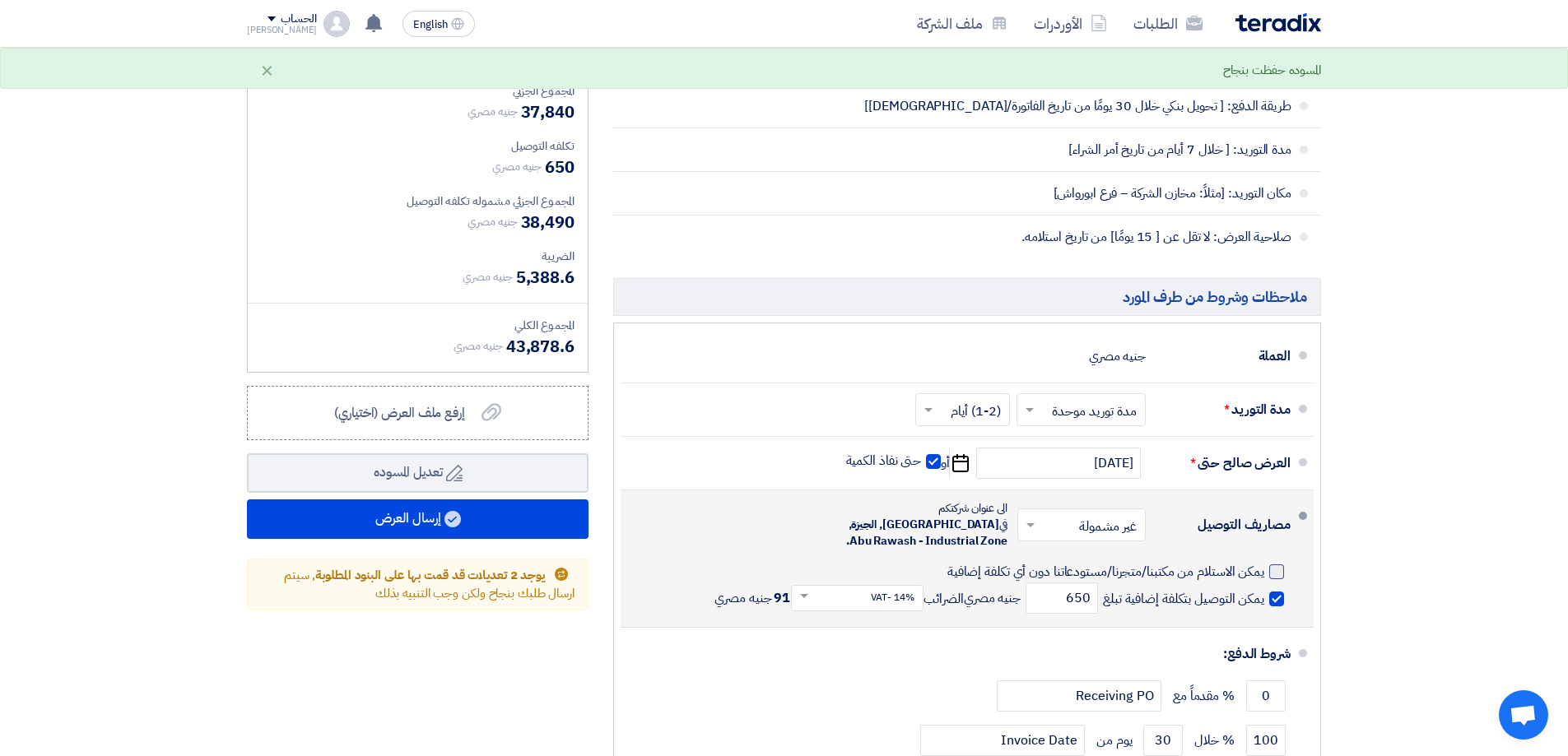
click at [1275, 565] on div at bounding box center [1277, 571] width 15 height 15
click at [1265, 564] on input "يمكن الاستلام من مكتبنا/متجرنا/مستودعاتنا دون أي تكلفة إضافية" at bounding box center [987, 578] width 554 height 31
click at [1279, 565] on div at bounding box center [1277, 571] width 15 height 15
click at [1265, 564] on input "يمكن الاستلام من مكتبنا/متجرنا/مستودعاتنا دون أي تكلفة إضافية" at bounding box center [987, 578] width 554 height 31
checkbox input "false"
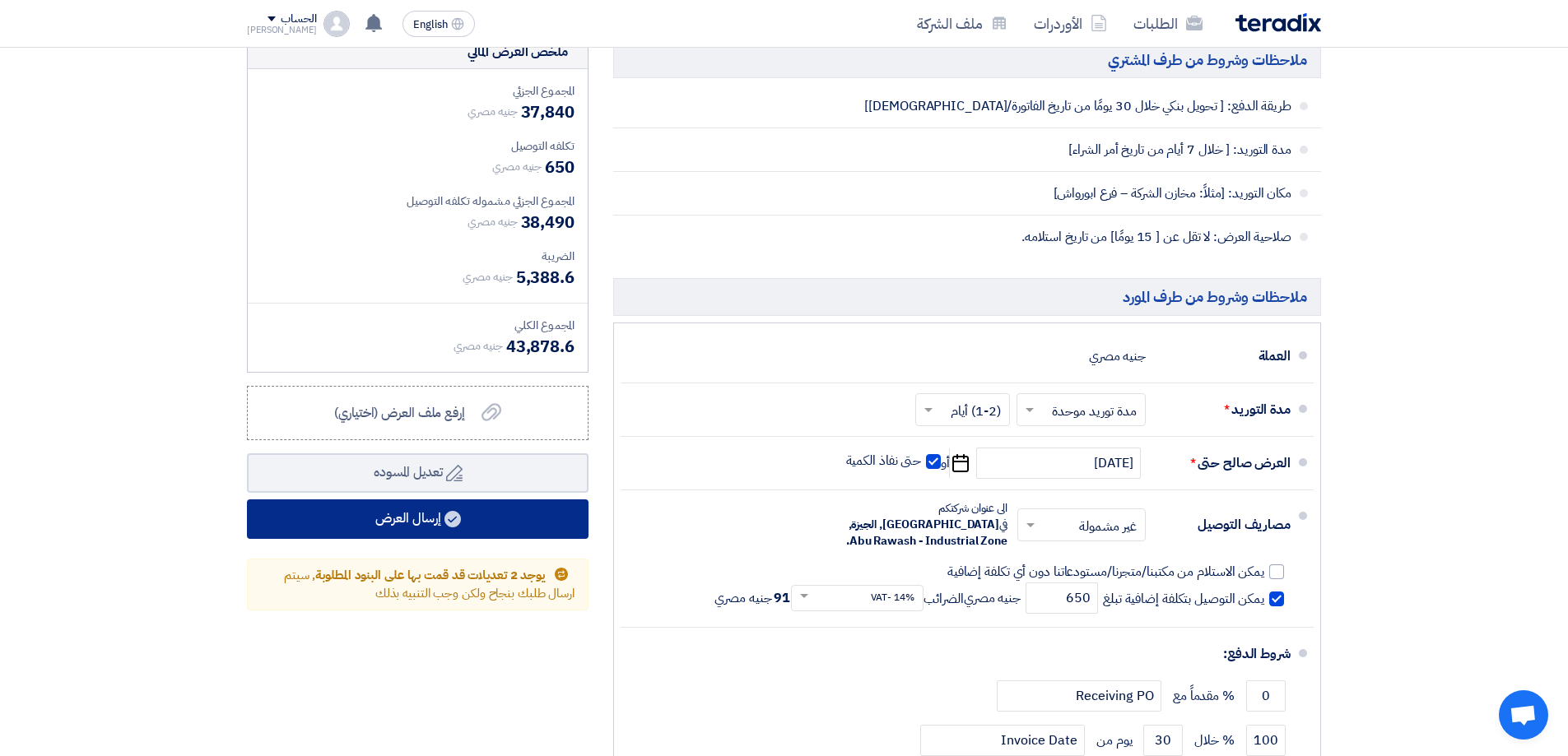
click at [526, 515] on button "إرسال العرض" at bounding box center [418, 520] width 342 height 40
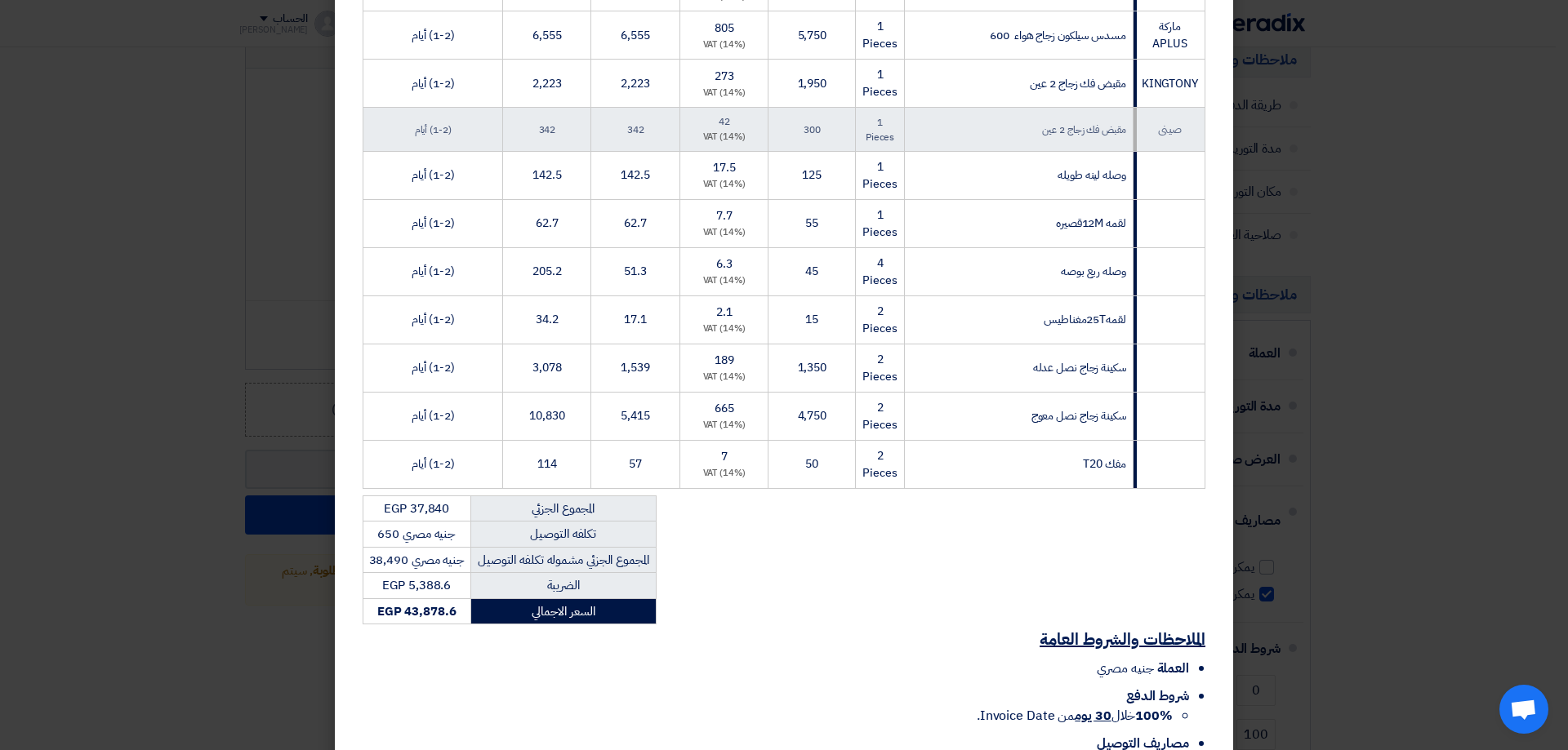
scroll to position [586, 0]
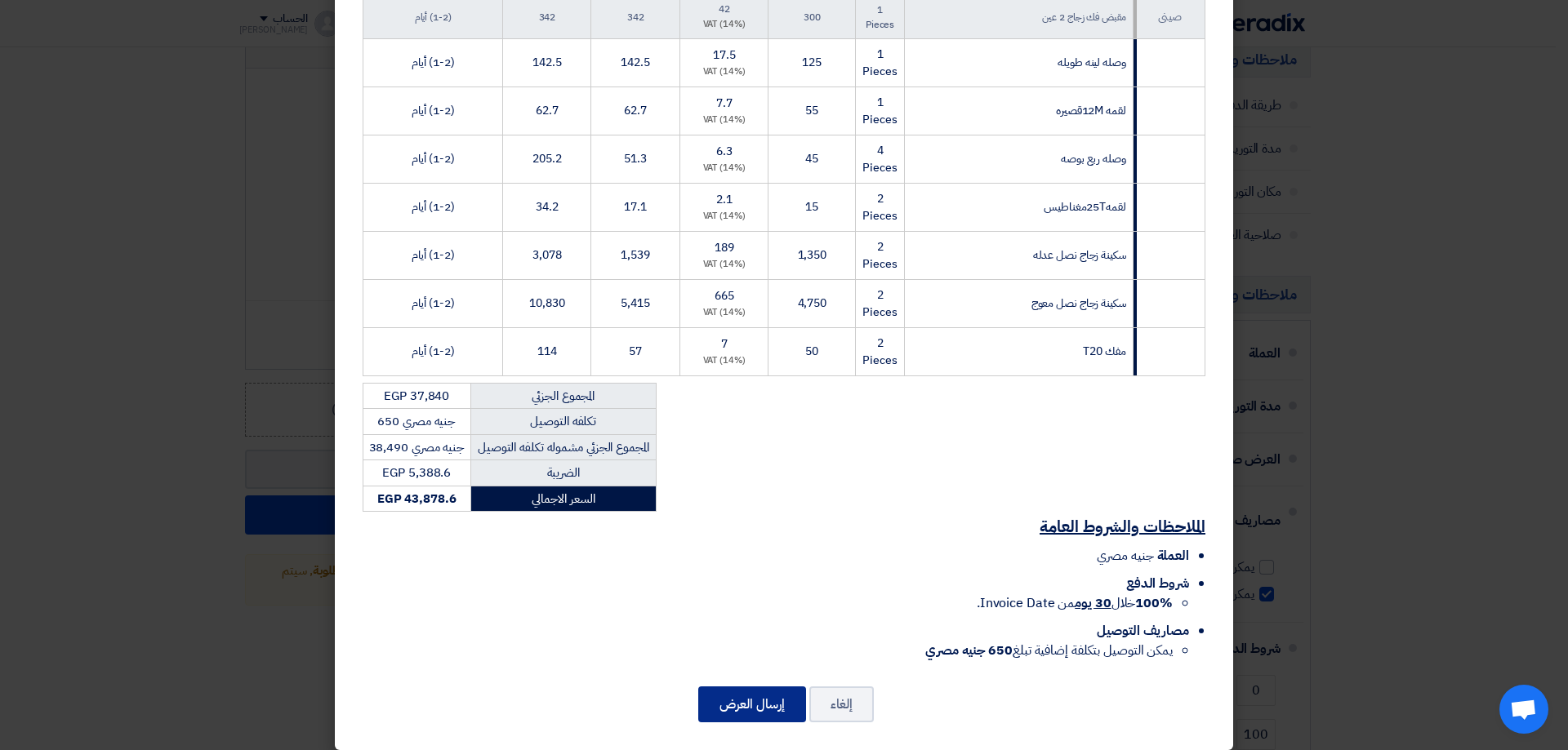
click at [742, 688] on button "إرسال العرض" at bounding box center [752, 704] width 108 height 36
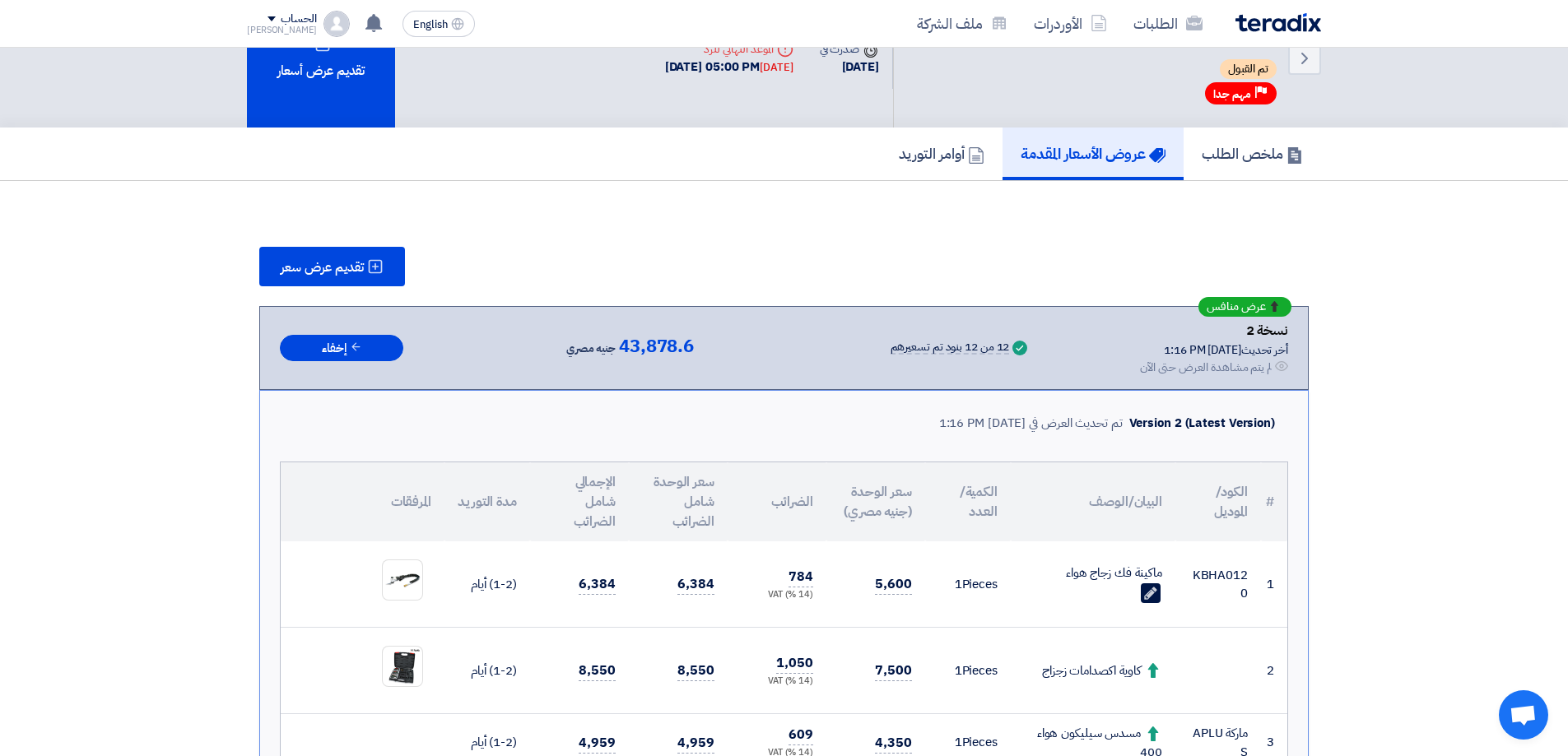
scroll to position [83, 0]
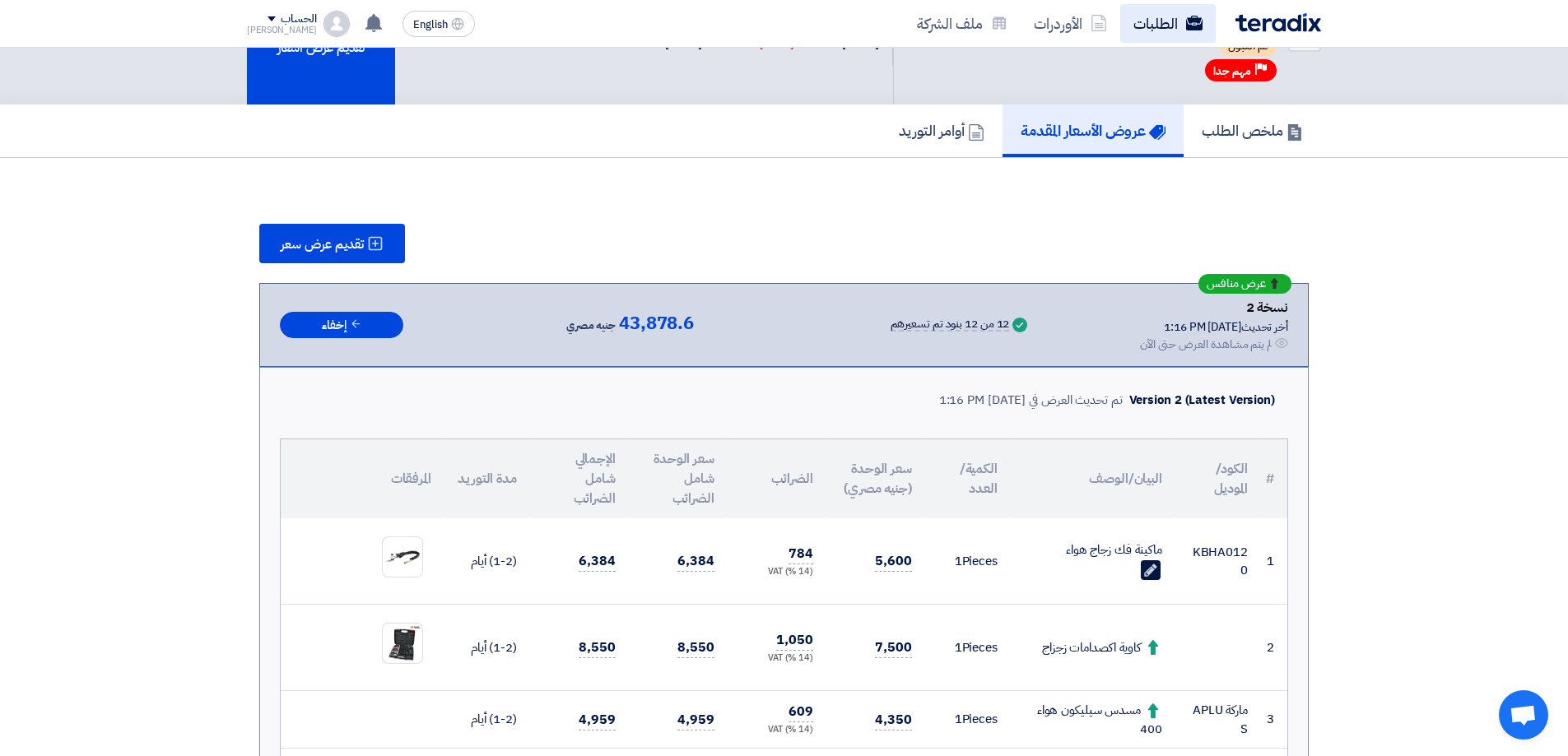
click at [1172, 17] on link "الطلبات" at bounding box center [1168, 23] width 96 height 39
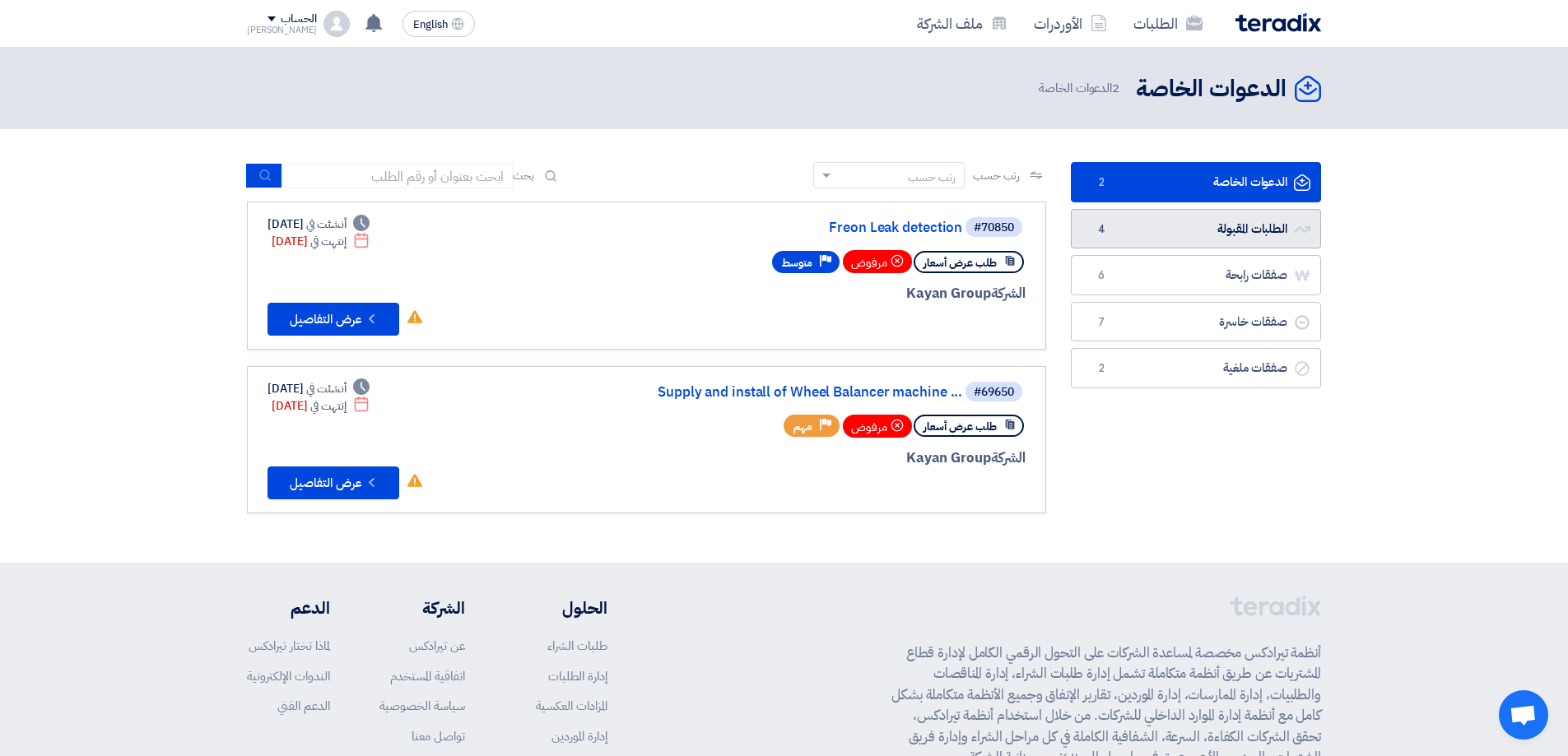
click at [1247, 232] on link "الطلبات المقبولة الطلبات المقبولة 4" at bounding box center [1196, 229] width 250 height 40
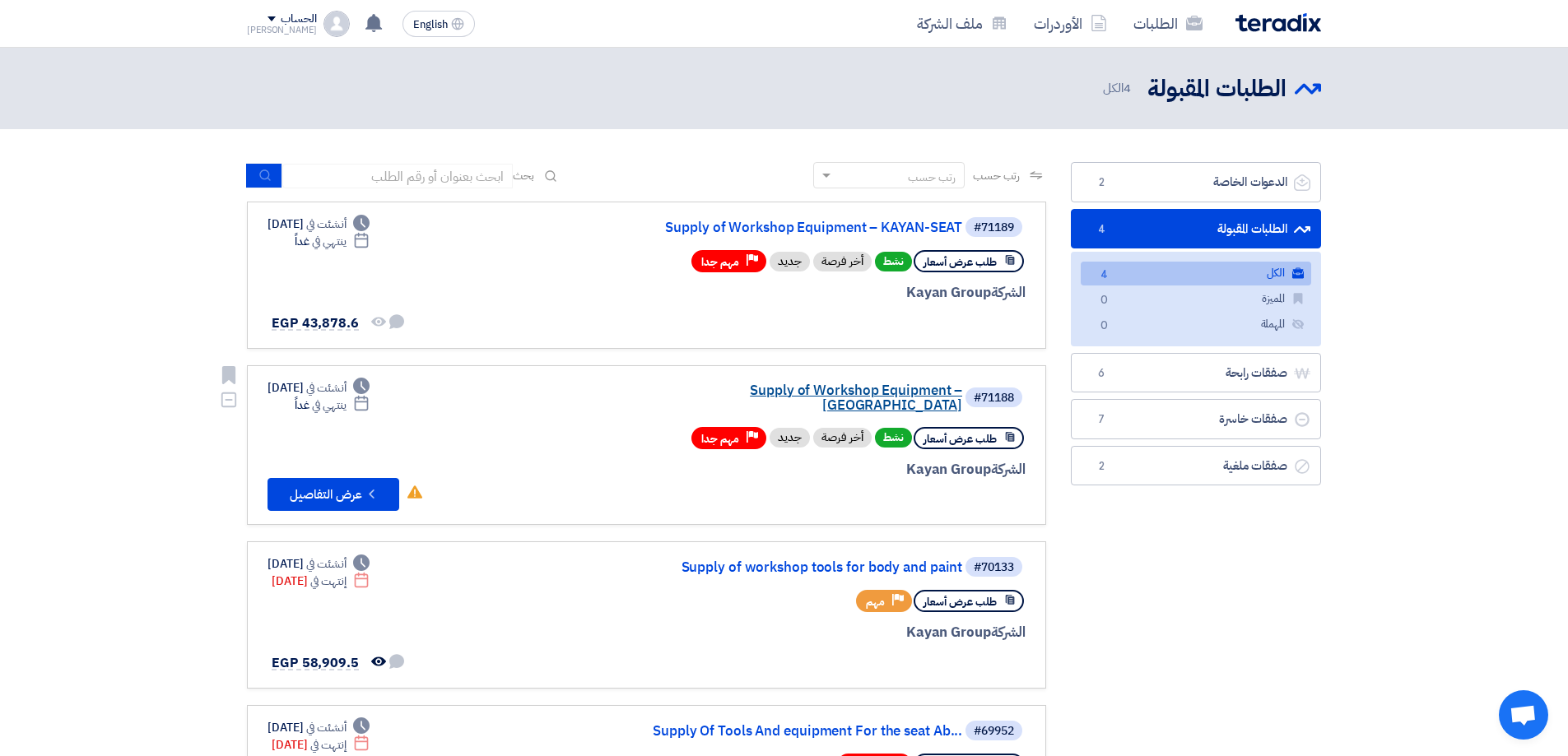
click at [874, 391] on link "Supply of Workshop Equipment – [GEOGRAPHIC_DATA]" at bounding box center [798, 399] width 329 height 30
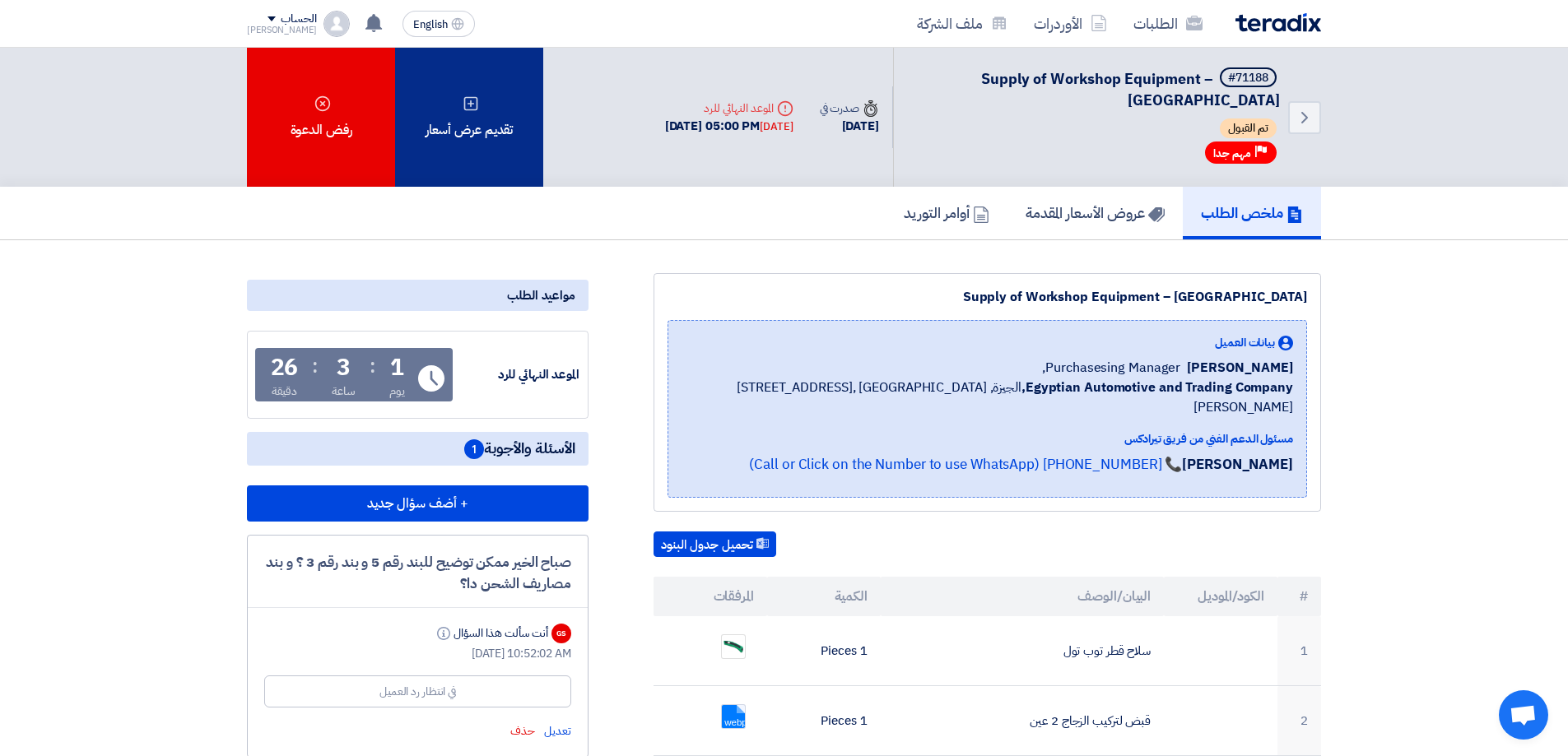
click at [492, 110] on div "تقديم عرض أسعار" at bounding box center [469, 117] width 149 height 139
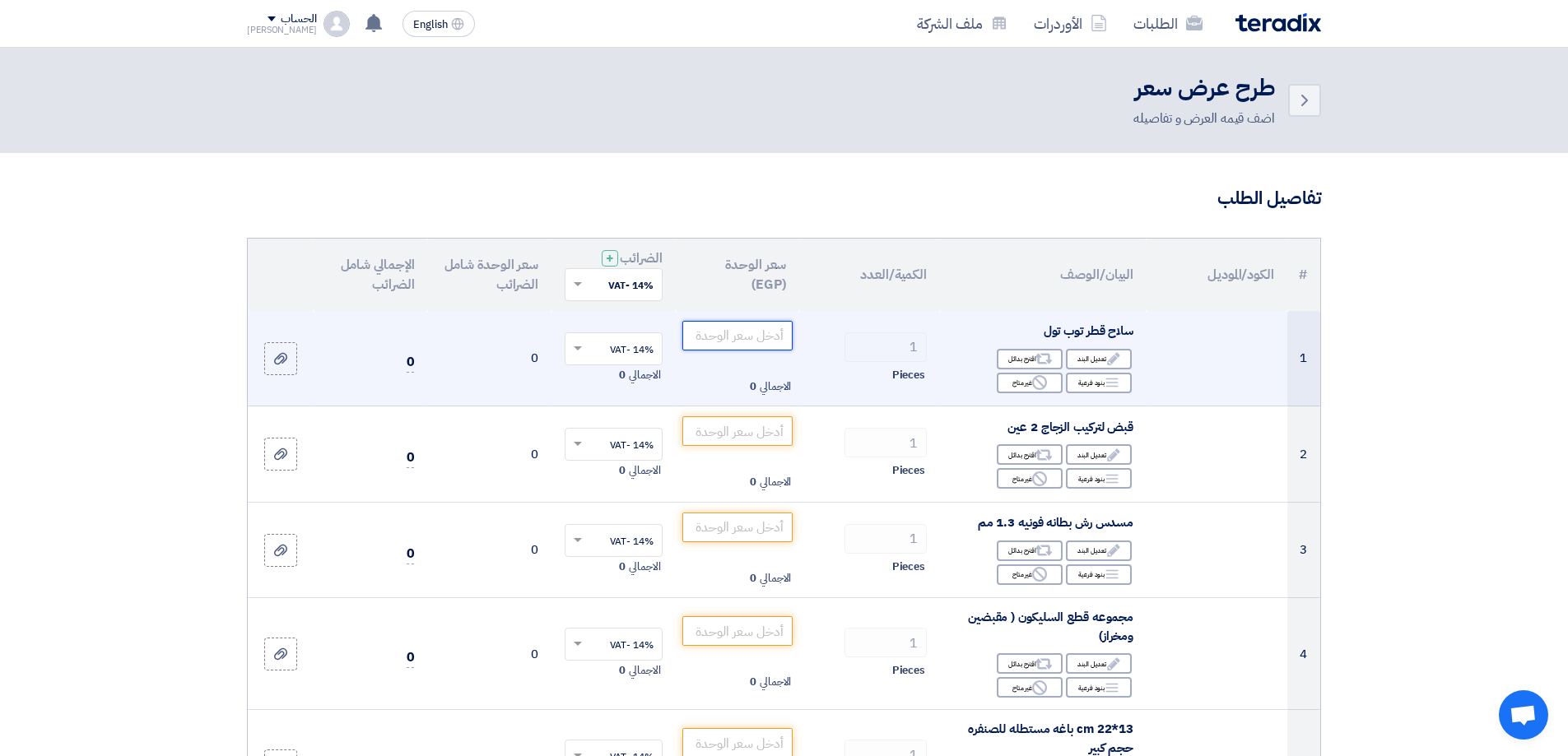
click at [742, 339] on input "number" at bounding box center [737, 336] width 111 height 30
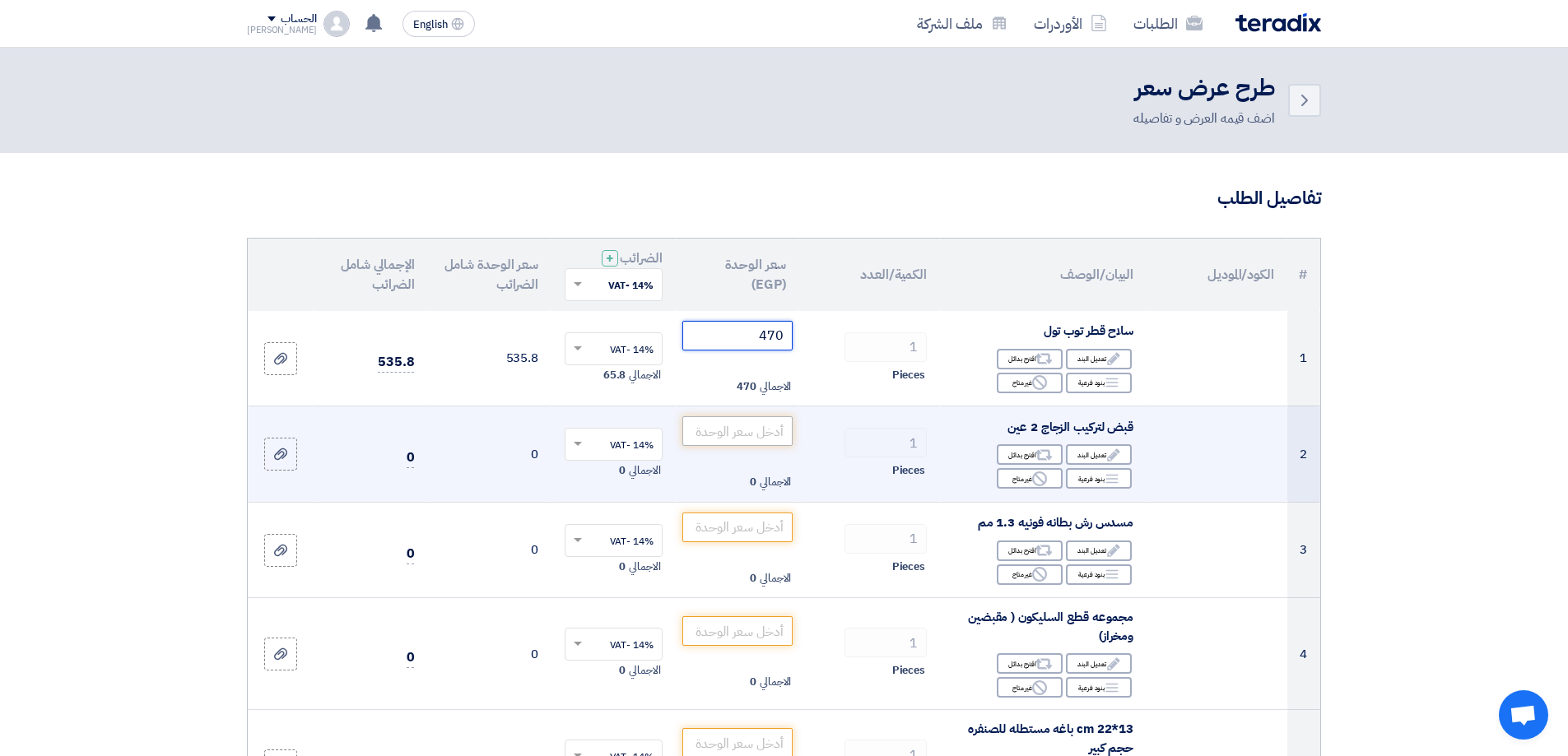
type input "470"
click at [755, 420] on input "number" at bounding box center [737, 432] width 111 height 30
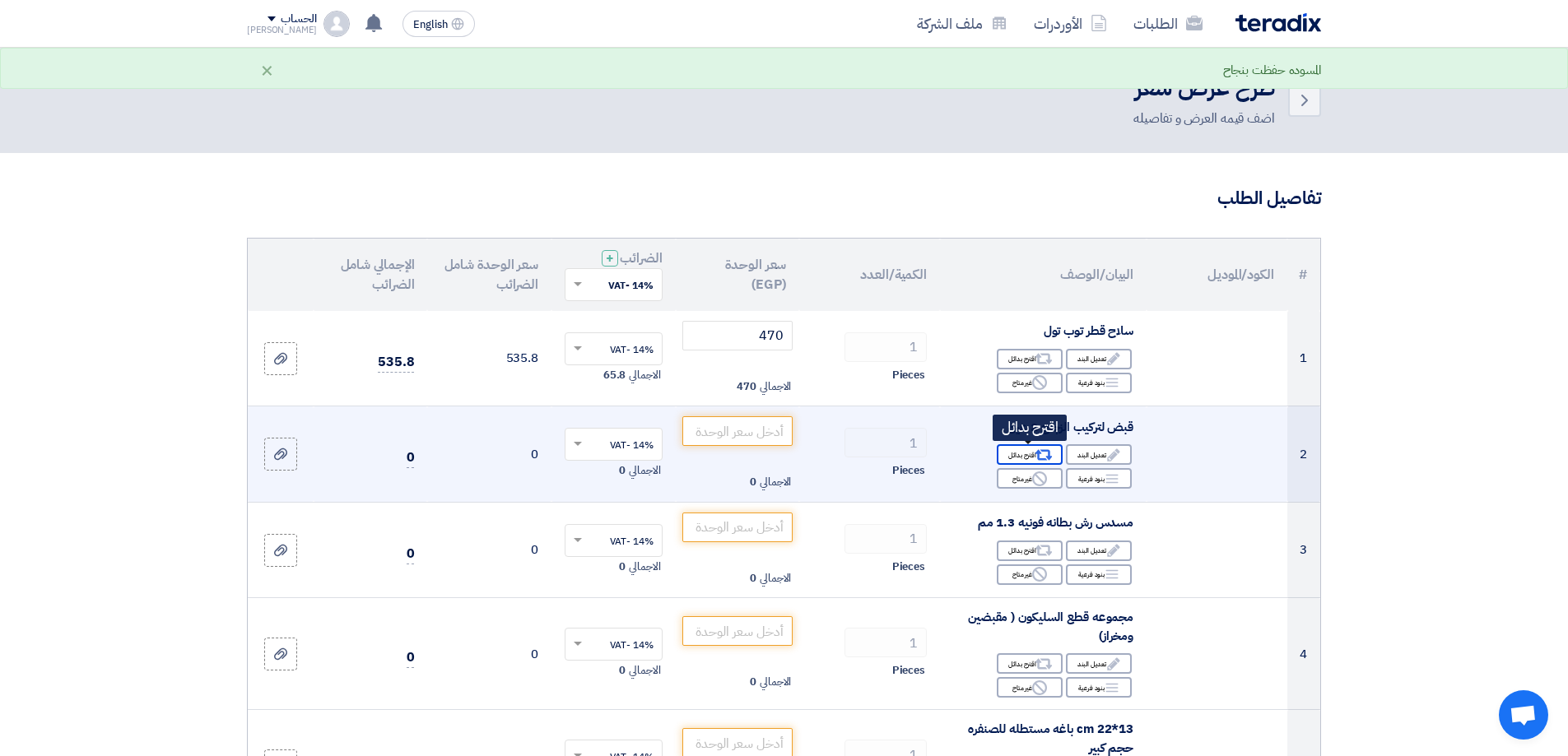
click at [1043, 450] on icon "Alternative" at bounding box center [1043, 455] width 17 height 17
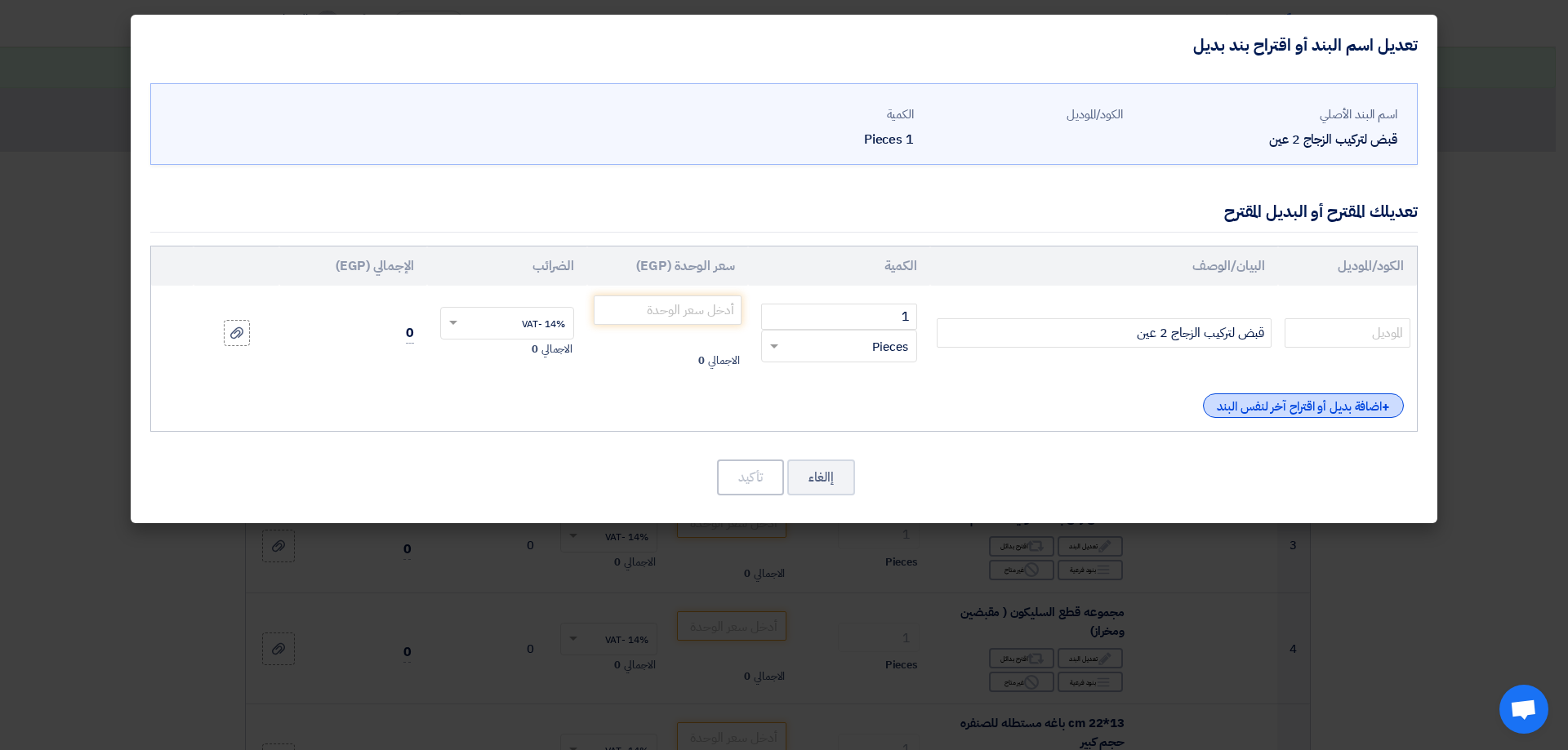
click at [1243, 402] on div "+ اضافة بديل أو اقتراح آخر لنفس البند" at bounding box center [1303, 406] width 201 height 25
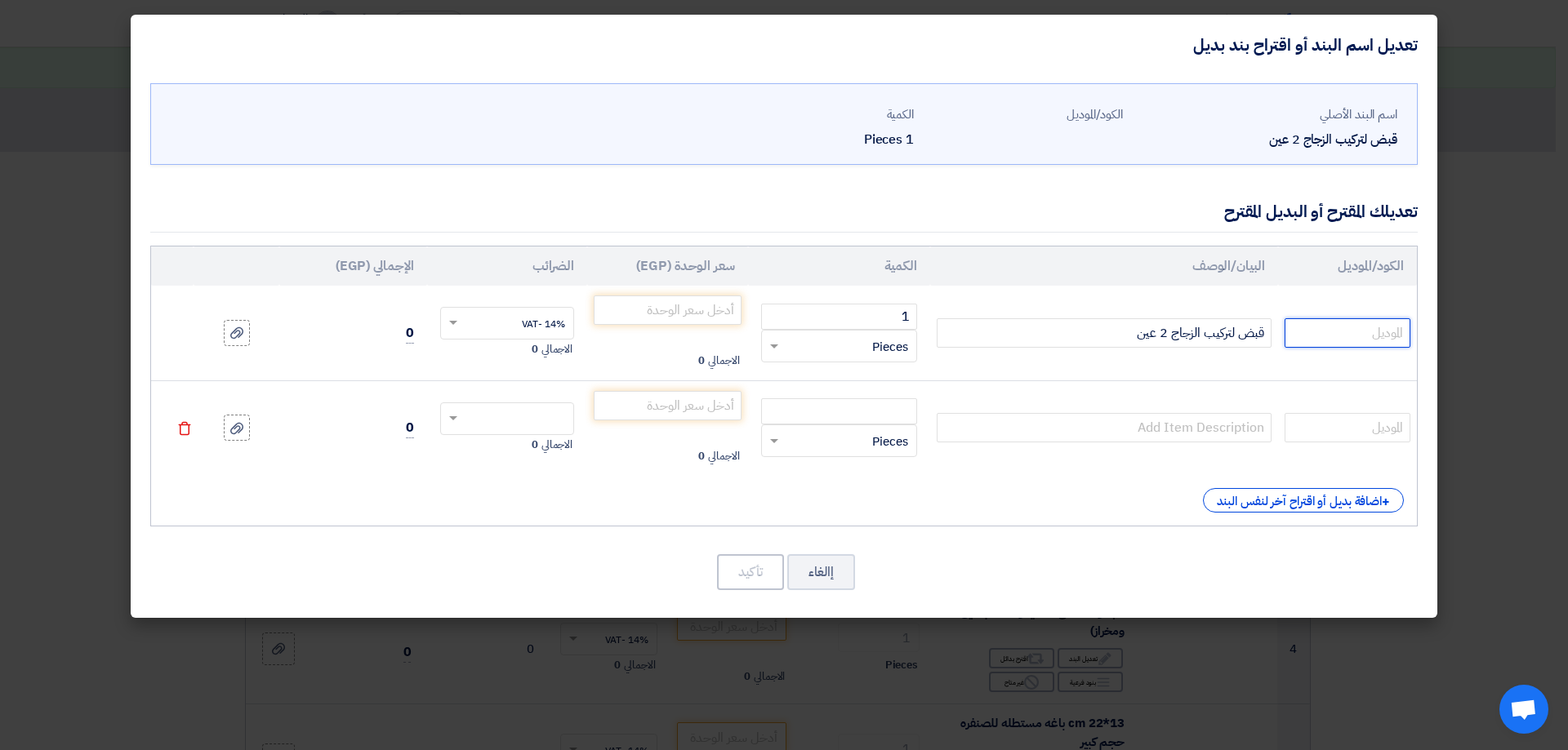
click at [1343, 336] on input "text" at bounding box center [1346, 333] width 126 height 30
type input "،"
type input "KINGTONY"
click at [666, 323] on input "number" at bounding box center [667, 311] width 147 height 30
type input "1950"
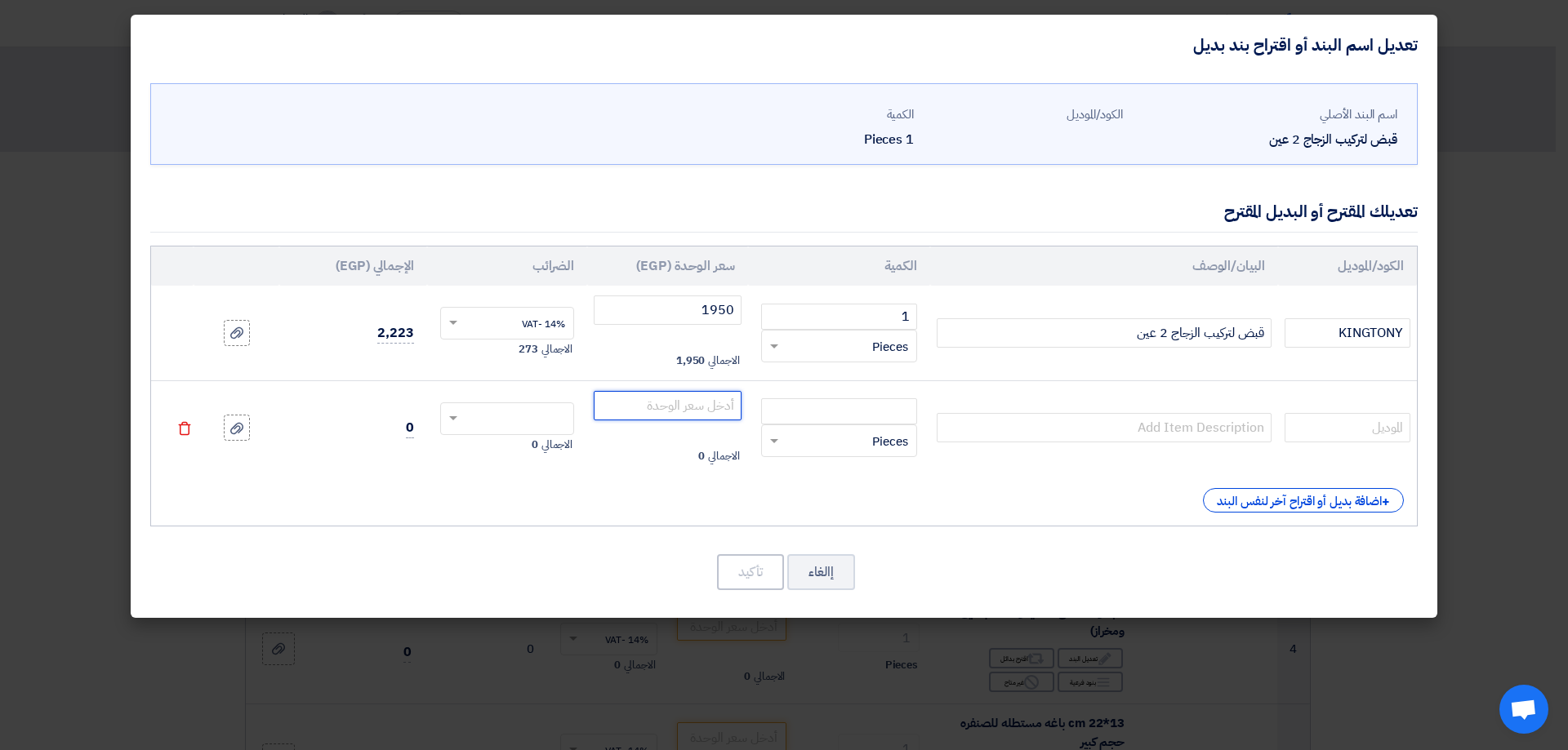
click at [706, 395] on input "number" at bounding box center [667, 406] width 147 height 30
type input "300"
drag, startPoint x: 1068, startPoint y: 337, endPoint x: 1485, endPoint y: 339, distance: 417.0
click at [1484, 339] on modal-container "تعديل اسم البند أو اقتراح بند بديل اسم البند الأصلي قبض لتركيب الزجاج 2 عين الك…" at bounding box center [784, 375] width 1568 height 750
paste input "قبض لتركيب الزجاج 2 عين"
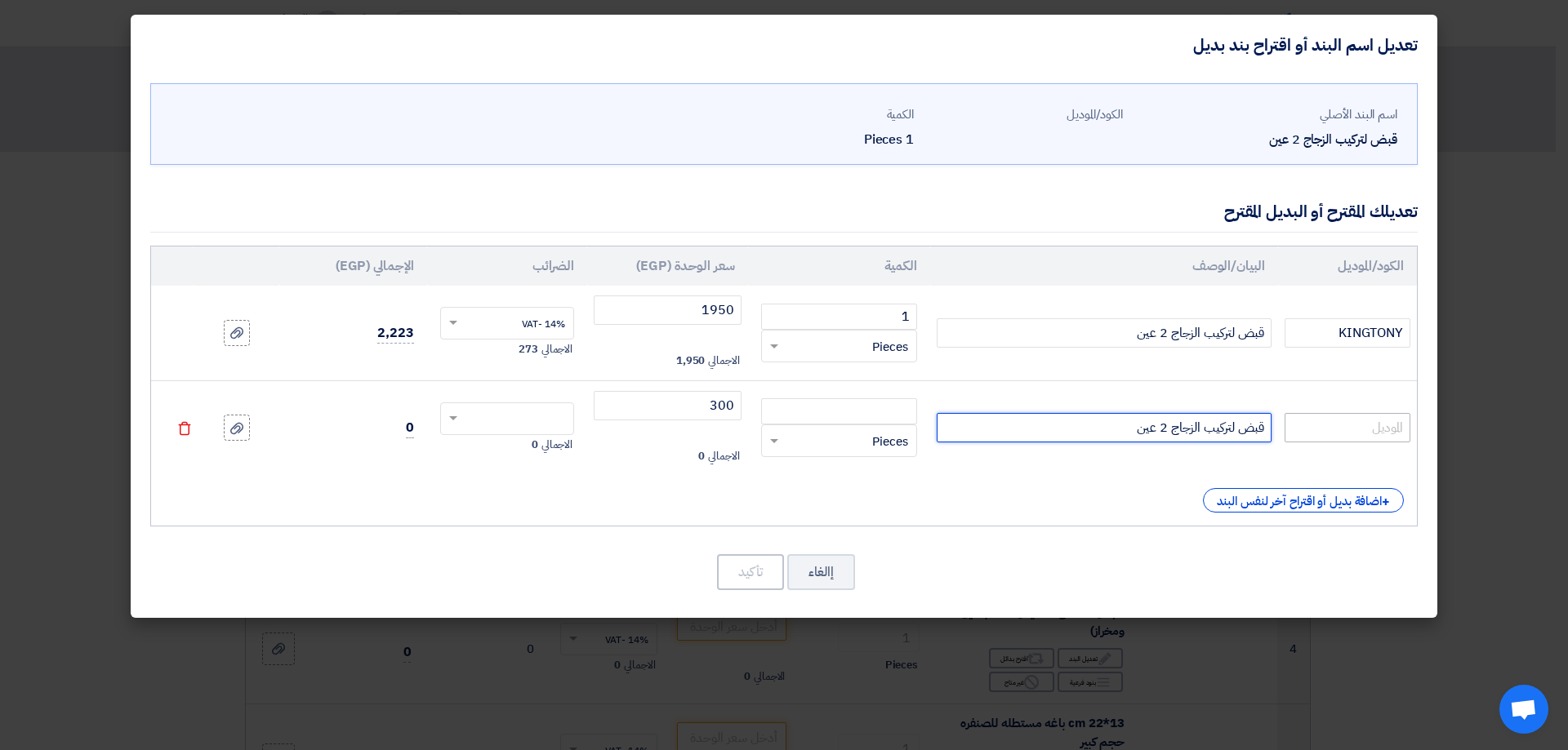
type input "قبض لتركيب الزجاج 2 عين"
click at [1353, 414] on input "text" at bounding box center [1346, 428] width 126 height 30
type input "w"
type input "صينى"
click at [456, 417] on span at bounding box center [451, 419] width 21 height 15
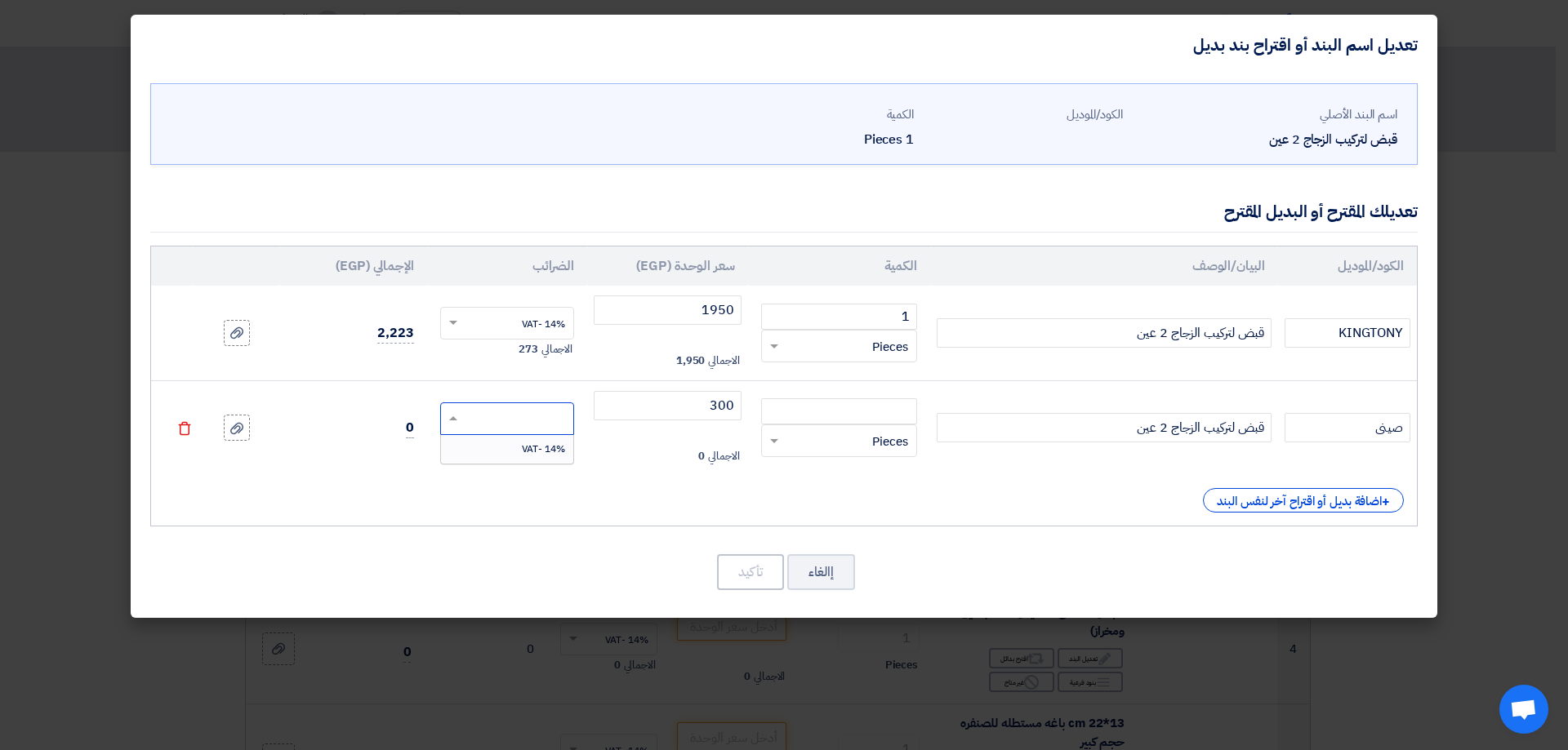
click at [516, 455] on div "14% -VAT" at bounding box center [507, 449] width 134 height 28
click at [901, 411] on input "number" at bounding box center [839, 412] width 156 height 26
type input "1"
click at [750, 568] on button "تأكيد" at bounding box center [751, 572] width 67 height 36
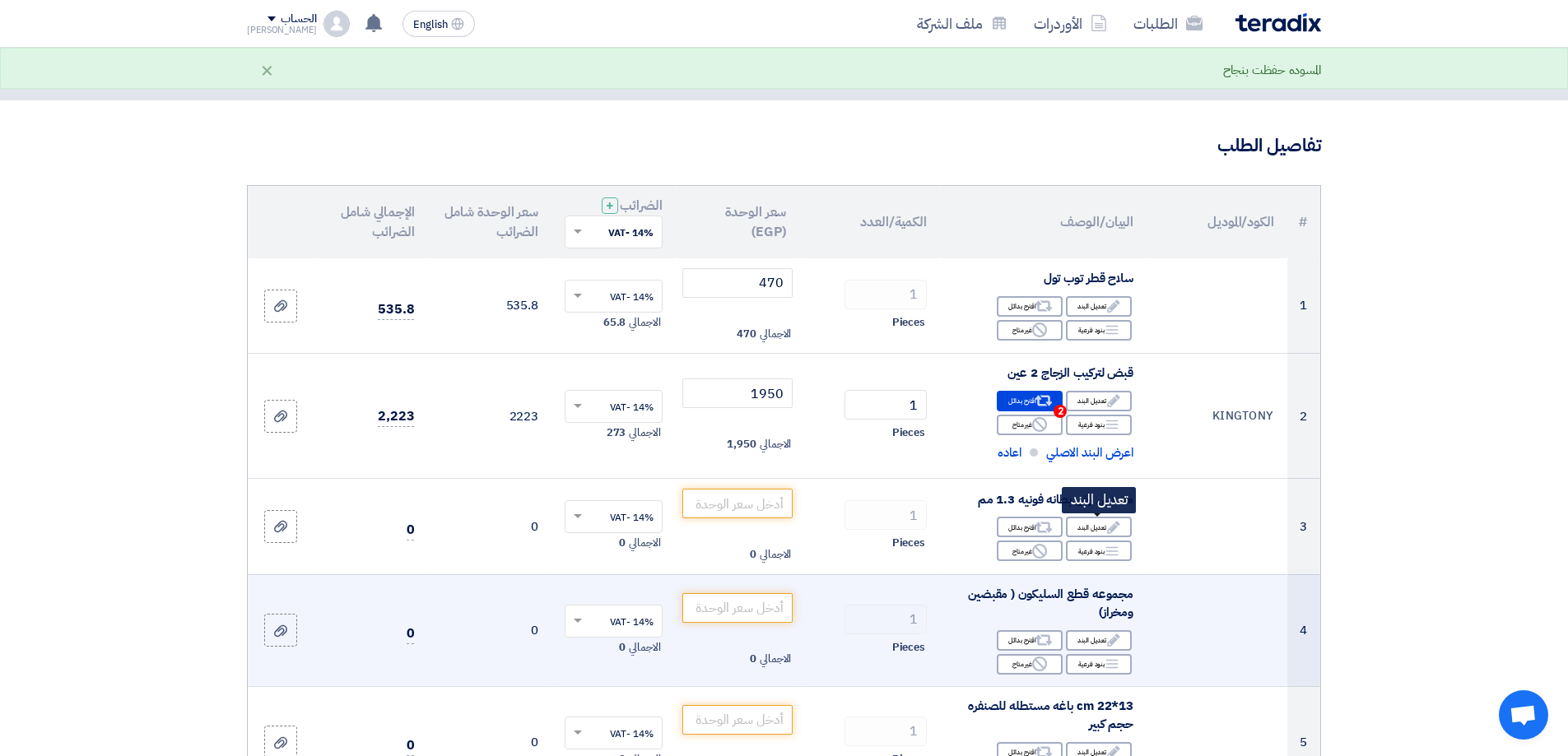
scroll to position [83, 0]
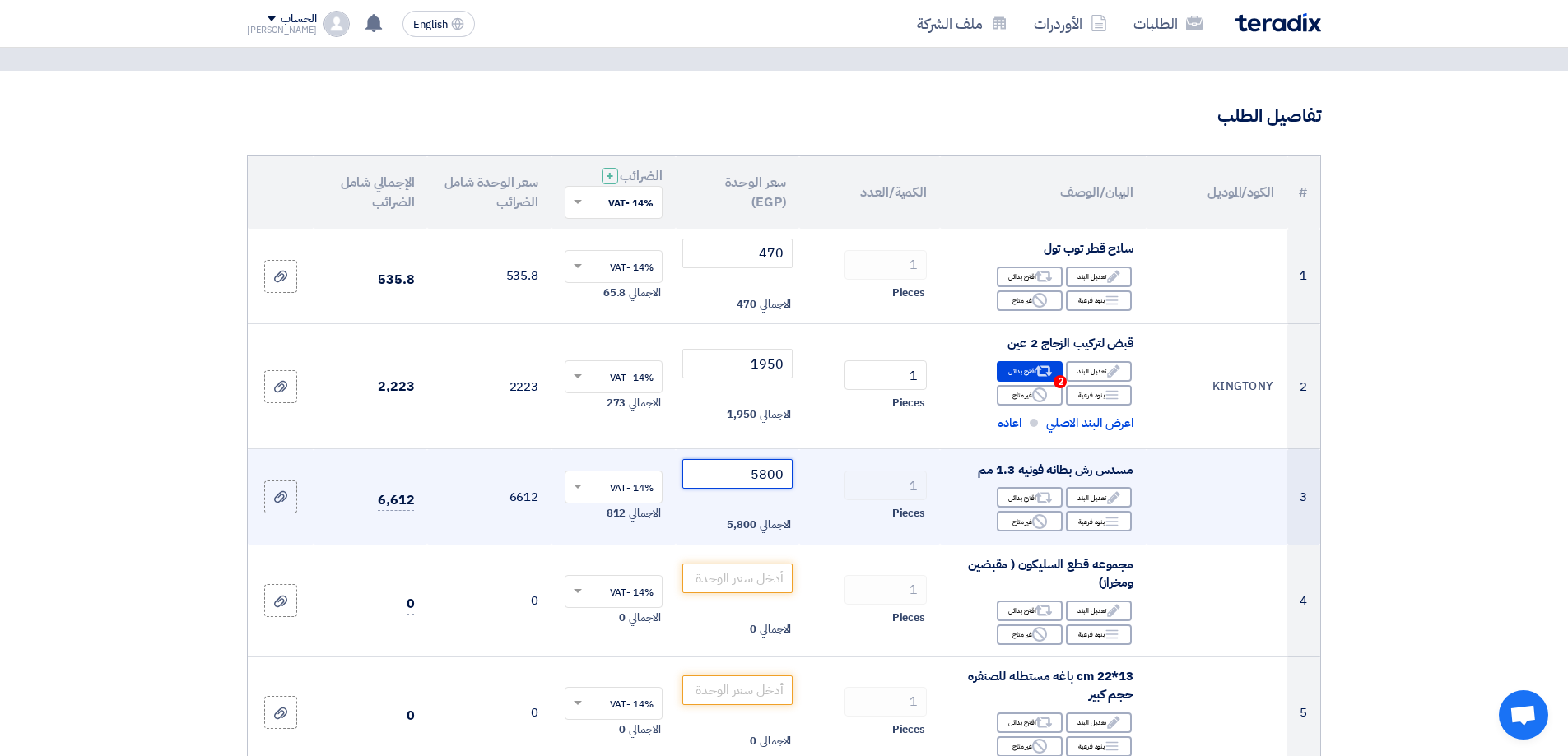
click at [739, 472] on input "5800" at bounding box center [737, 475] width 111 height 30
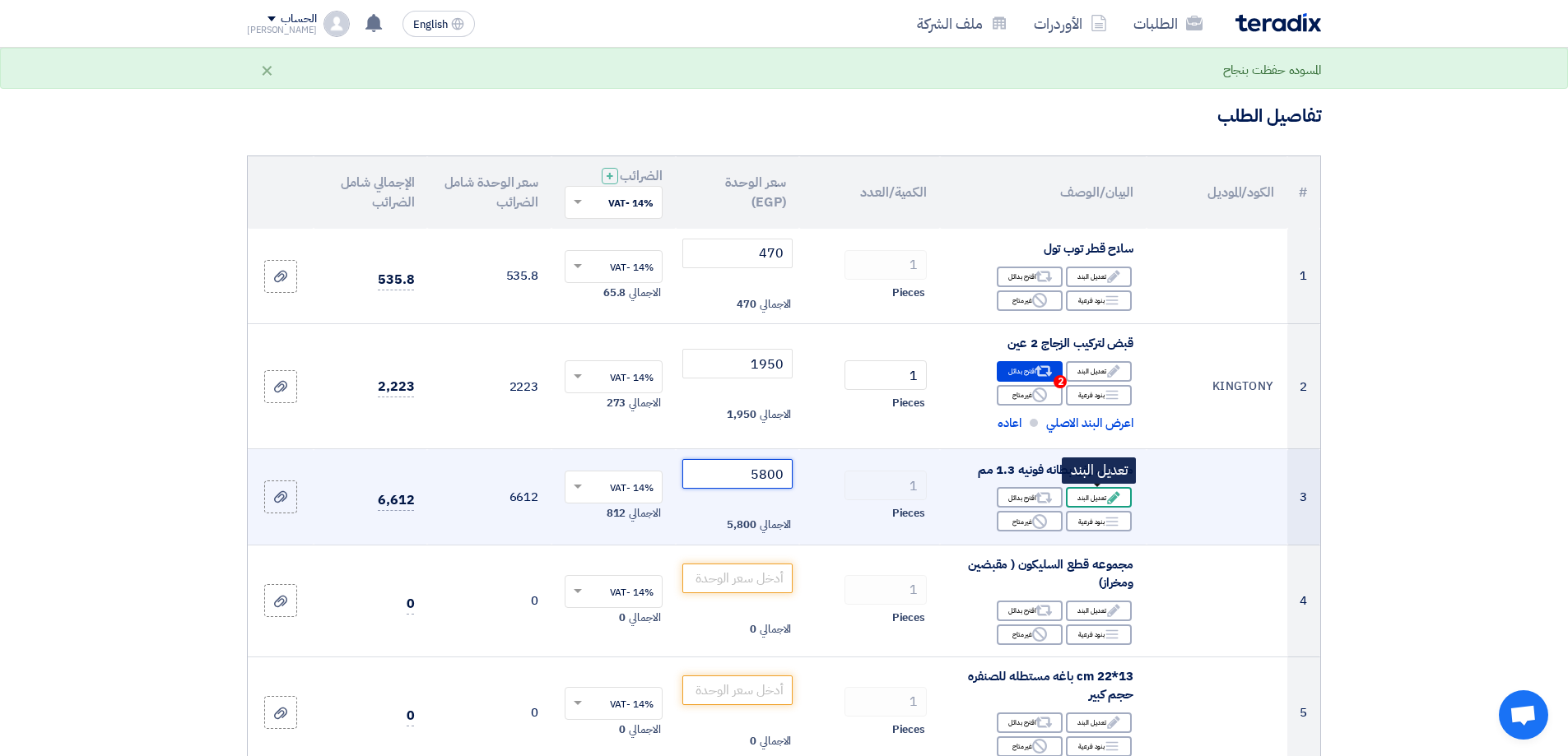
type input "5800"
click at [1091, 493] on div "Edit تعديل البند" at bounding box center [1099, 498] width 66 height 21
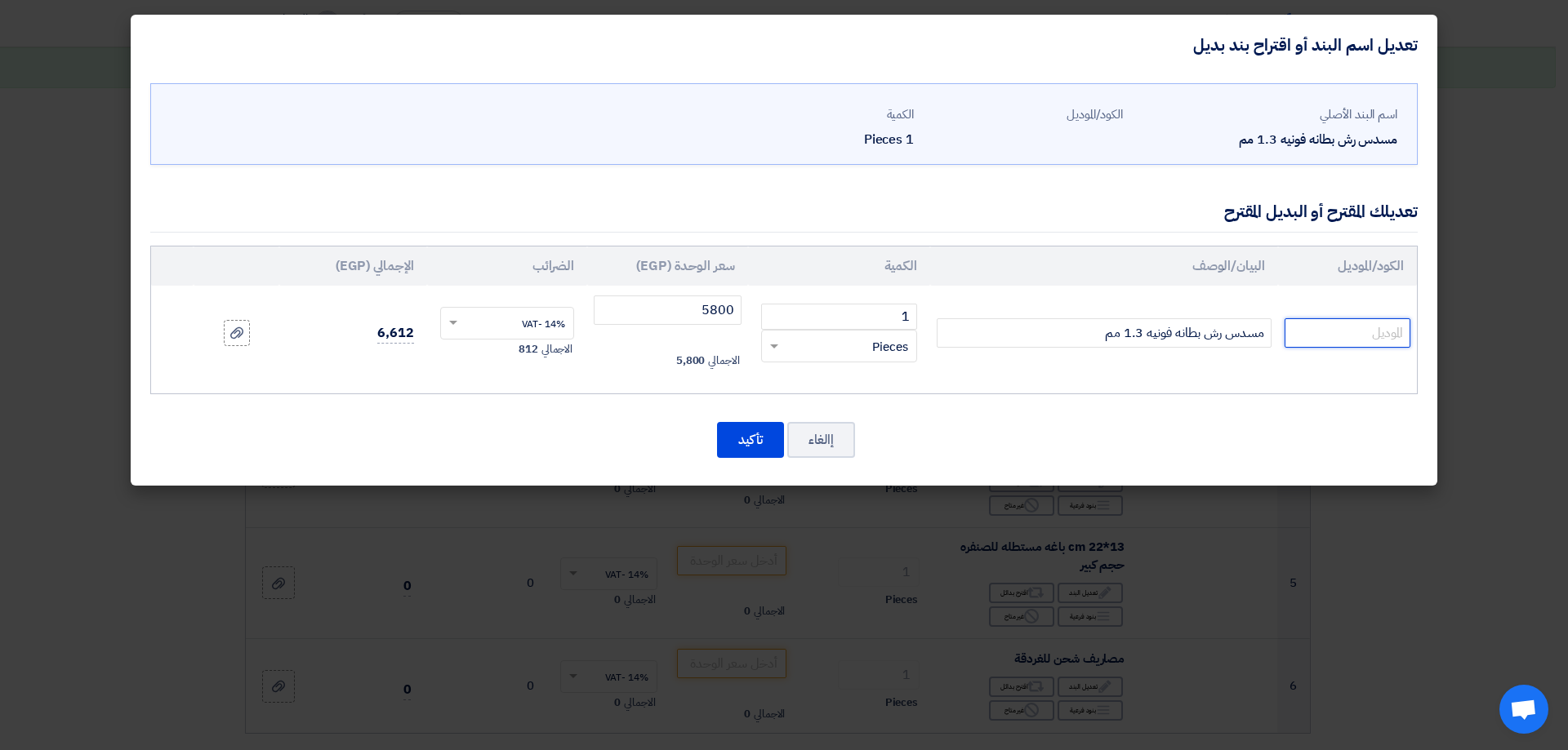
click at [1324, 329] on input "text" at bounding box center [1346, 333] width 126 height 30
type input "ل"
type input "TOPTUL"
click at [763, 433] on button "تأكيد" at bounding box center [751, 440] width 67 height 36
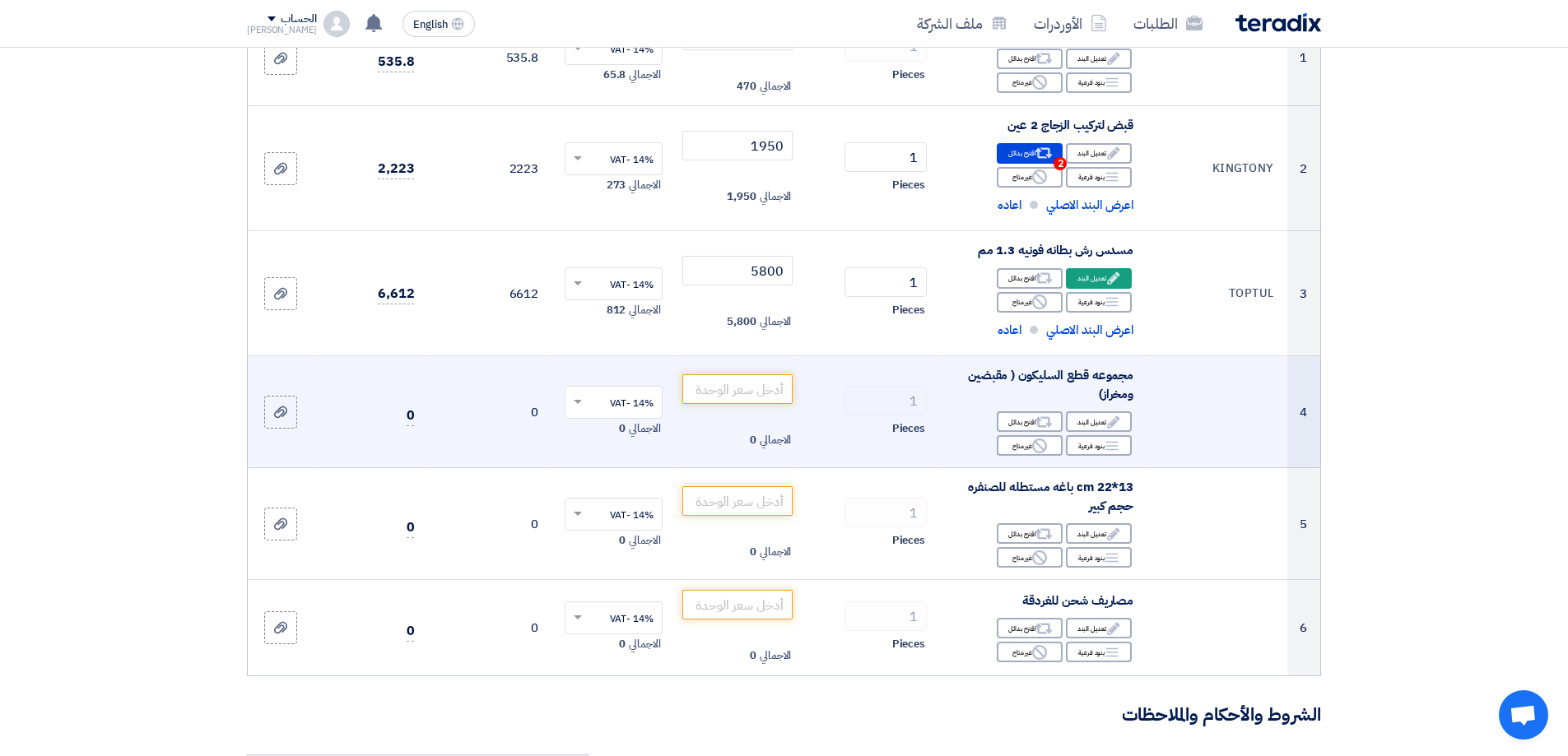
scroll to position [412, 0]
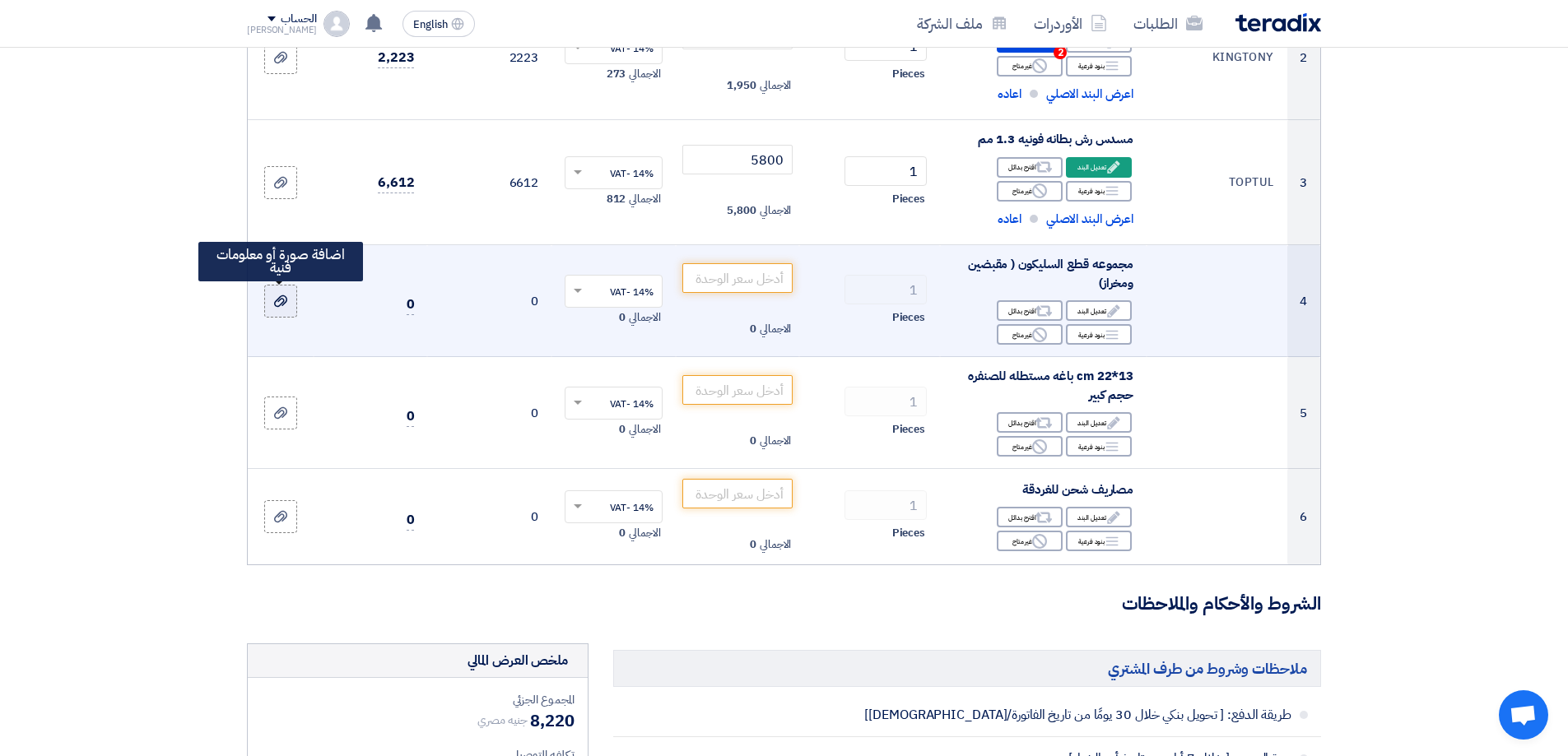
click at [273, 309] on div at bounding box center [280, 301] width 17 height 19
click at [0, 0] on input "file" at bounding box center [0, 0] width 0 height 0
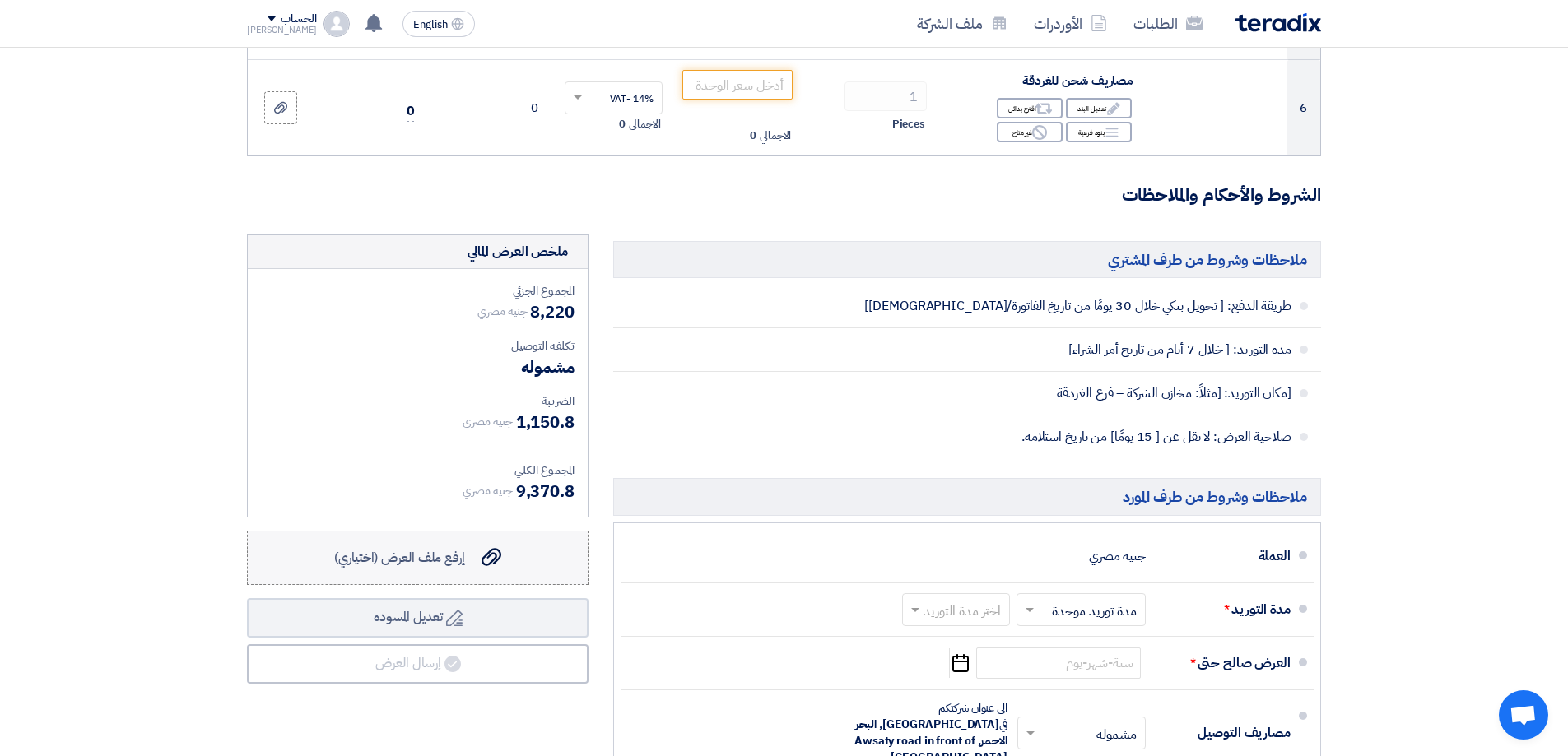
scroll to position [906, 0]
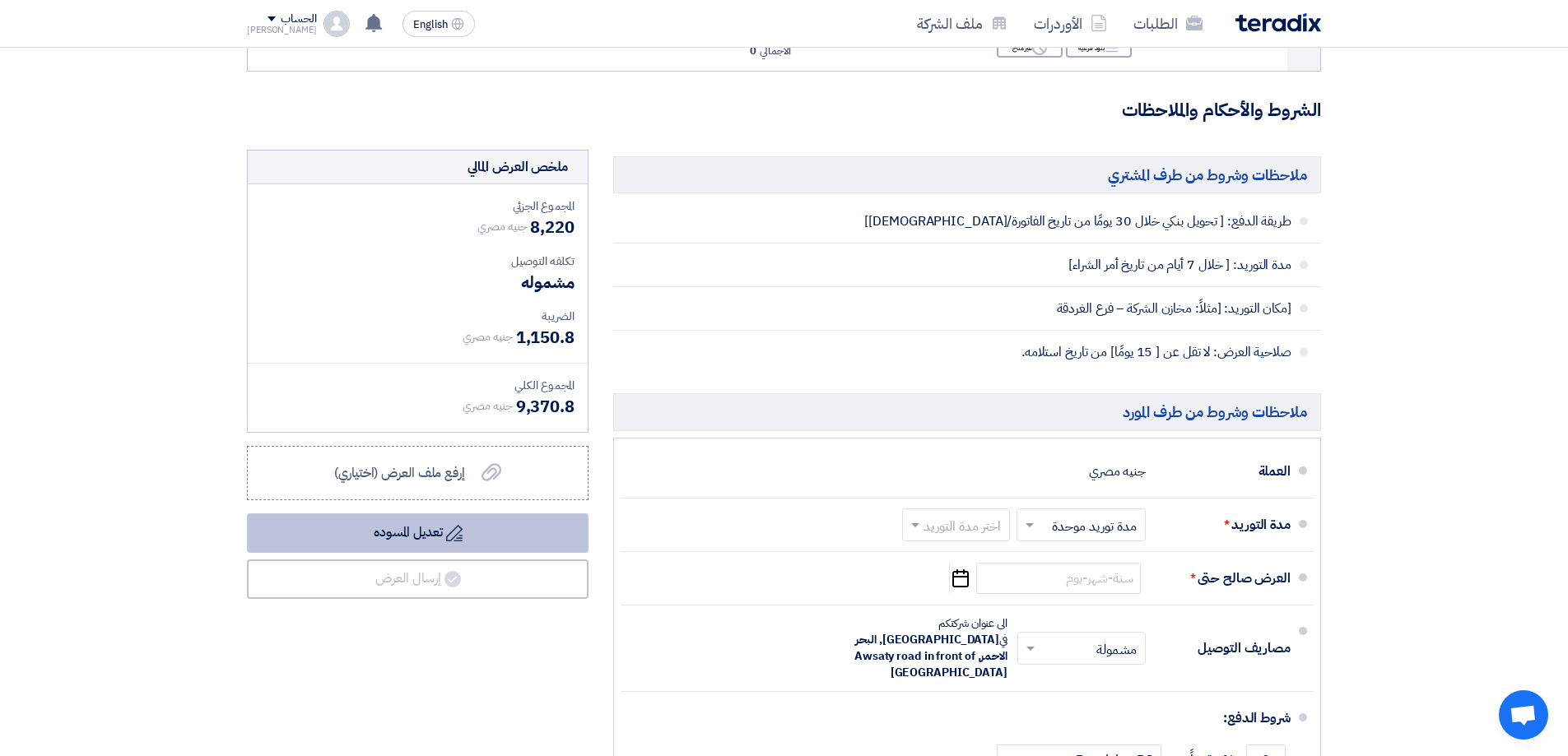
click at [436, 544] on button "Draft تعديل المسوده" at bounding box center [418, 534] width 342 height 40
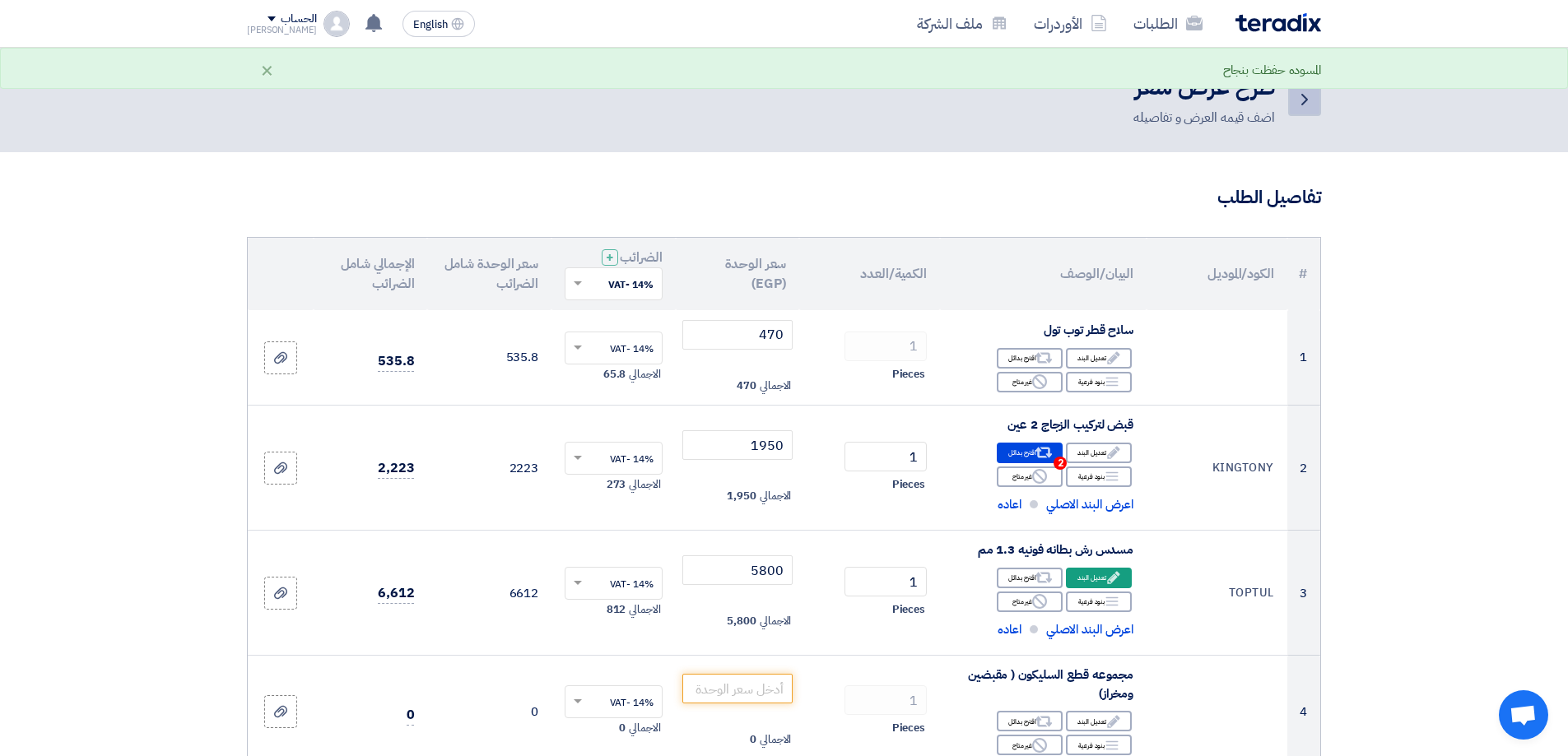
scroll to position [0, 0]
click at [1310, 98] on icon "Back" at bounding box center [1305, 101] width 20 height 20
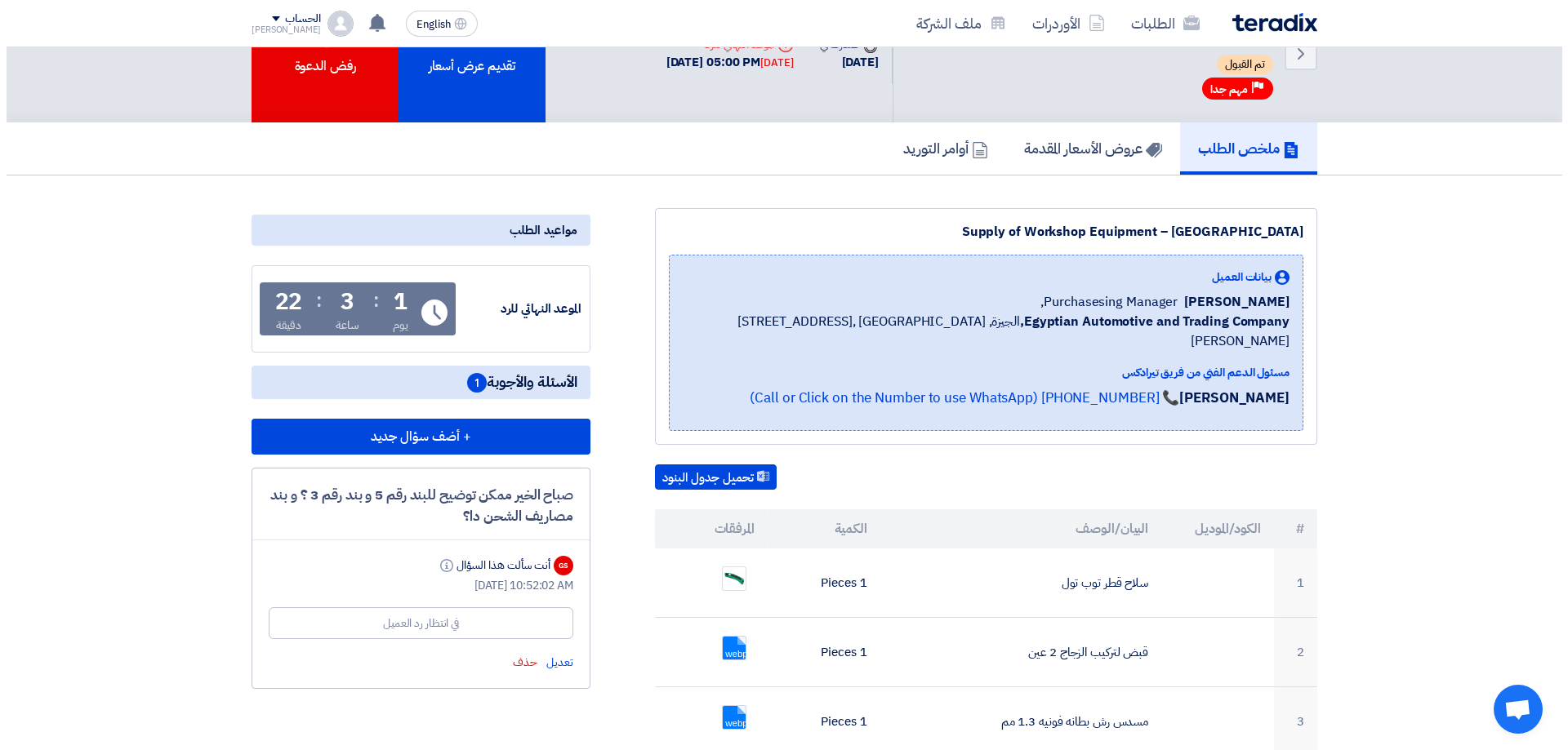
scroll to position [245, 0]
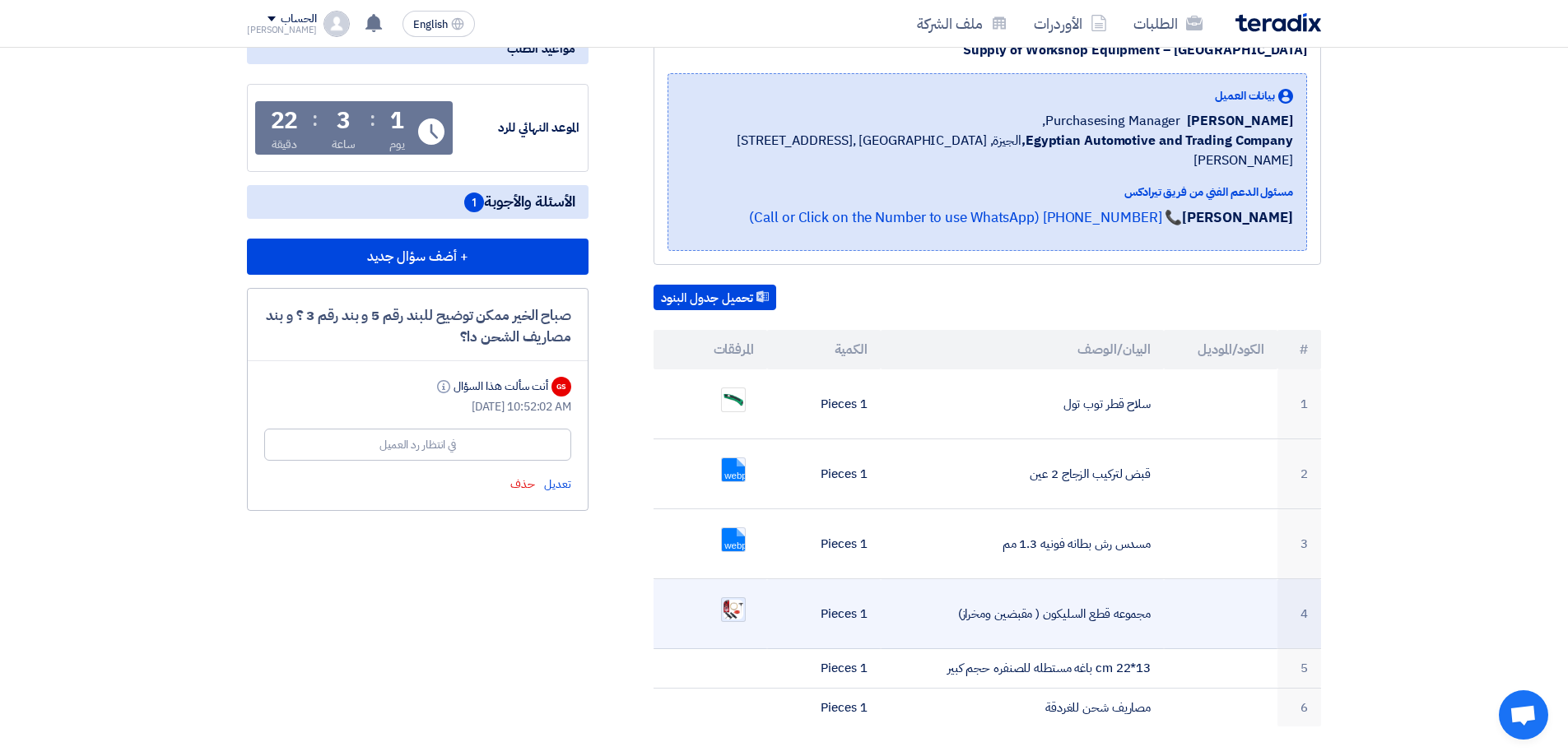
click at [733, 598] on img at bounding box center [733, 610] width 23 height 24
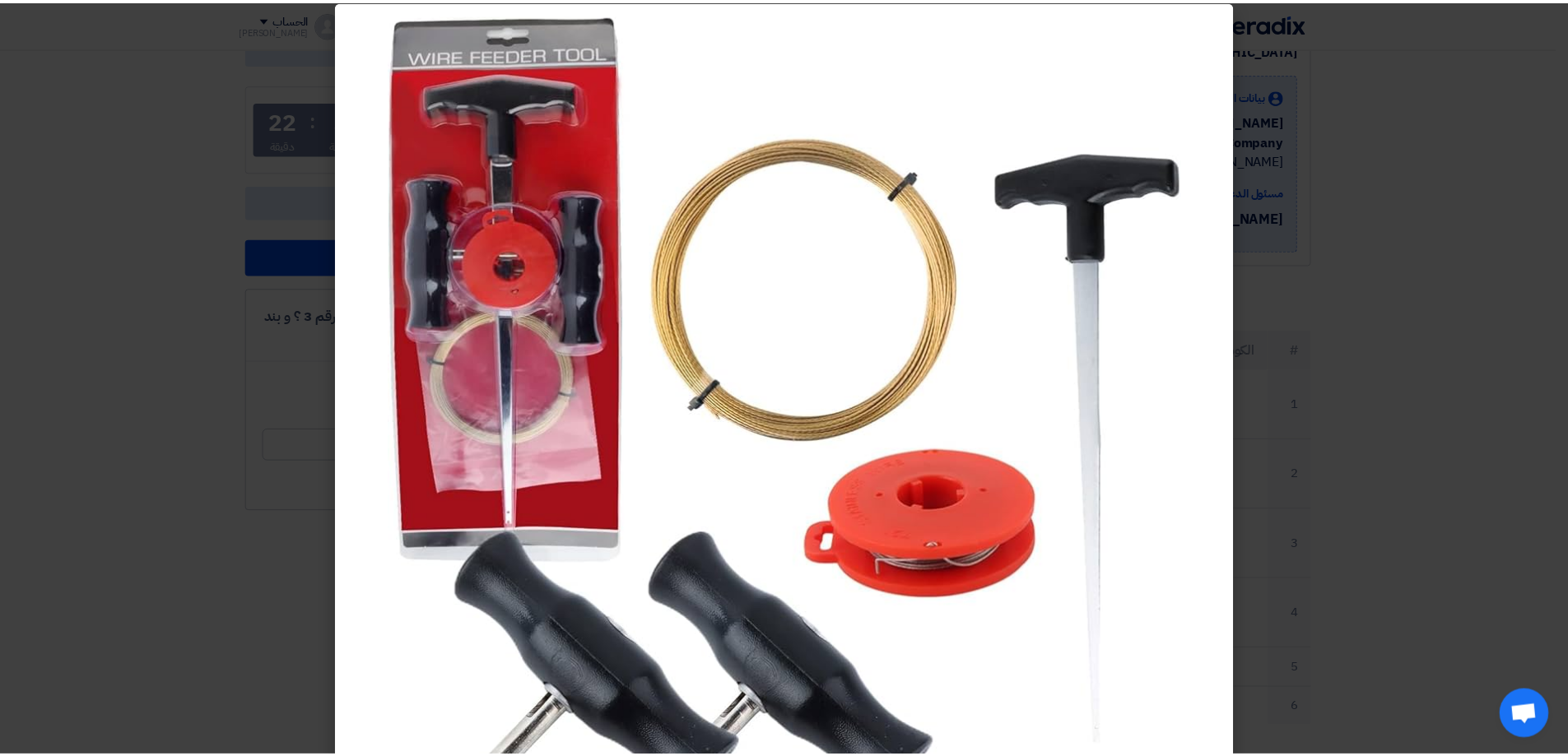
scroll to position [0, 0]
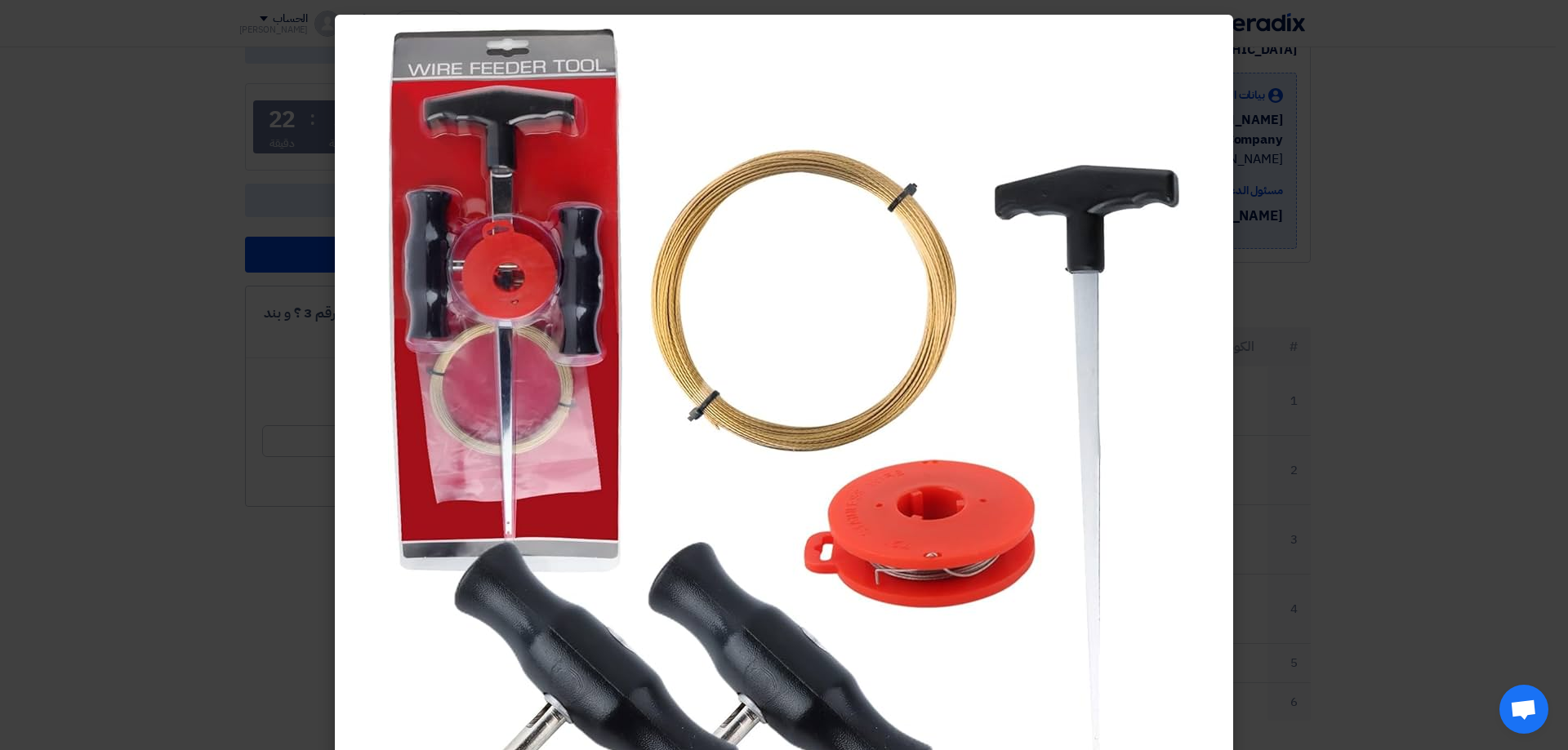
click at [1377, 349] on modal-container at bounding box center [784, 375] width 1568 height 750
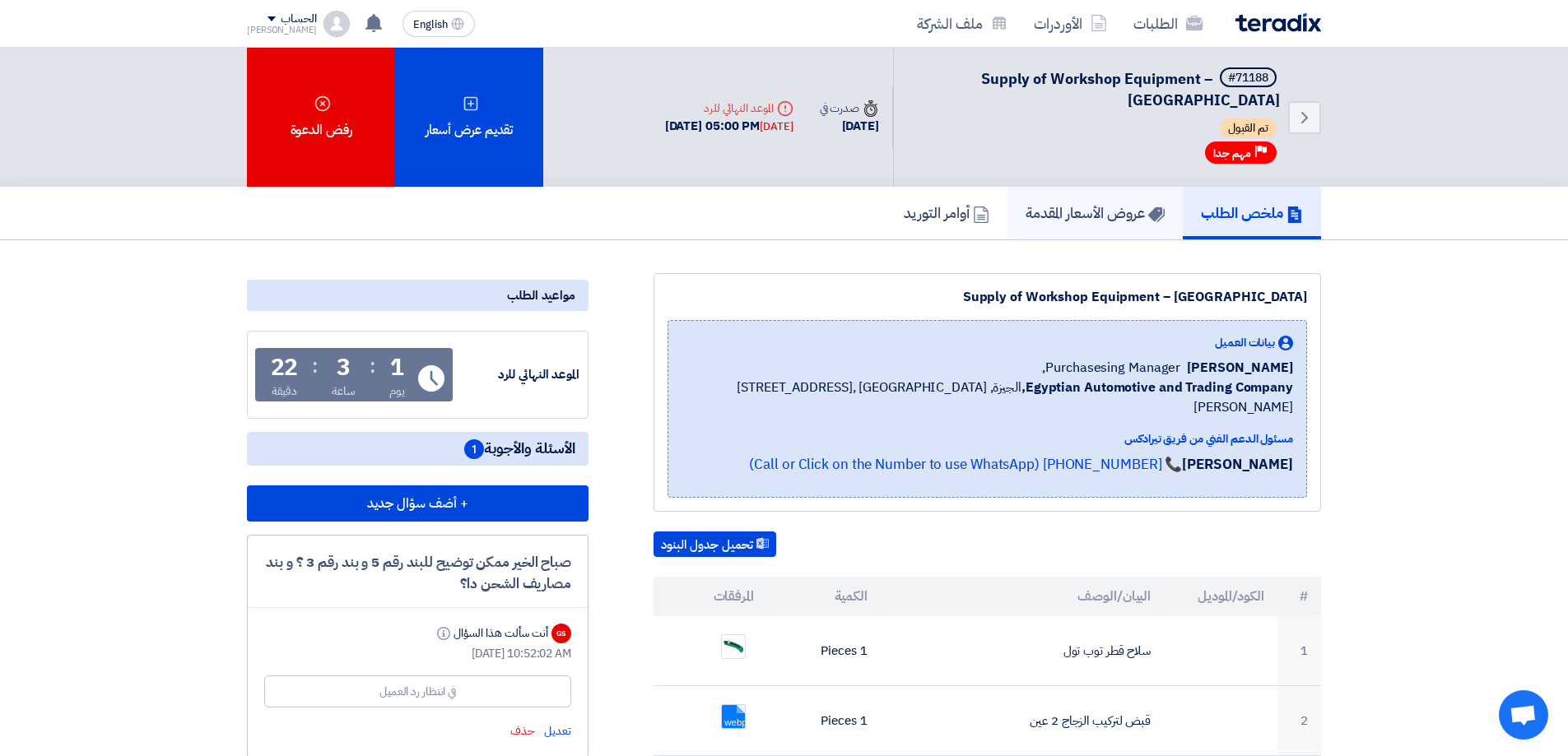
click at [1105, 219] on h5 "عروض الأسعار المقدمة" at bounding box center [1094, 212] width 139 height 19
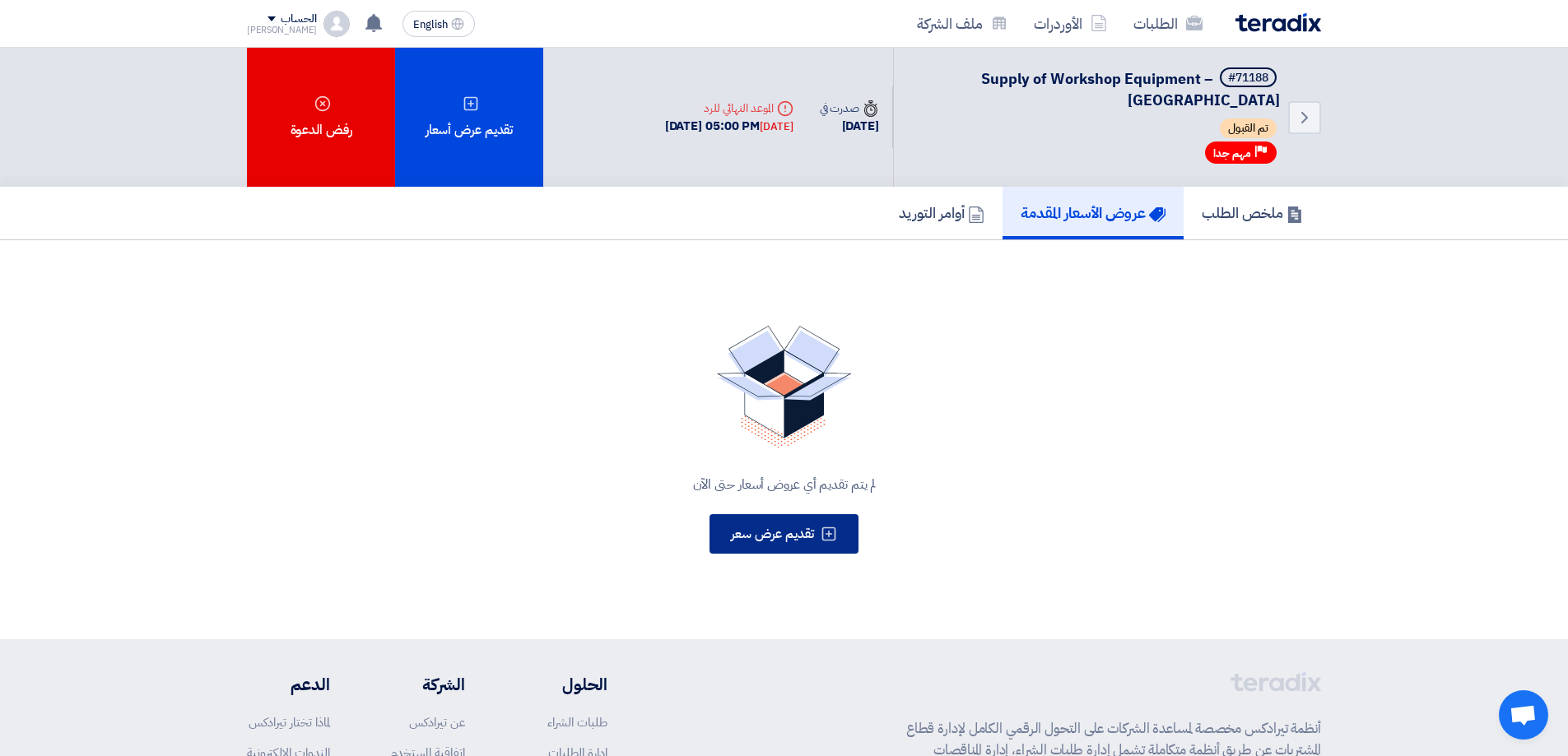
click at [776, 532] on span "تقديم عرض سعر" at bounding box center [772, 535] width 83 height 20
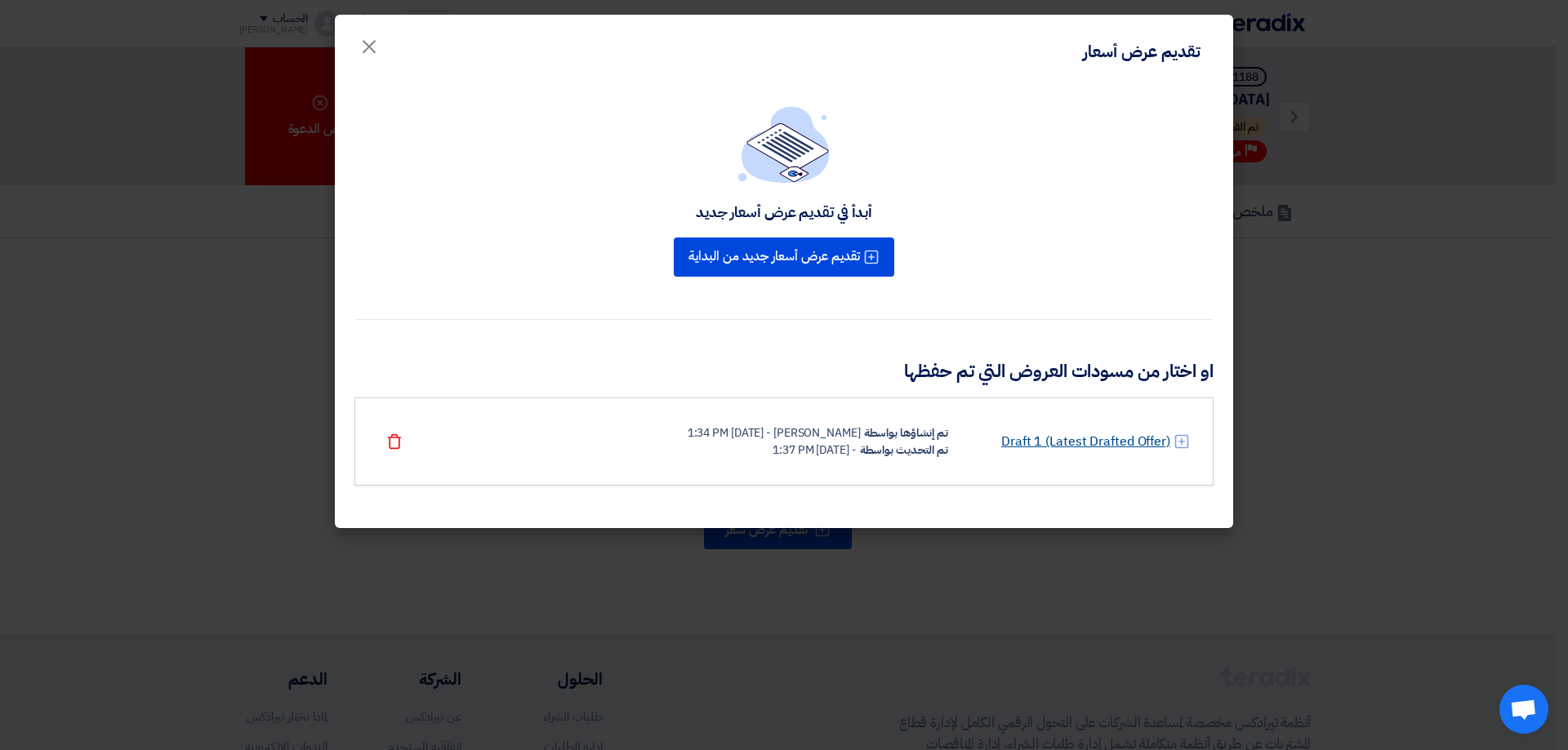
click at [1090, 449] on link "Draft 1 (Latest Drafted Offer)" at bounding box center [1085, 442] width 169 height 20
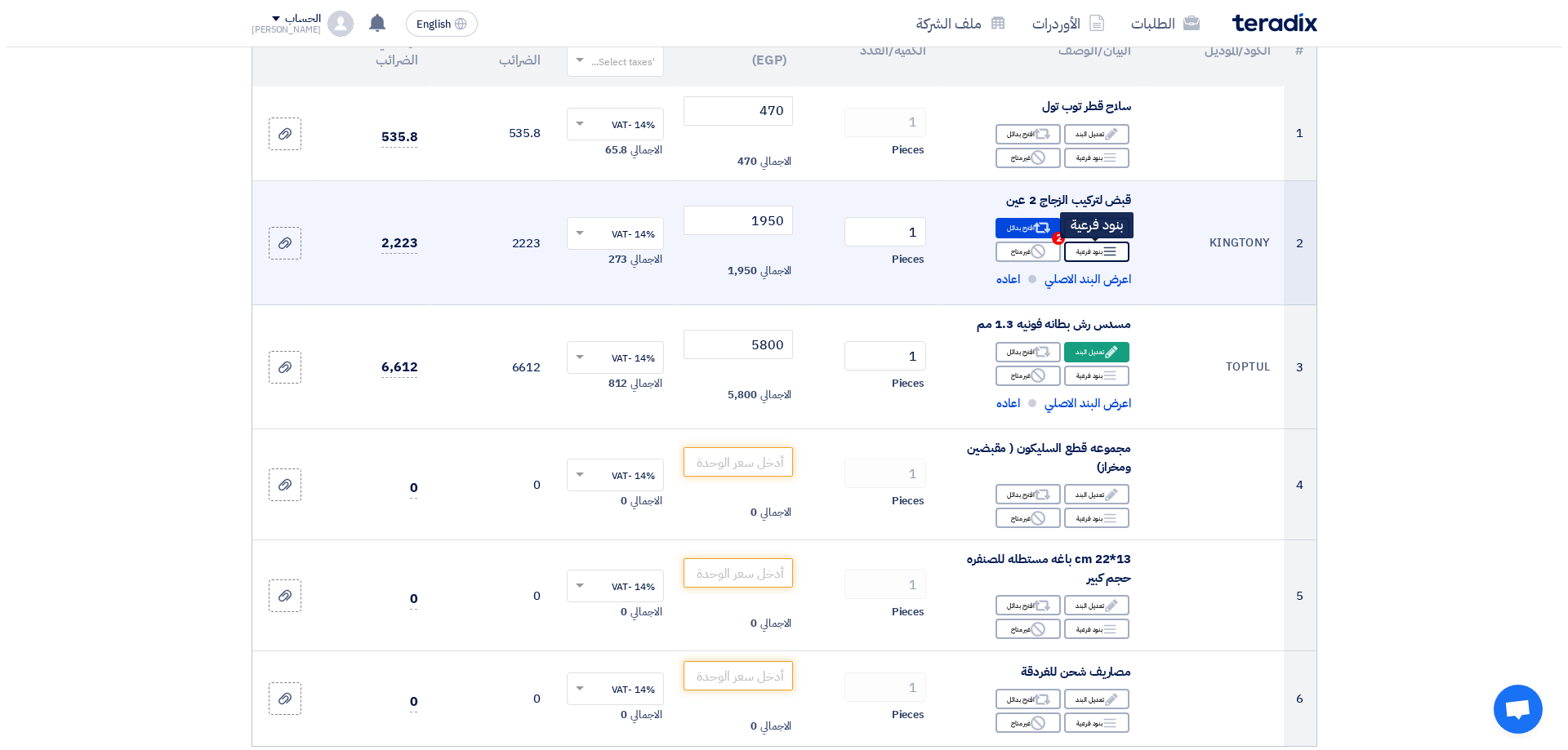
scroll to position [409, 0]
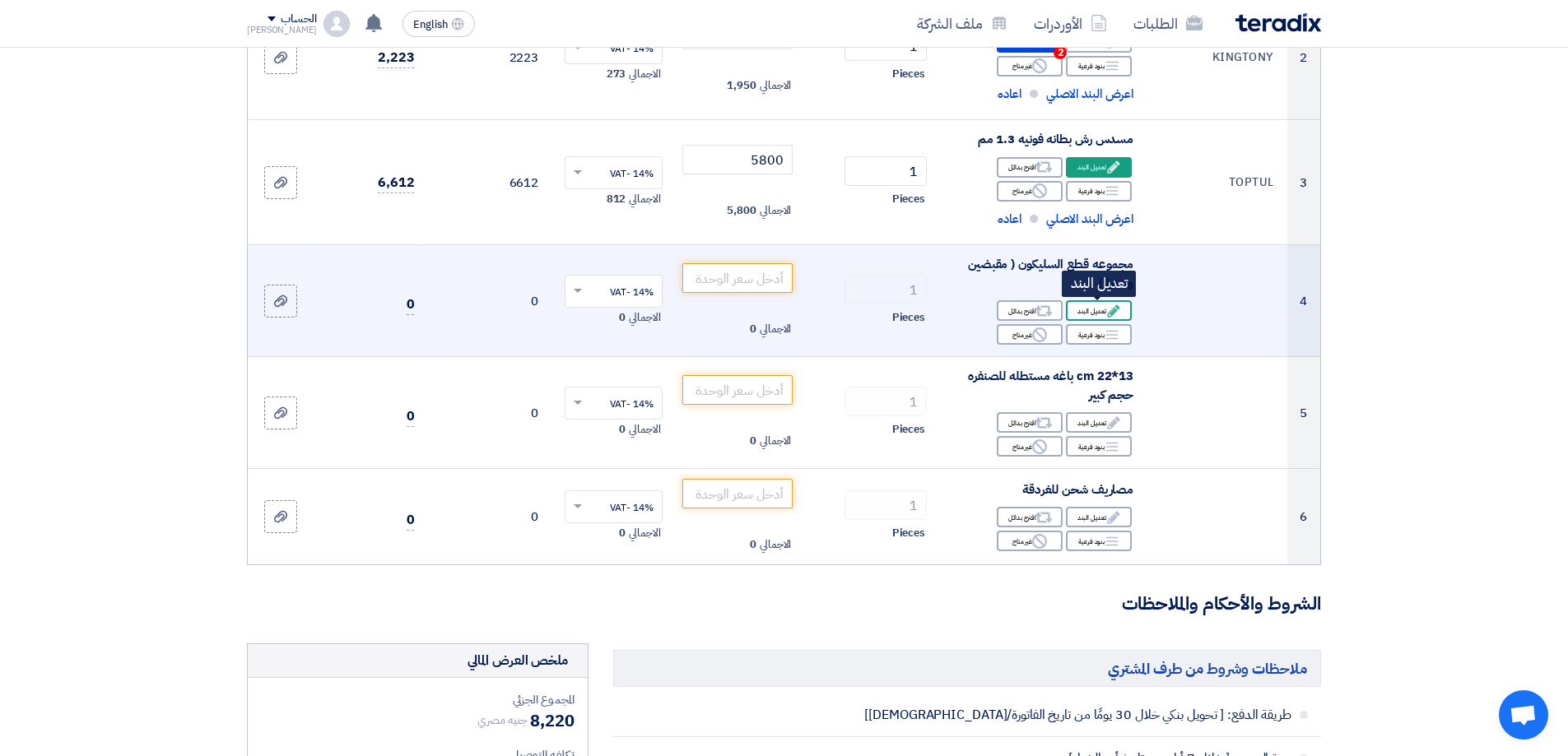
click at [1098, 314] on div "Edit تعديل البند" at bounding box center [1099, 310] width 66 height 21
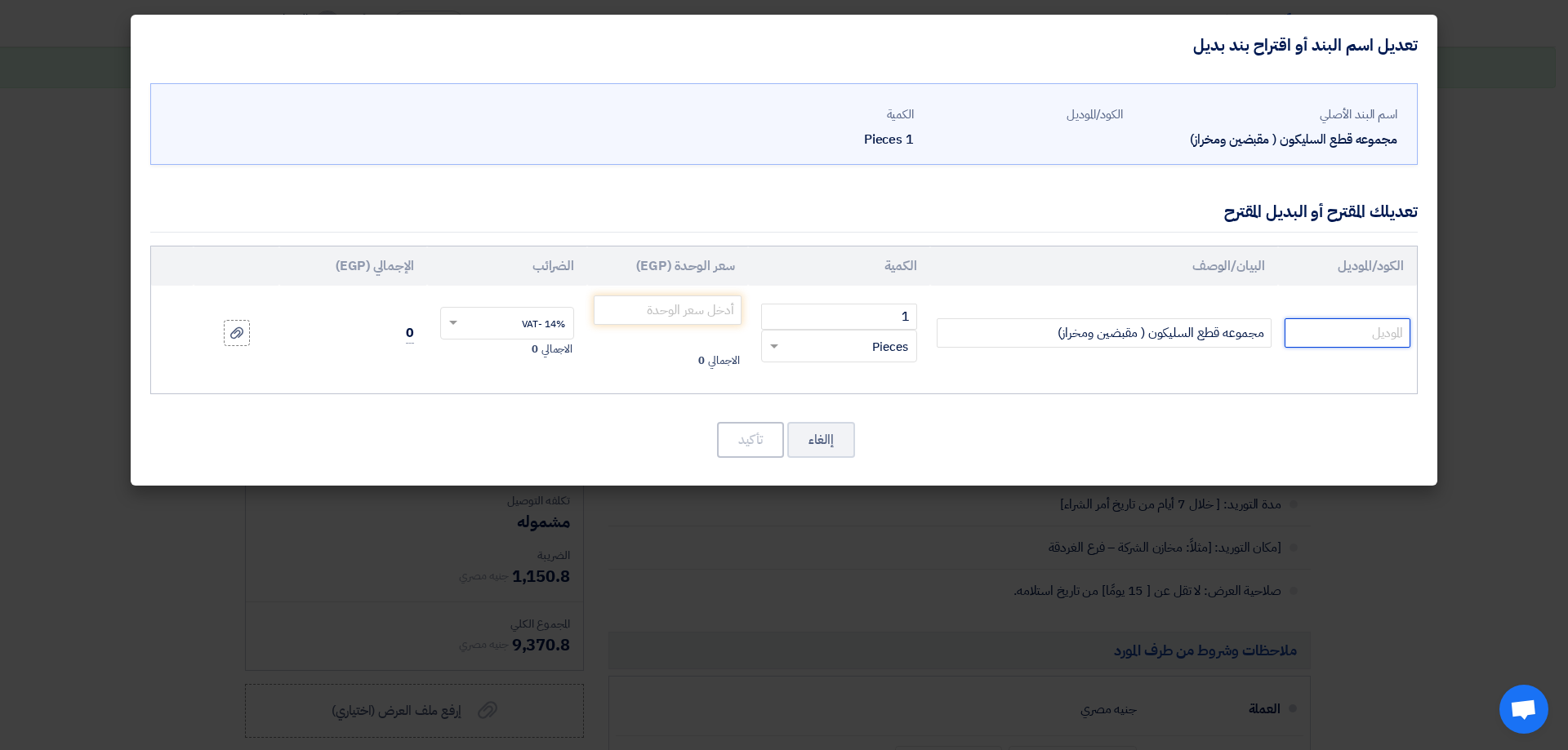
paste input "JGAR0403"
type input "JGAR0403"
click at [667, 312] on input "number" at bounding box center [667, 311] width 147 height 30
click at [701, 306] on input "number" at bounding box center [667, 311] width 147 height 30
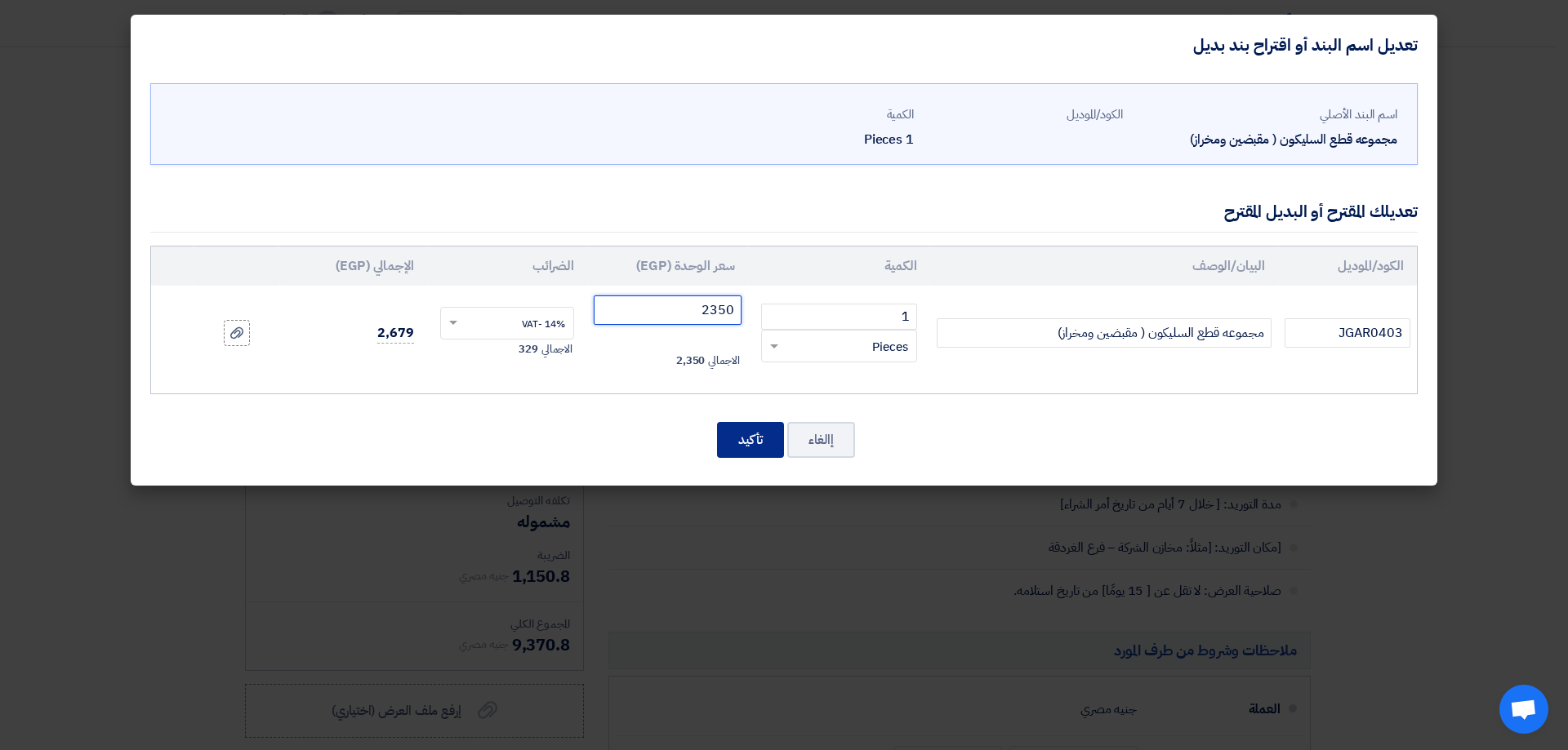
type input "2350"
click at [732, 436] on button "تأكيد" at bounding box center [751, 440] width 67 height 36
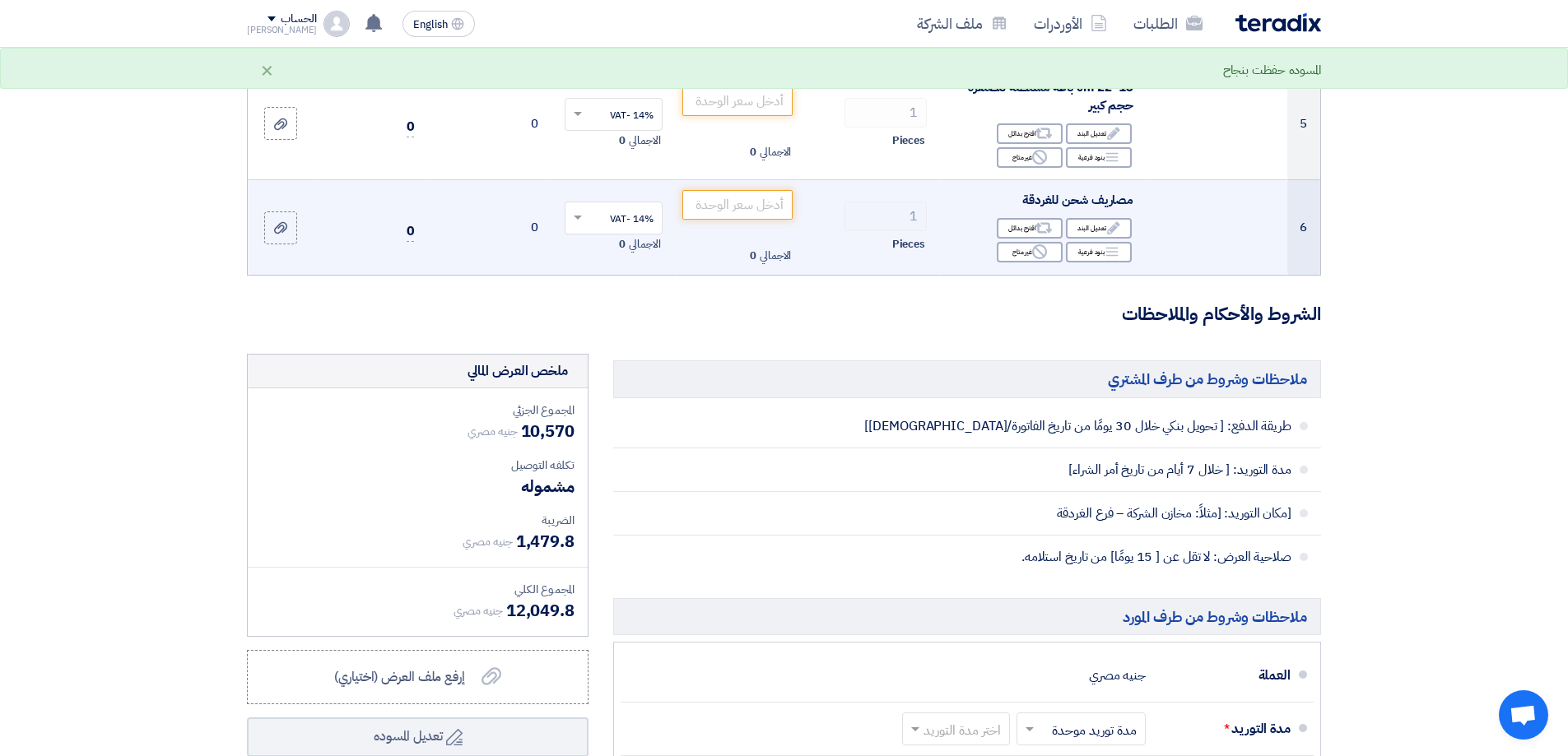
scroll to position [579, 0]
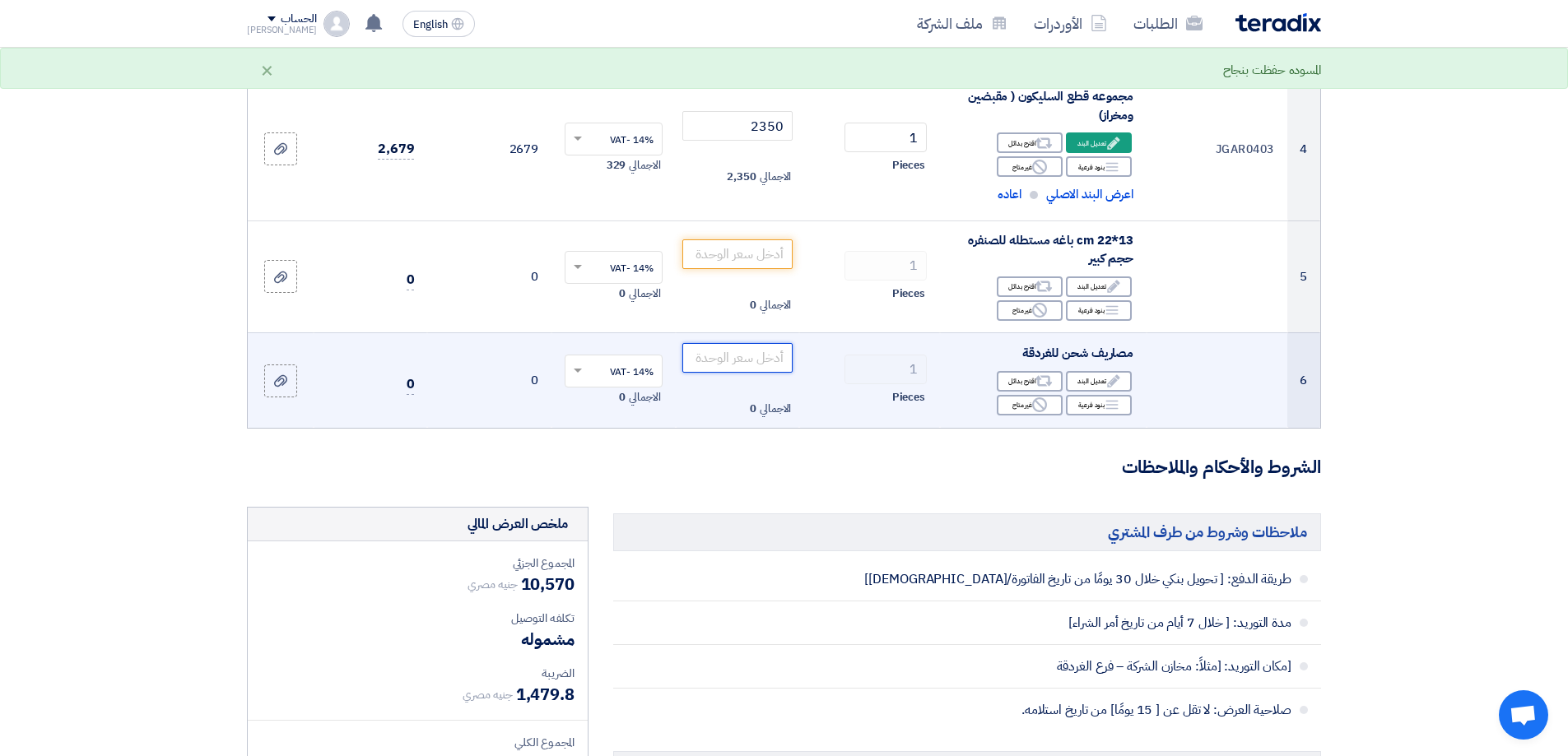
click at [763, 358] on input "number" at bounding box center [737, 358] width 111 height 30
click at [763, 358] on input "350" at bounding box center [737, 358] width 111 height 30
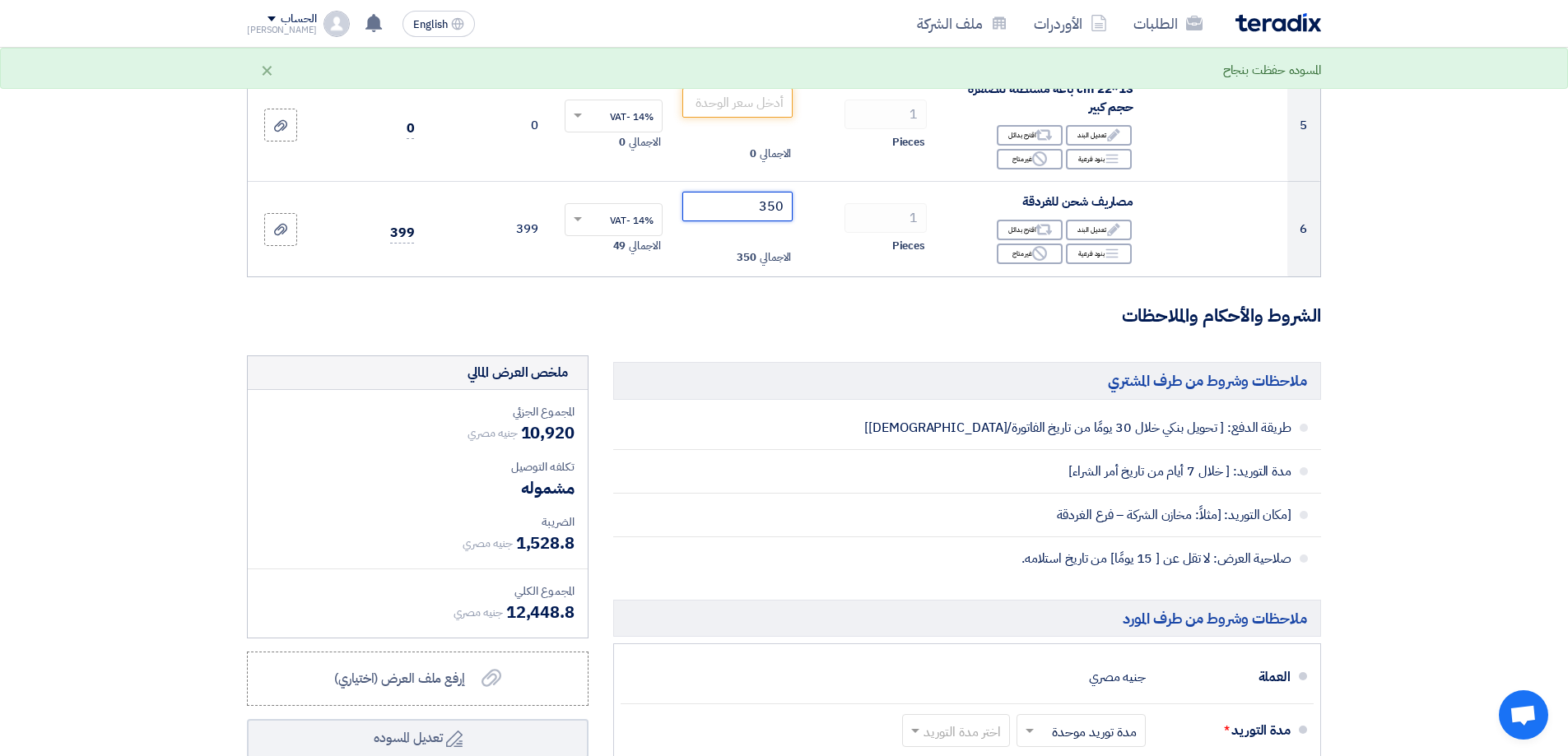
scroll to position [1156, 0]
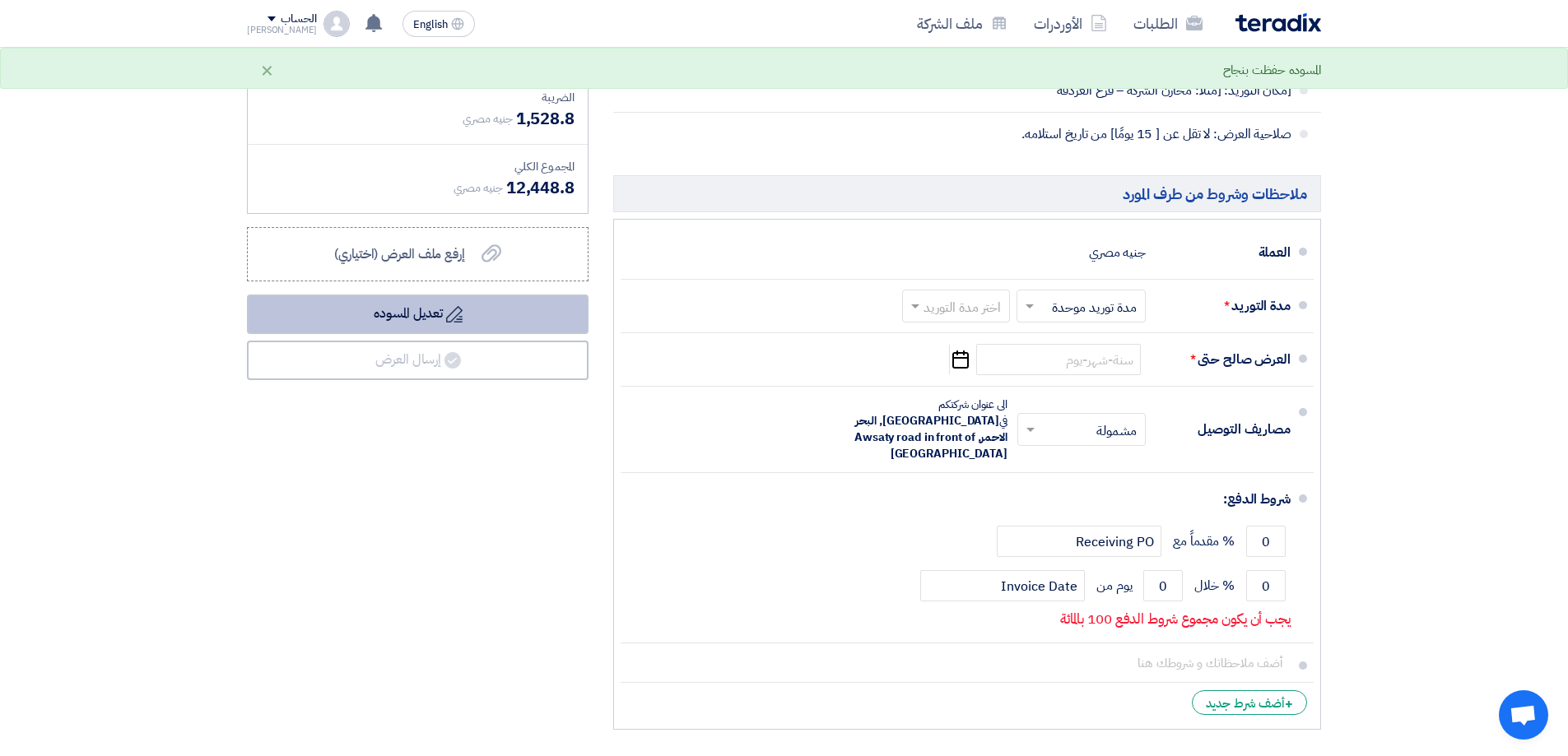
type input "350"
click at [479, 320] on button "Draft تعديل المسوده" at bounding box center [418, 314] width 342 height 40
click at [429, 312] on button "Draft تعديل المسوده" at bounding box center [418, 314] width 342 height 40
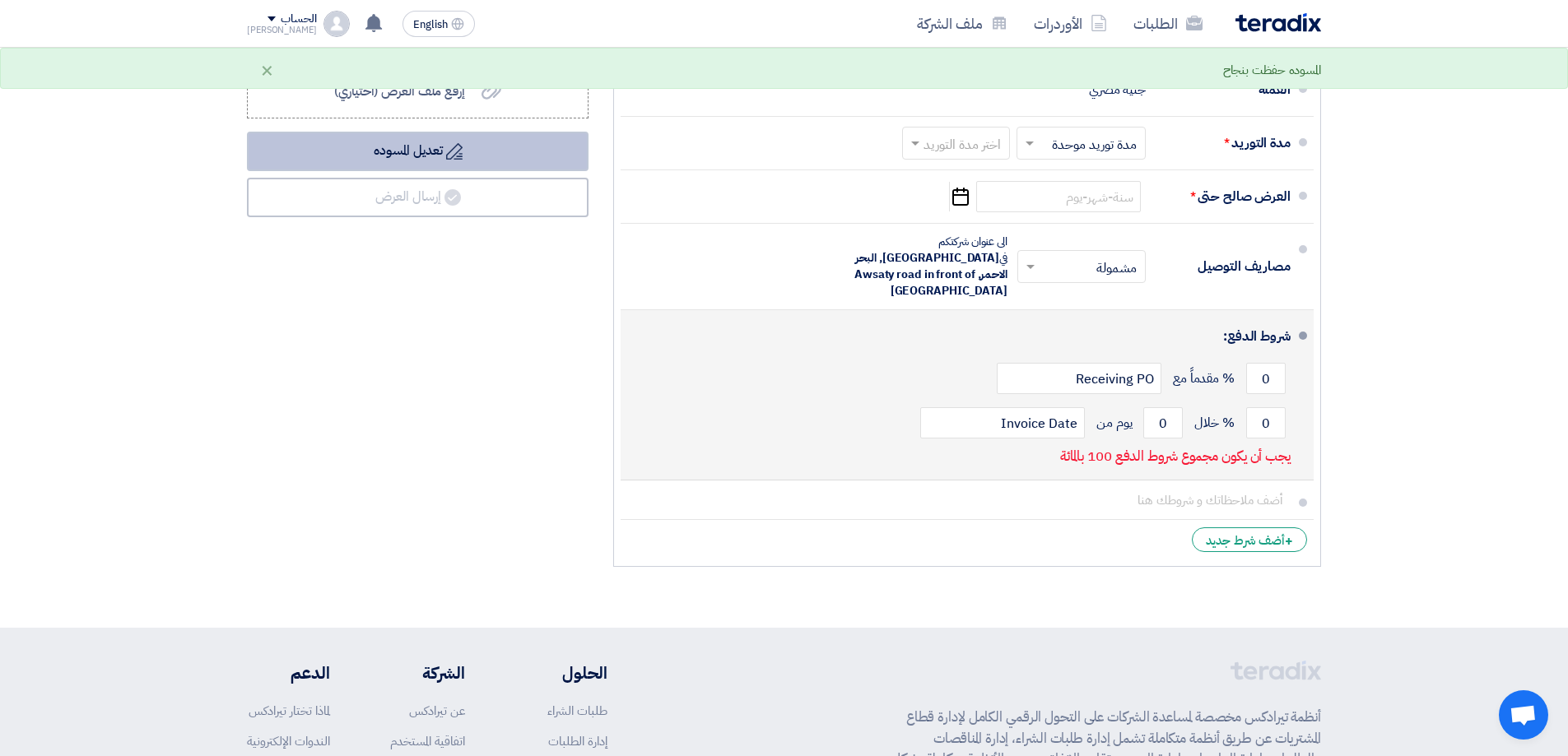
scroll to position [1321, 0]
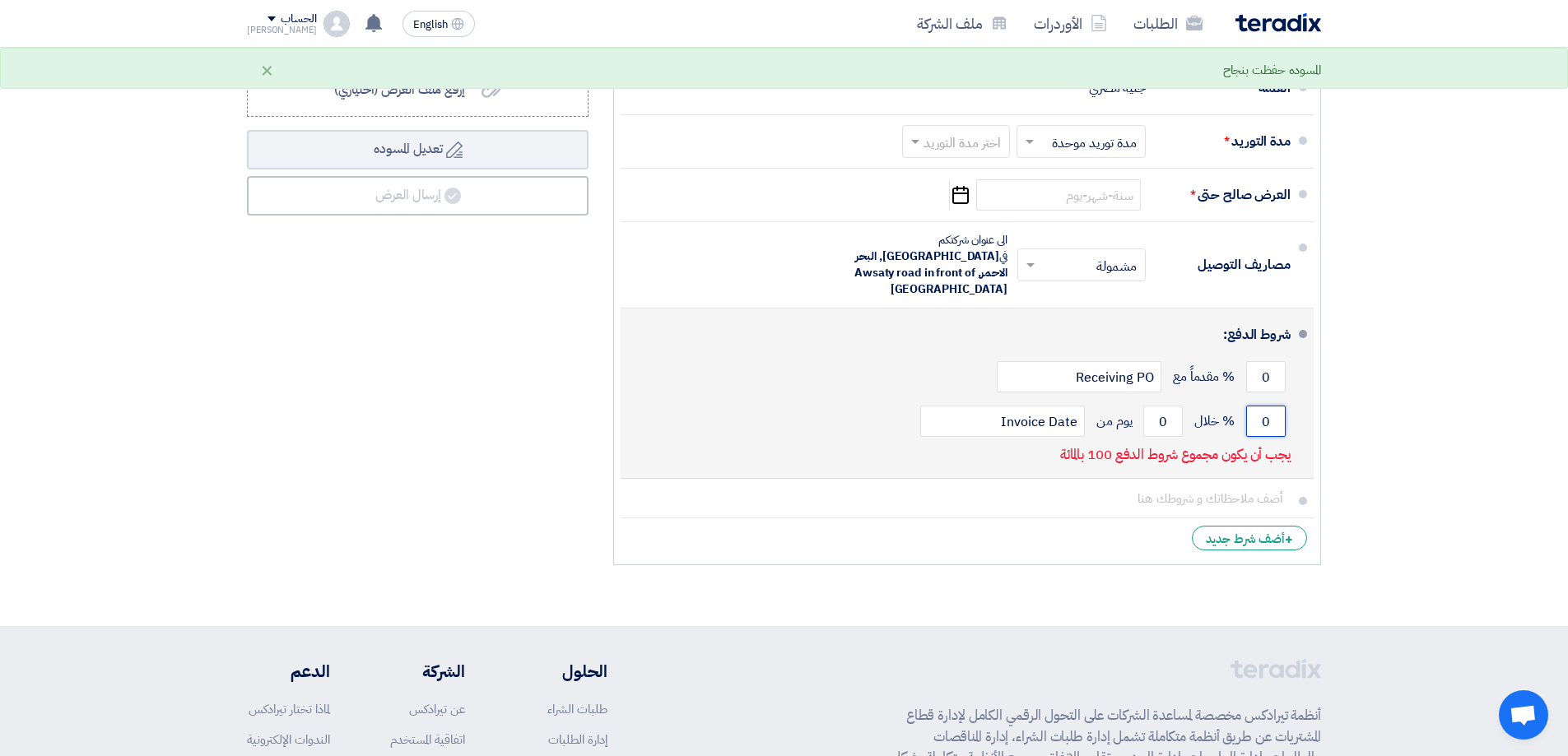
click at [1265, 406] on input "0" at bounding box center [1267, 421] width 40 height 31
click at [1274, 407] on input "0" at bounding box center [1267, 421] width 40 height 31
drag, startPoint x: 1274, startPoint y: 407, endPoint x: 1270, endPoint y: 381, distance: 26.3
click at [1275, 406] on input "0" at bounding box center [1267, 421] width 40 height 31
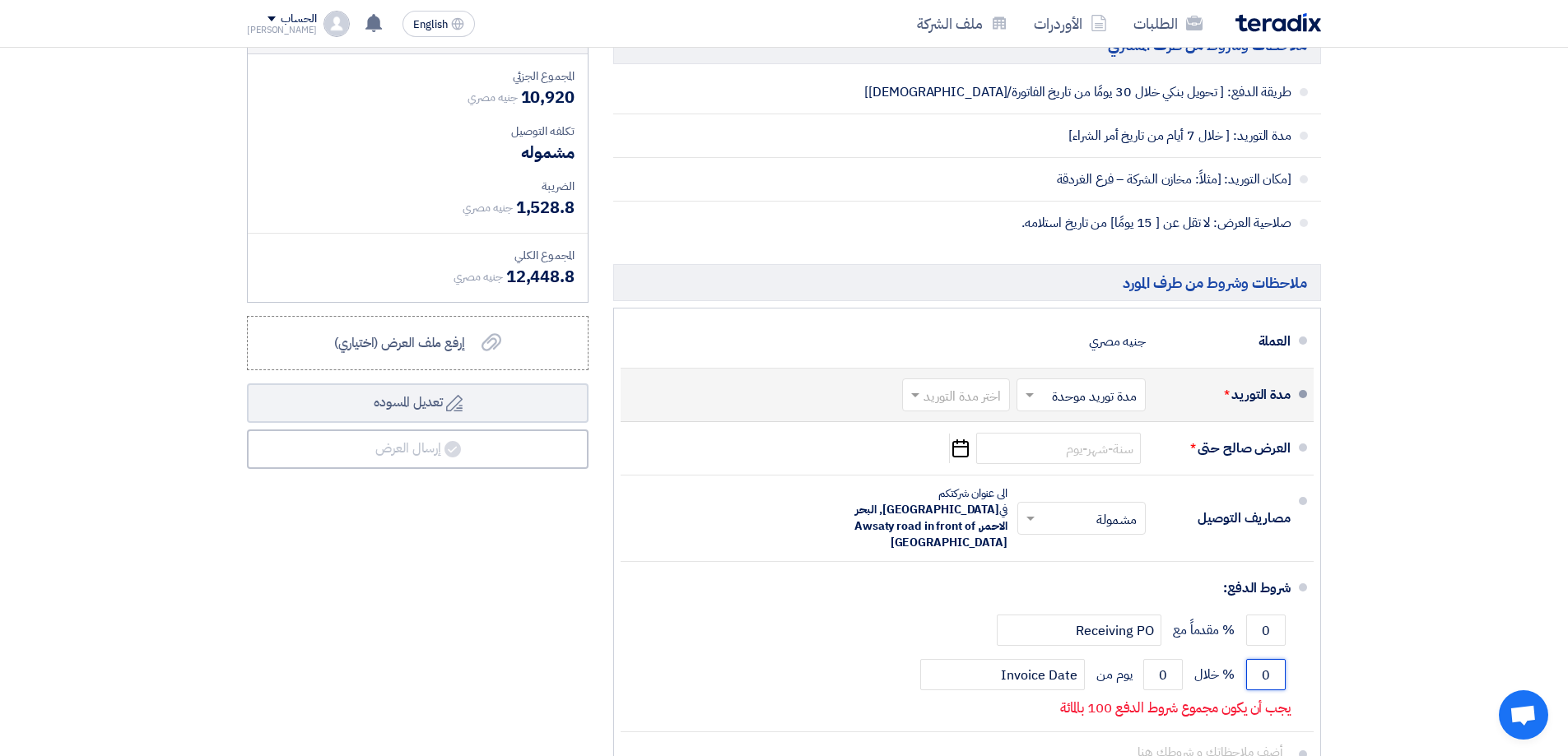
scroll to position [1073, 0]
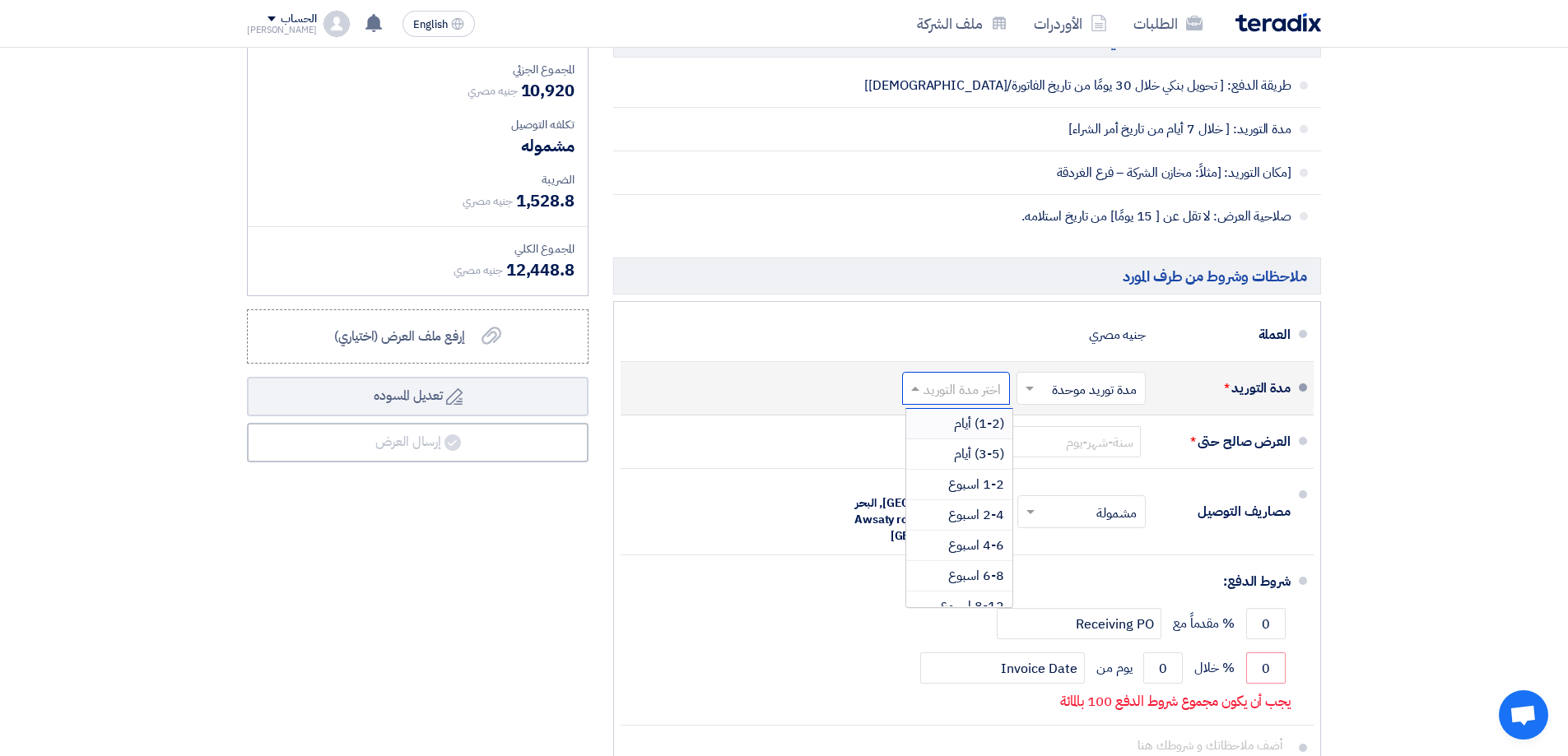
click at [953, 394] on input "text" at bounding box center [953, 391] width 100 height 24
click at [949, 424] on div "(1-2) أيام" at bounding box center [960, 424] width 106 height 31
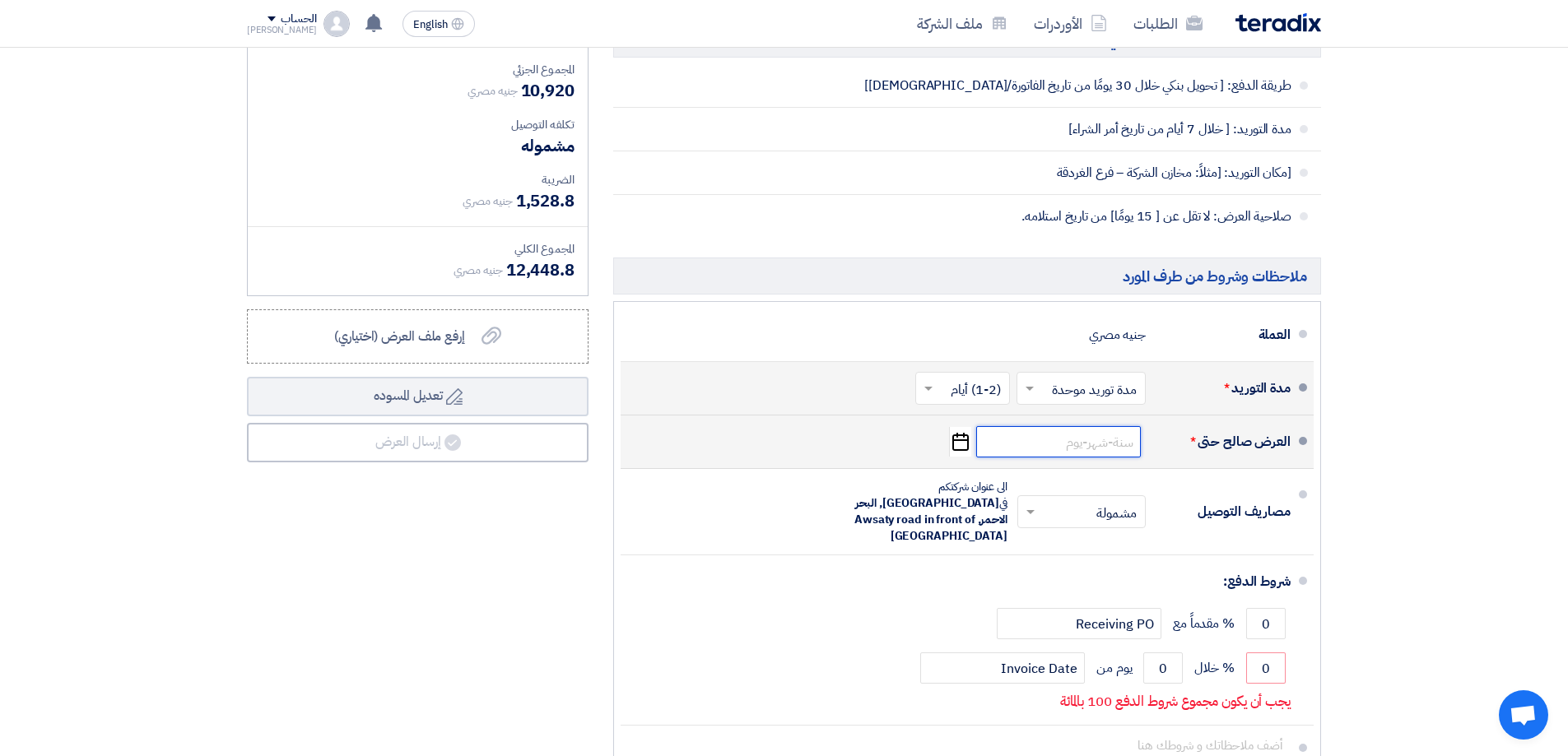
click at [1090, 451] on input at bounding box center [1058, 442] width 165 height 31
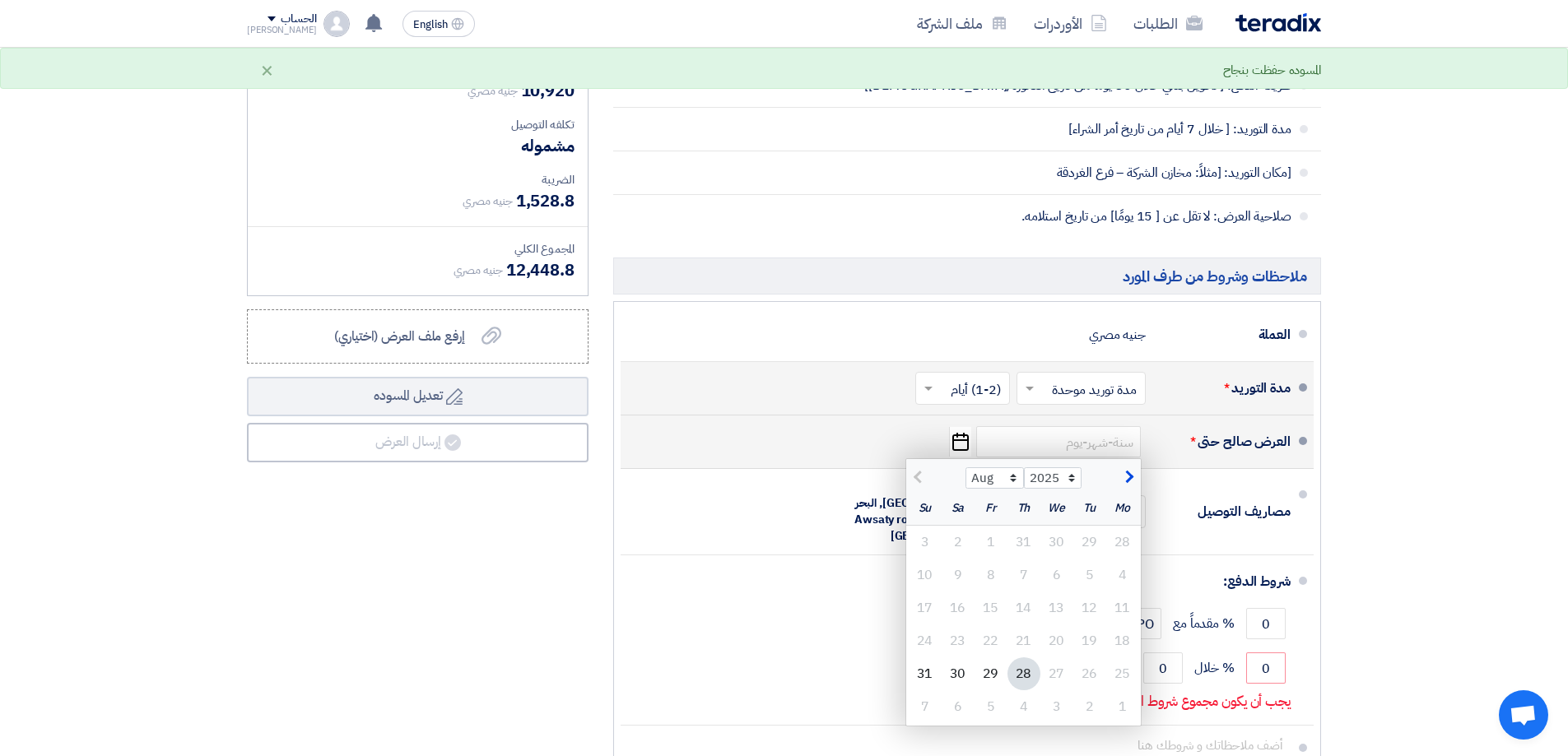
click at [1126, 479] on span "button" at bounding box center [1127, 478] width 9 height 18
select select "9"
drag, startPoint x: 1017, startPoint y: 632, endPoint x: 1057, endPoint y: 600, distance: 51.2
click at [1018, 632] on div "25" at bounding box center [1023, 640] width 33 height 33
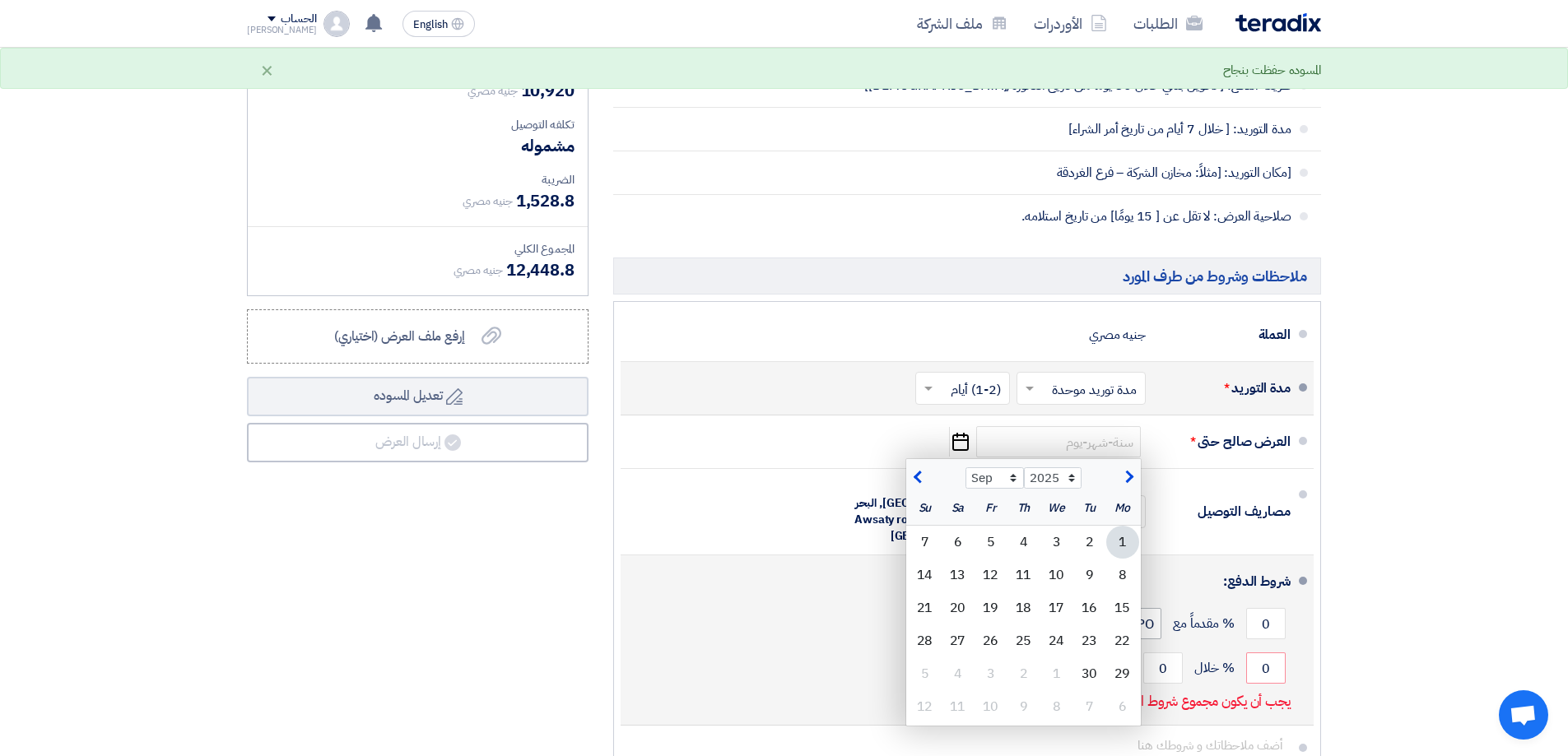
type input "[DATE]"
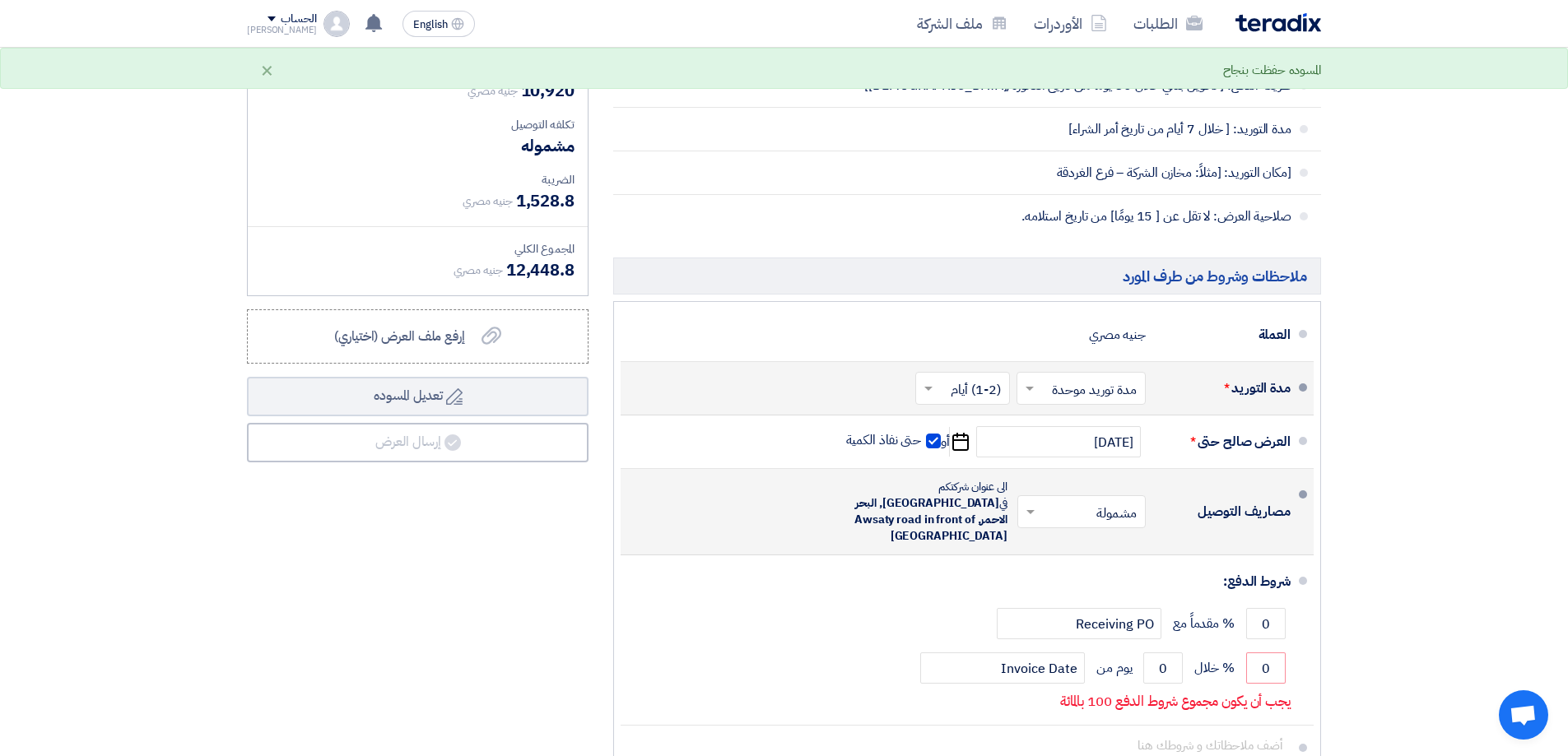
scroll to position [1156, 0]
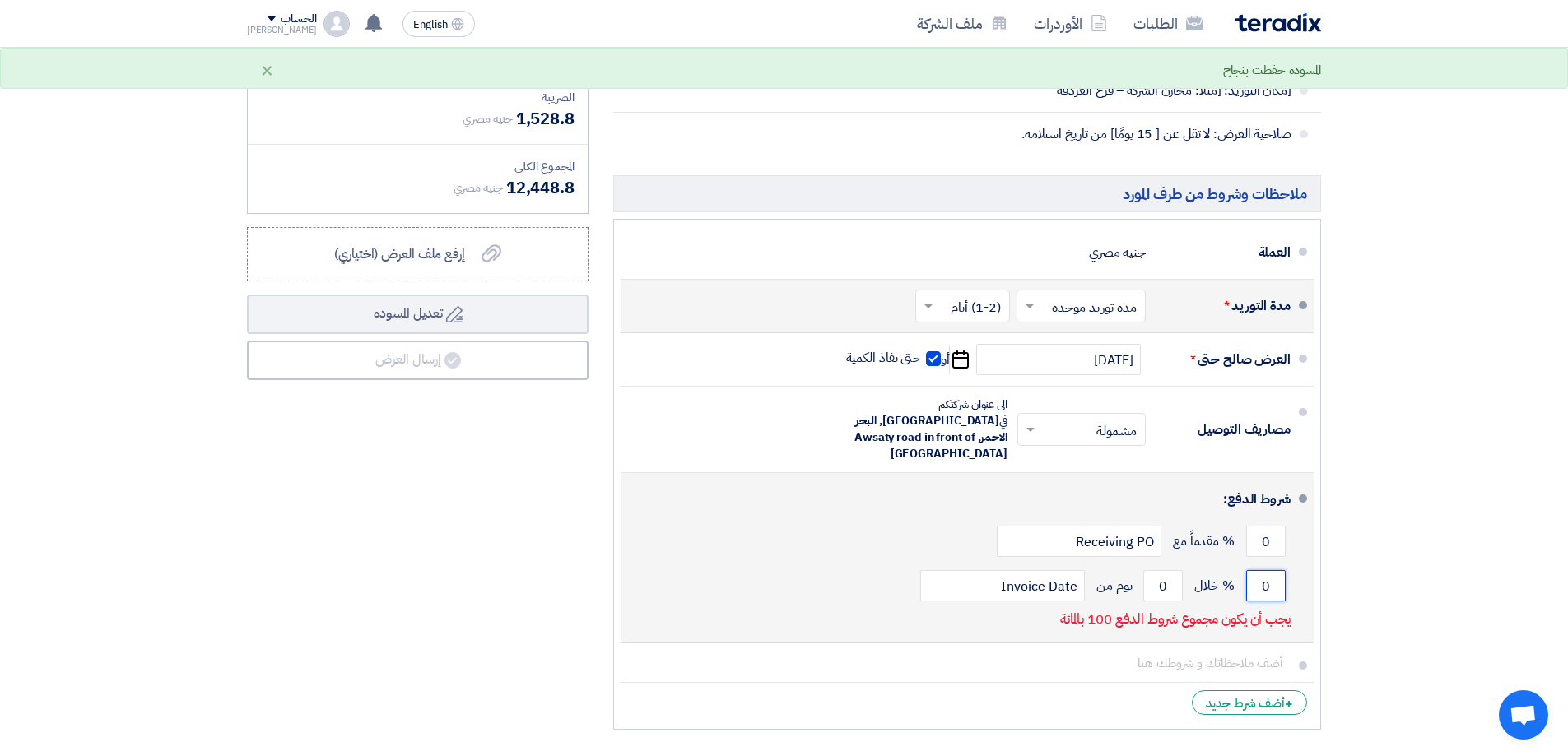
click at [1275, 578] on input "0" at bounding box center [1267, 585] width 40 height 31
type input "100"
click at [1157, 570] on input "0" at bounding box center [1163, 585] width 40 height 31
click at [1154, 570] on input "0" at bounding box center [1163, 585] width 40 height 31
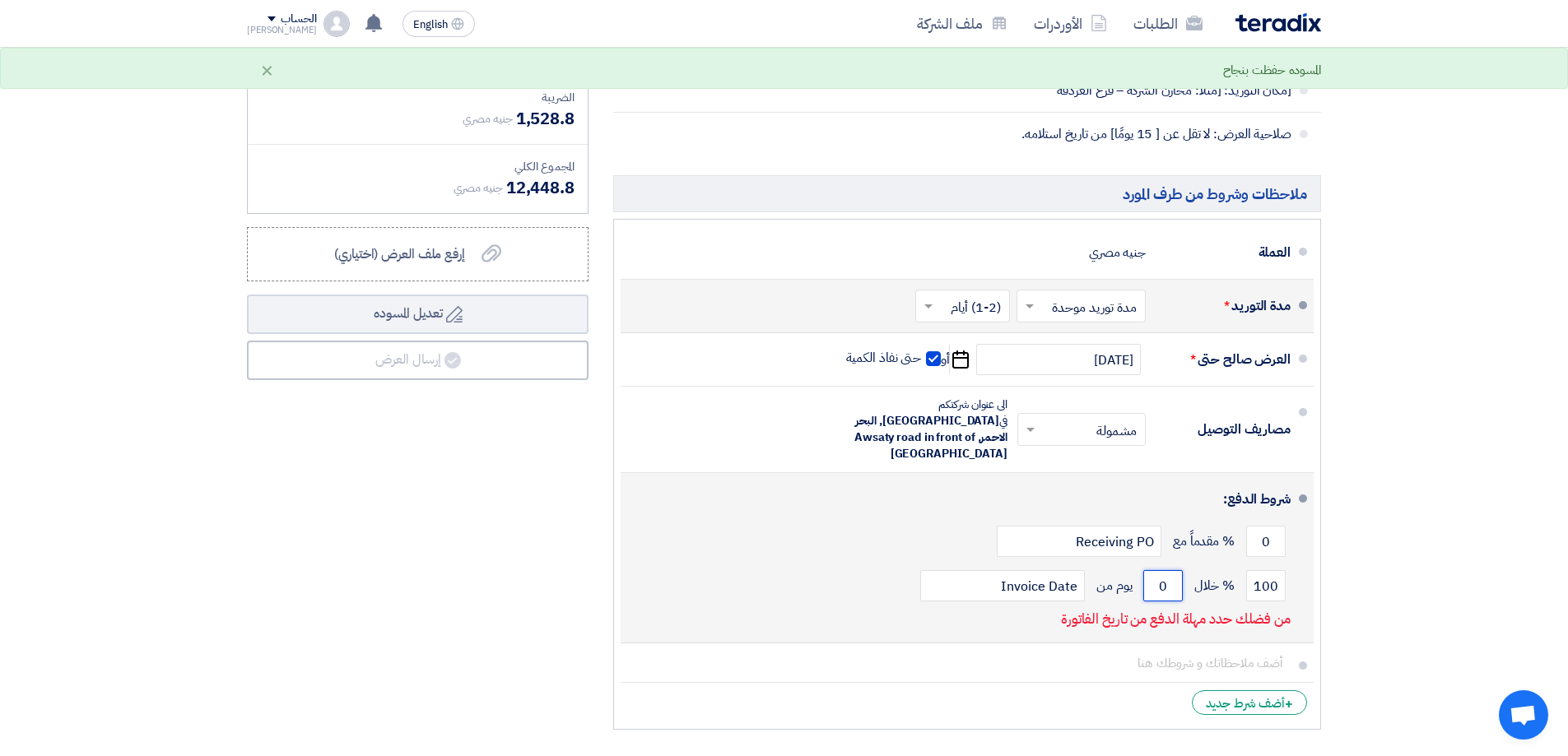
click at [1158, 570] on input "0" at bounding box center [1163, 585] width 40 height 31
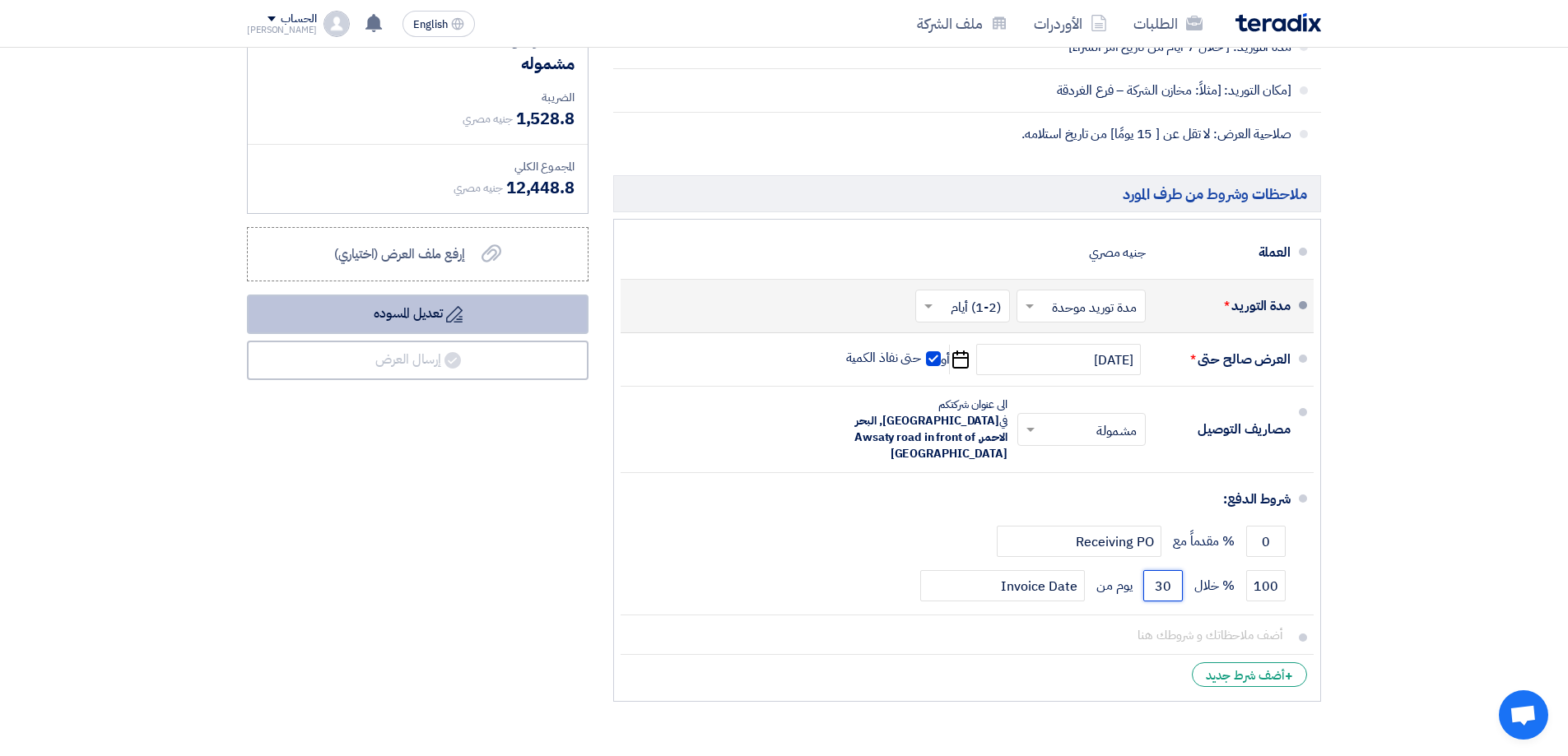
type input "30"
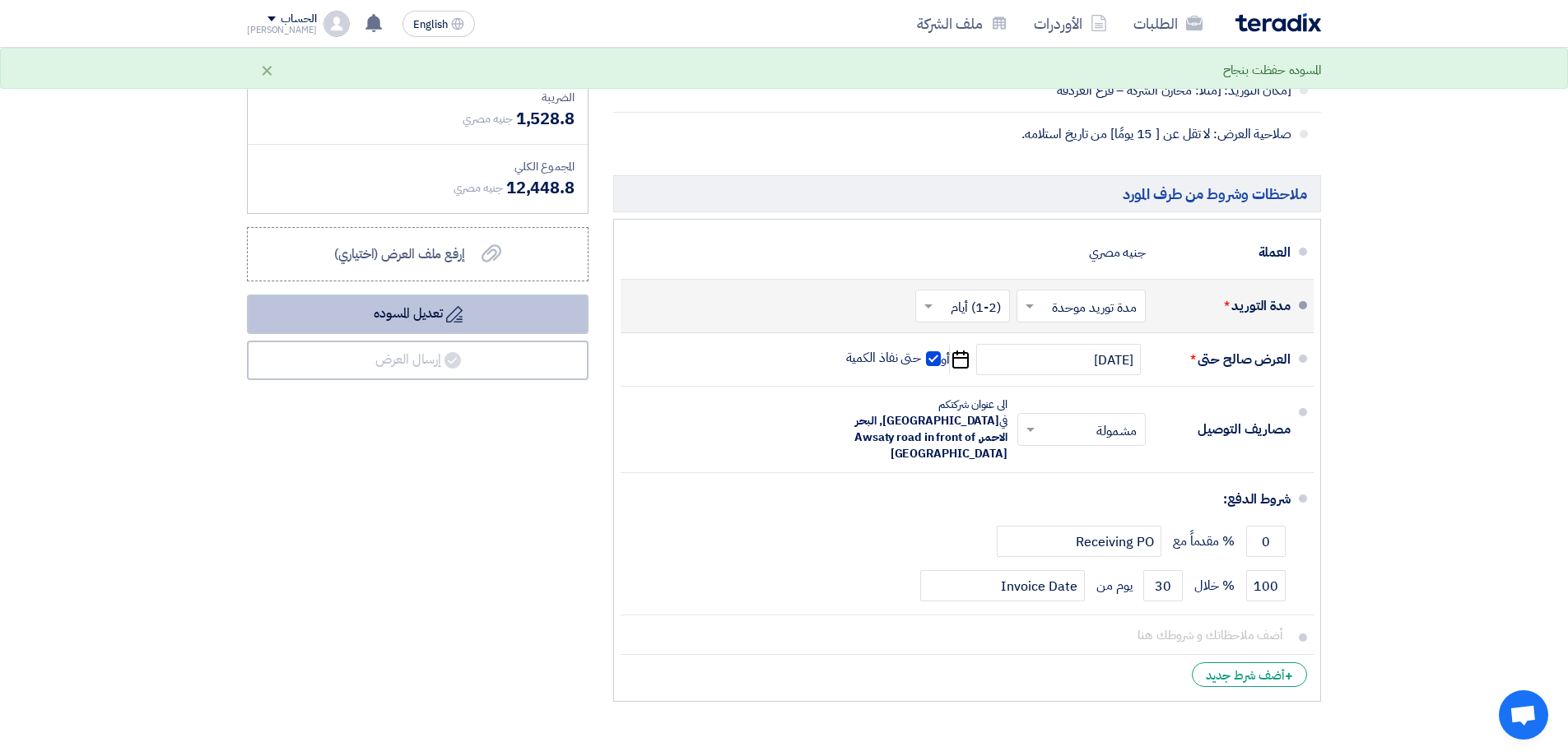
click at [532, 305] on button "Draft تعديل المسوده" at bounding box center [418, 314] width 342 height 40
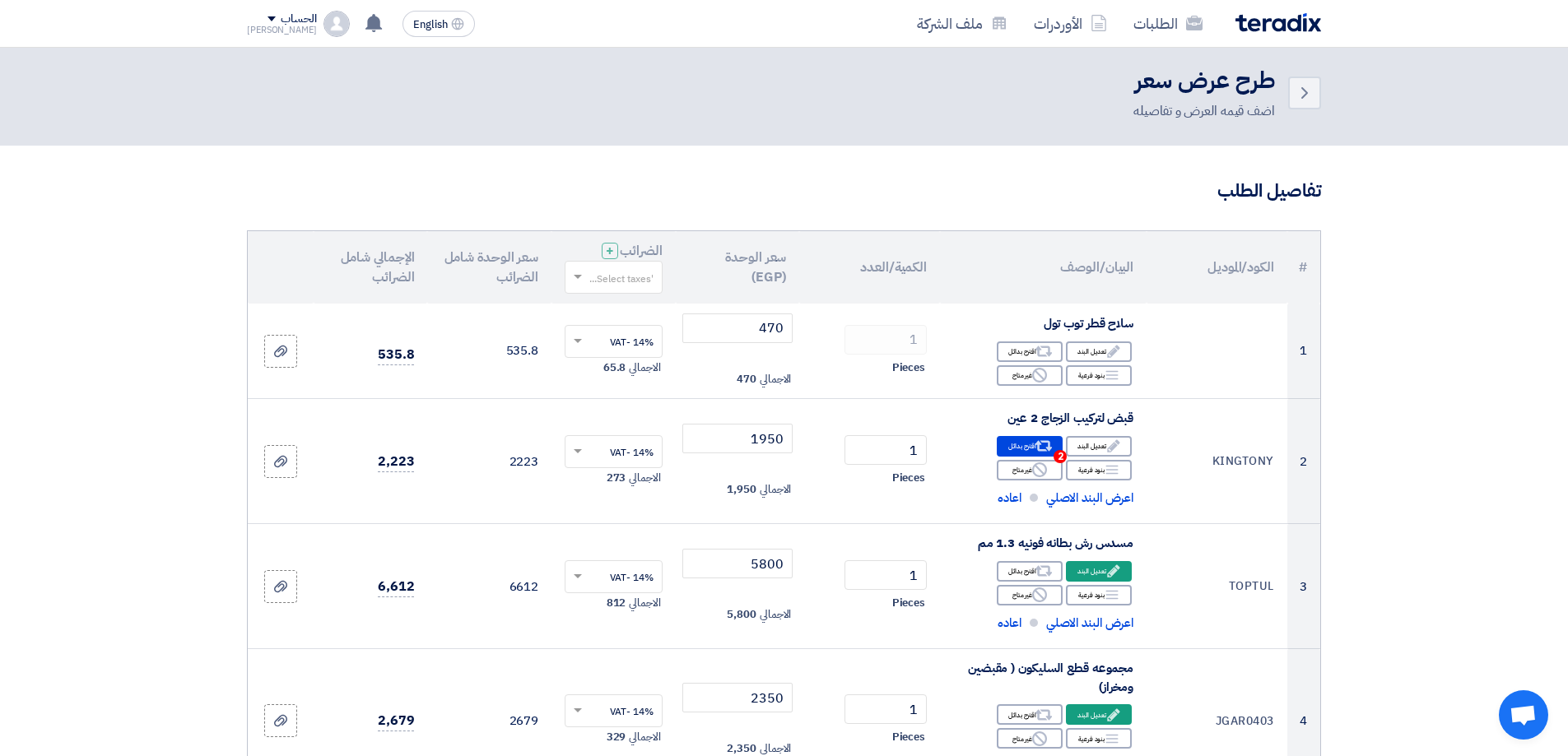
scroll to position [0, 0]
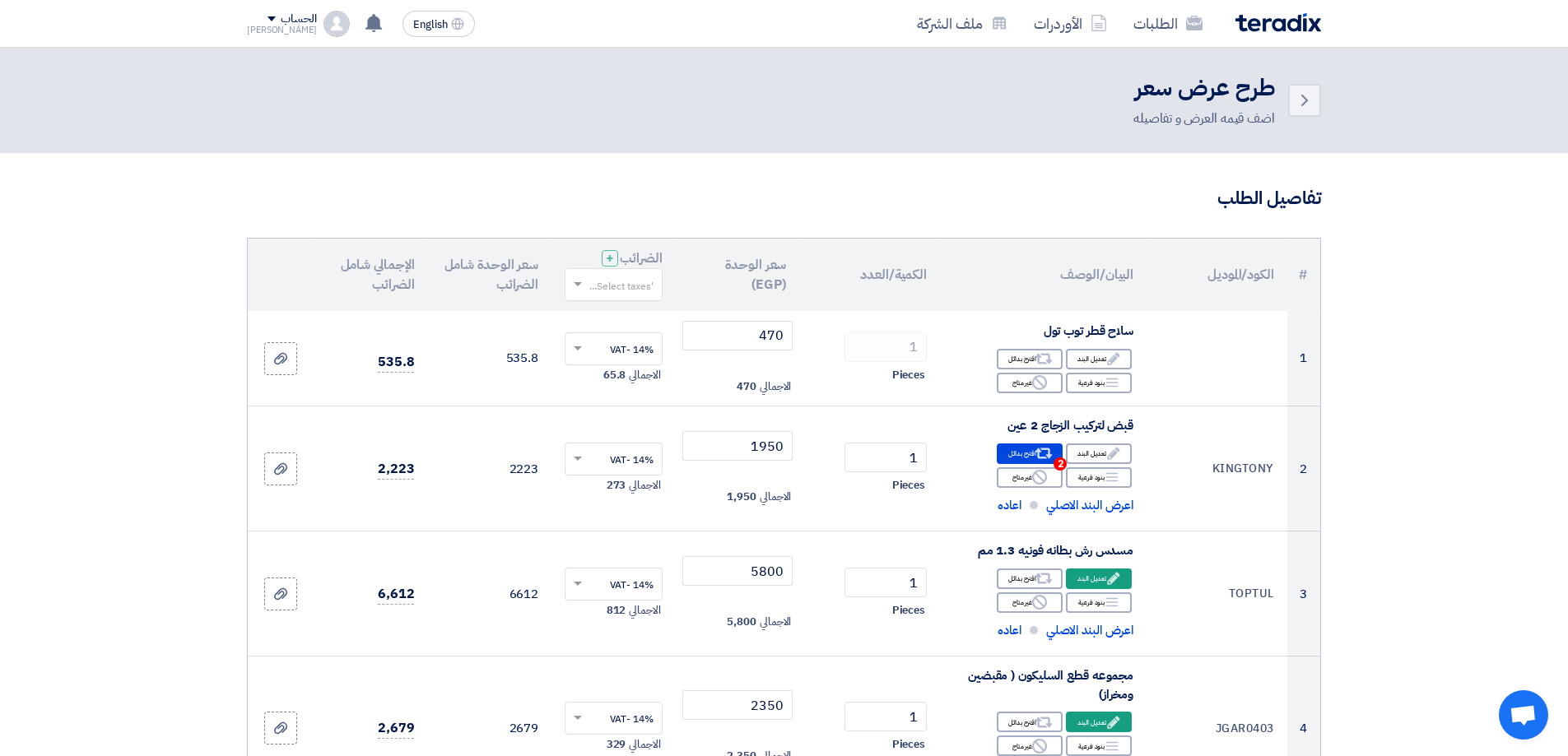
click at [1313, 83] on div "Back طرح عرض سعر اضف قيمه العرض و تفاصيله" at bounding box center [784, 101] width 1074 height 56
click at [1300, 106] on icon "Back" at bounding box center [1305, 101] width 20 height 20
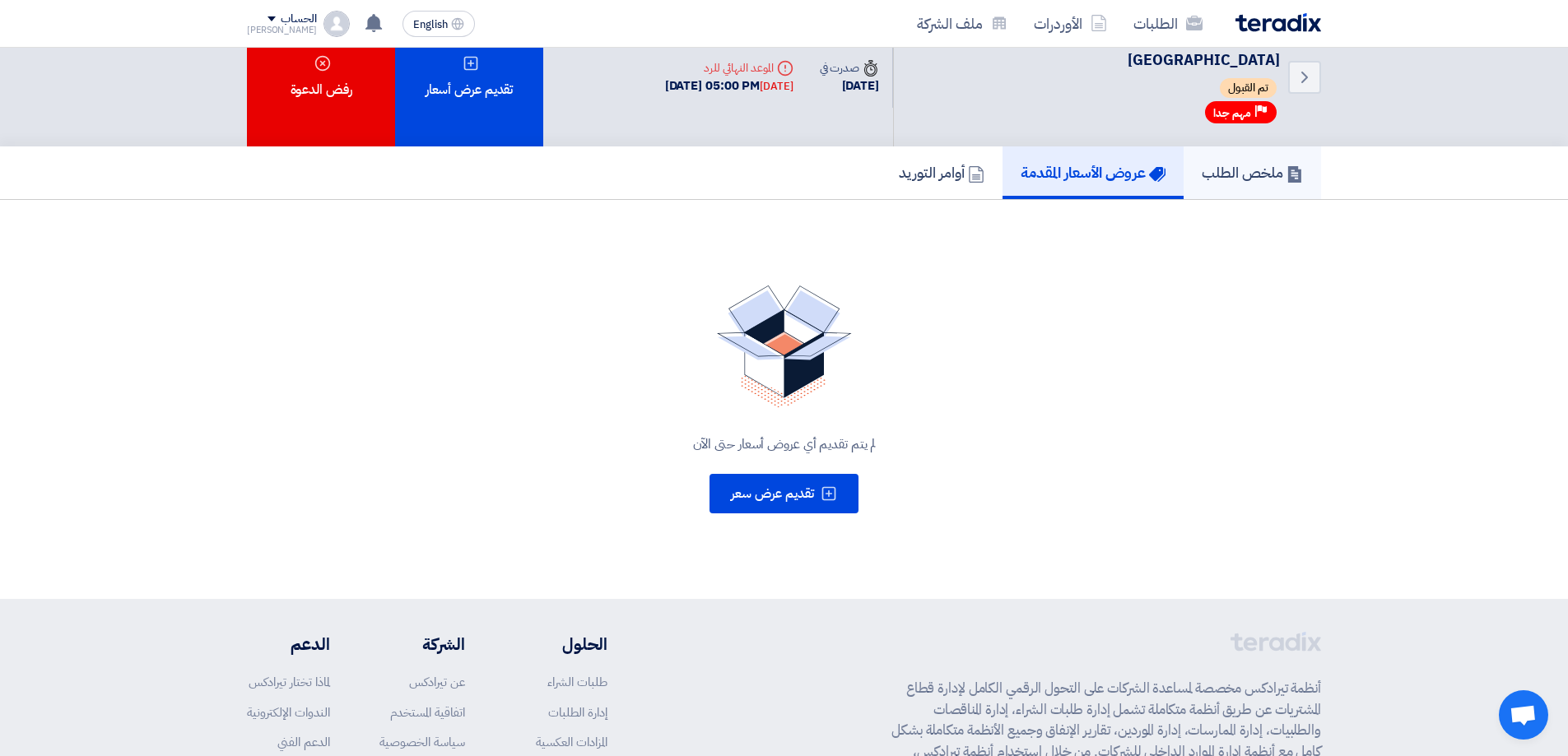
scroll to position [14, 0]
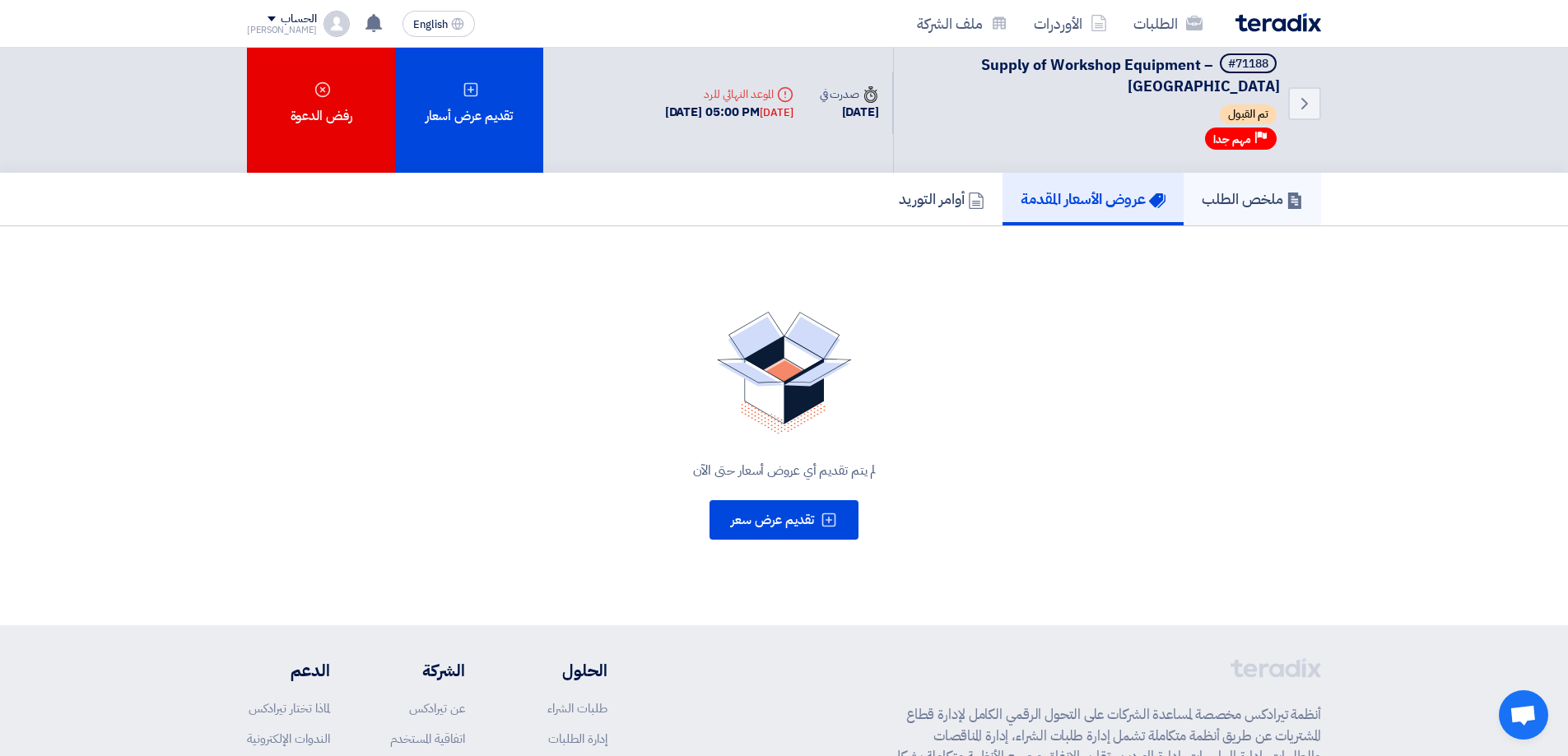
click at [1219, 190] on h5 "ملخص الطلب" at bounding box center [1253, 198] width 102 height 19
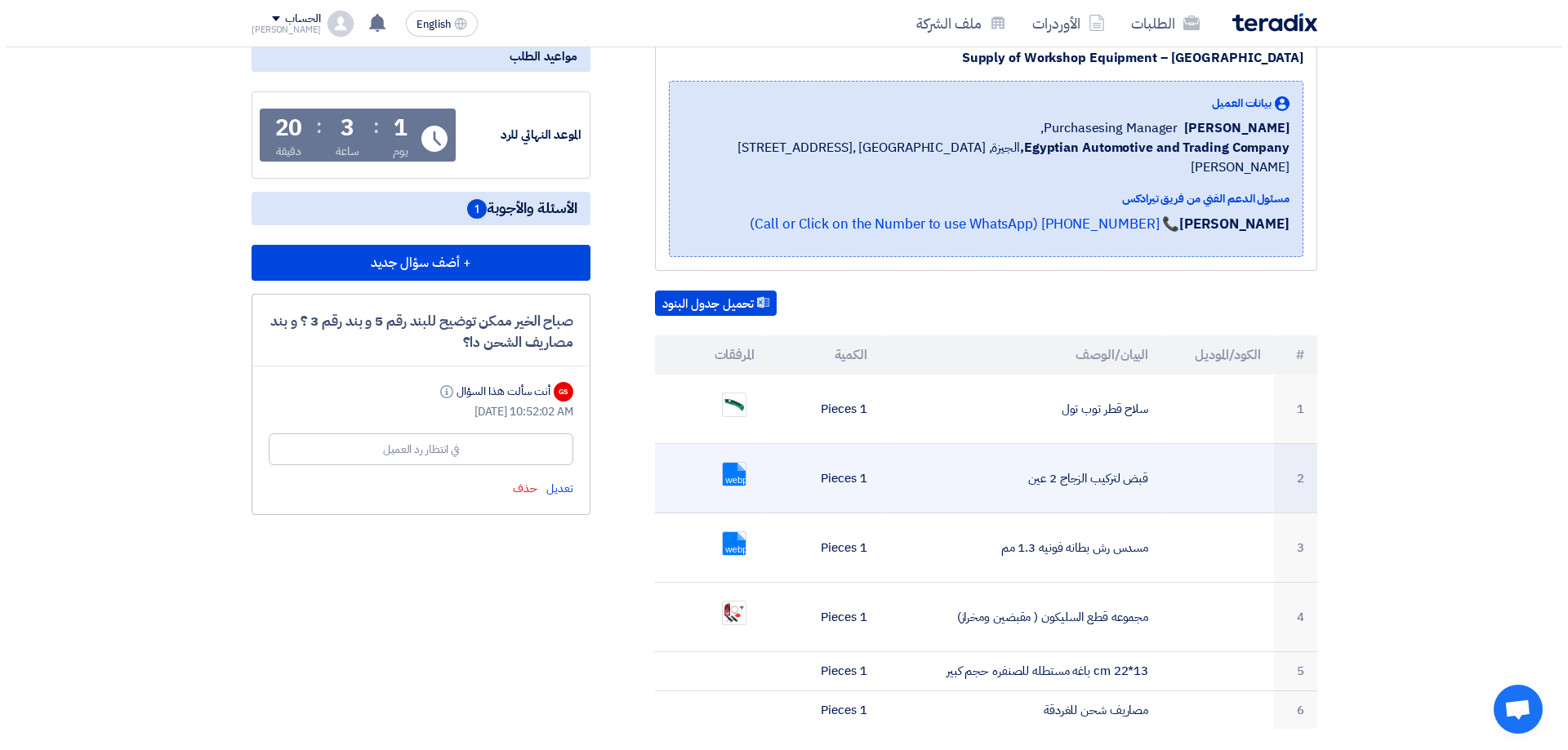
scroll to position [259, 0]
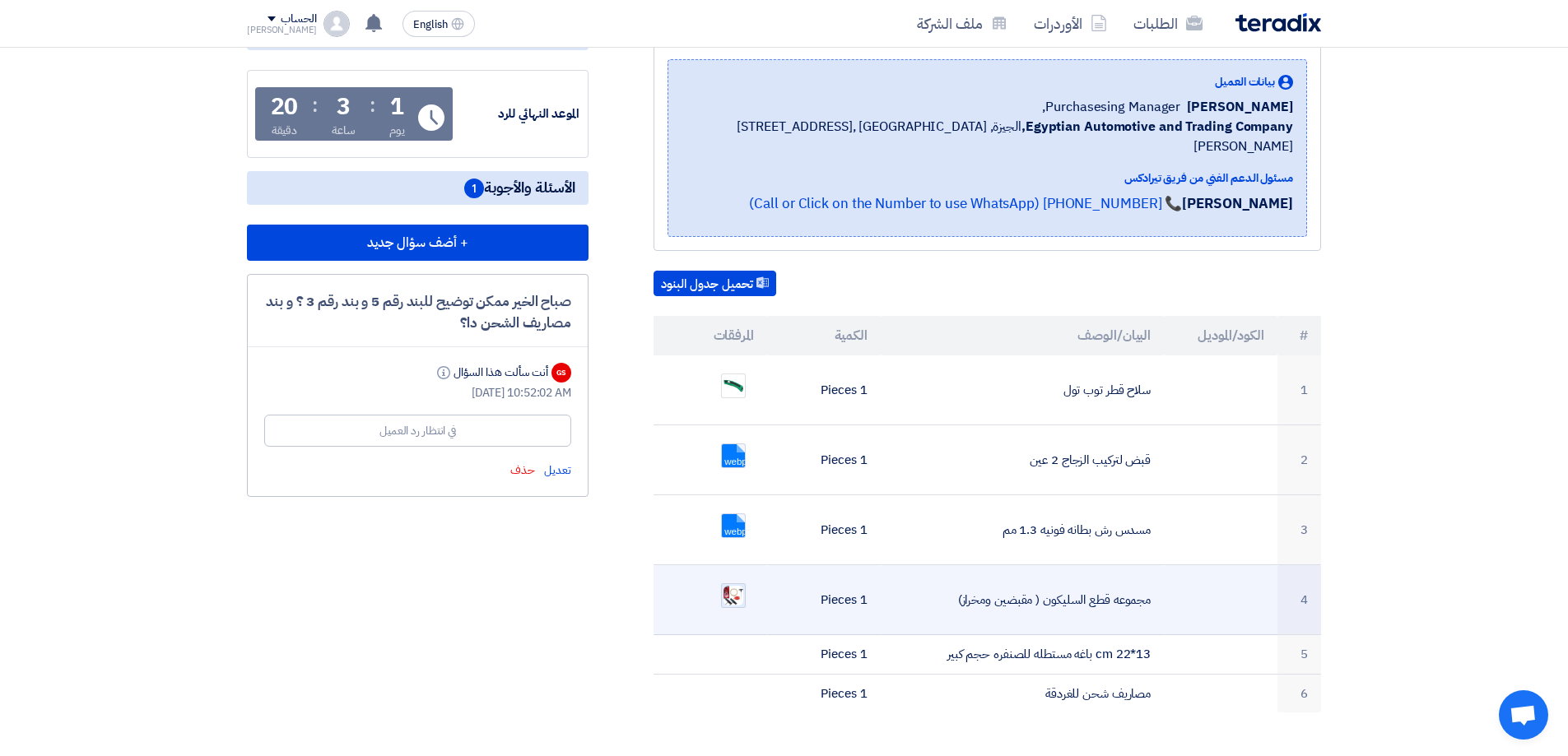
click at [729, 584] on img at bounding box center [733, 596] width 23 height 24
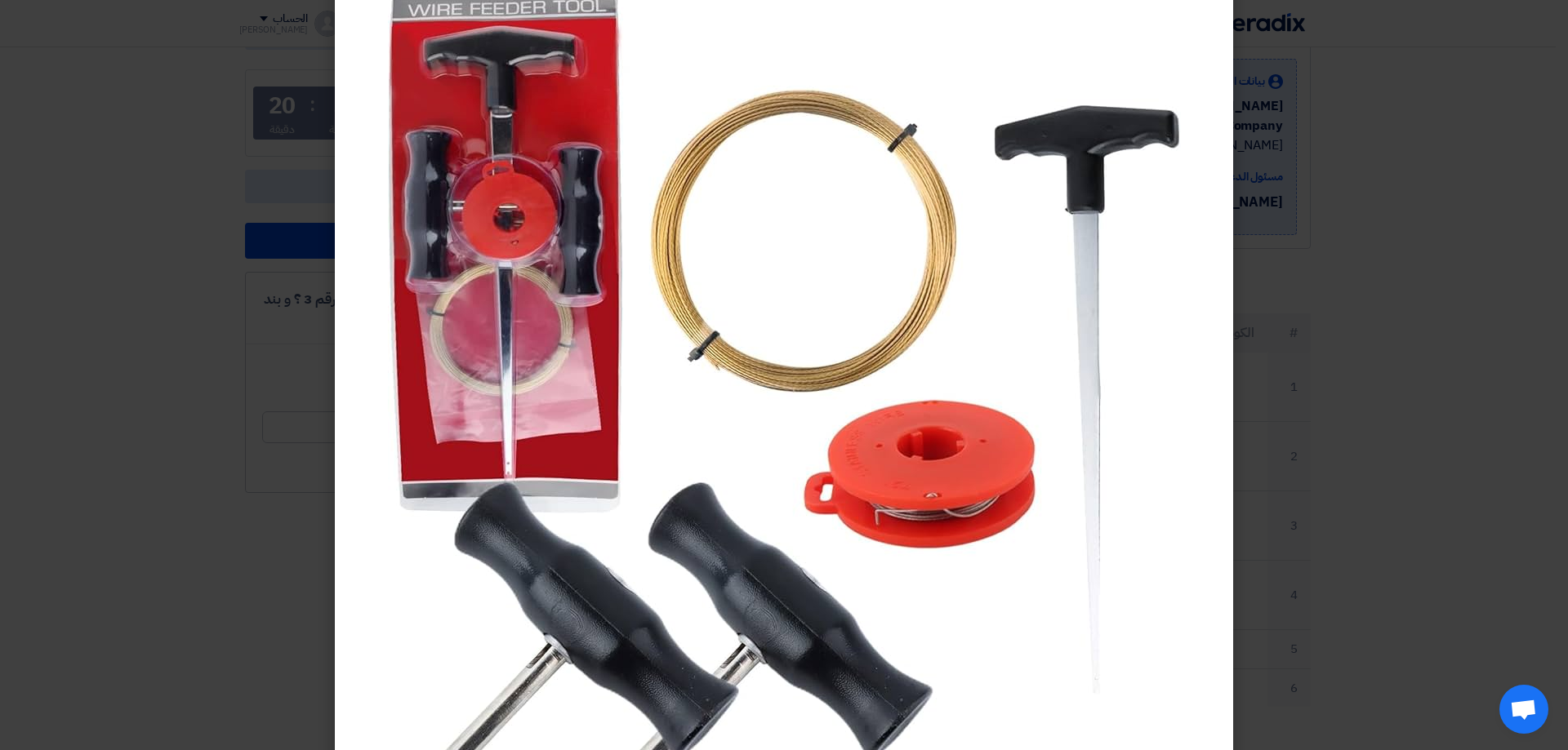
scroll to position [121, 0]
